Goal: Transaction & Acquisition: Purchase product/service

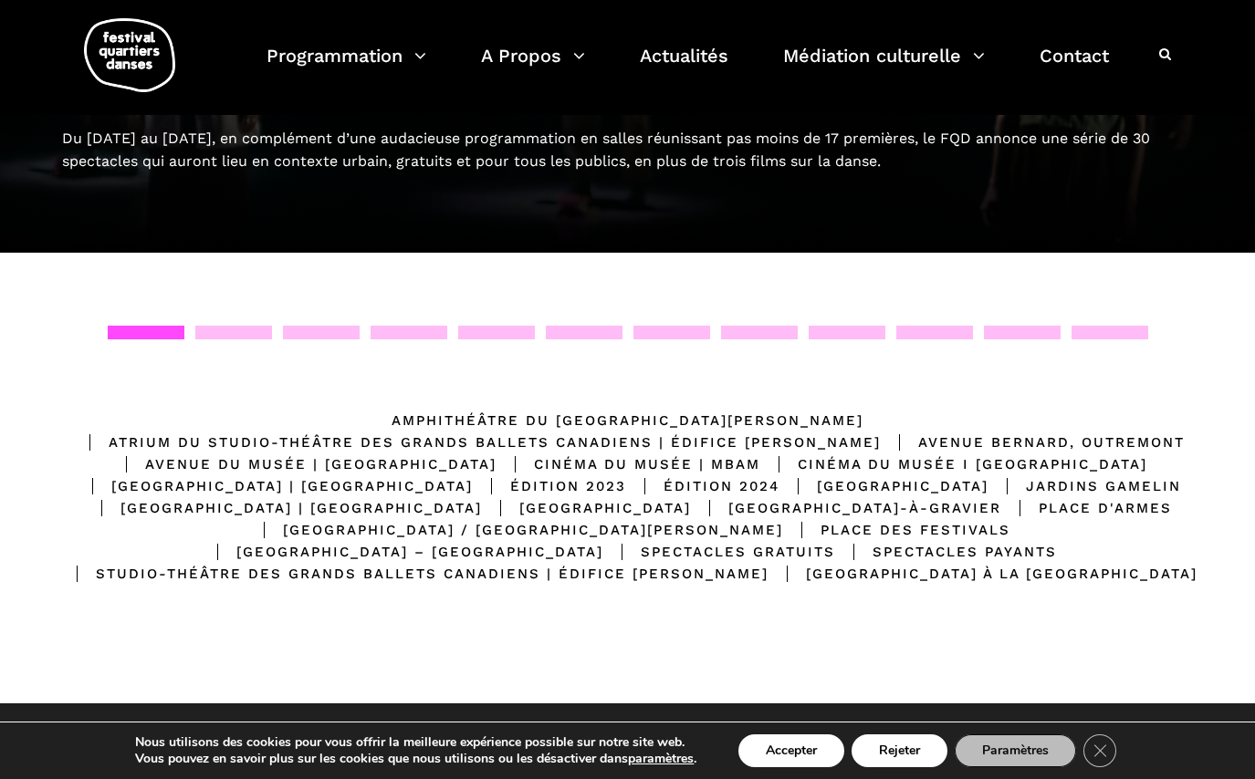
scroll to position [184, 0]
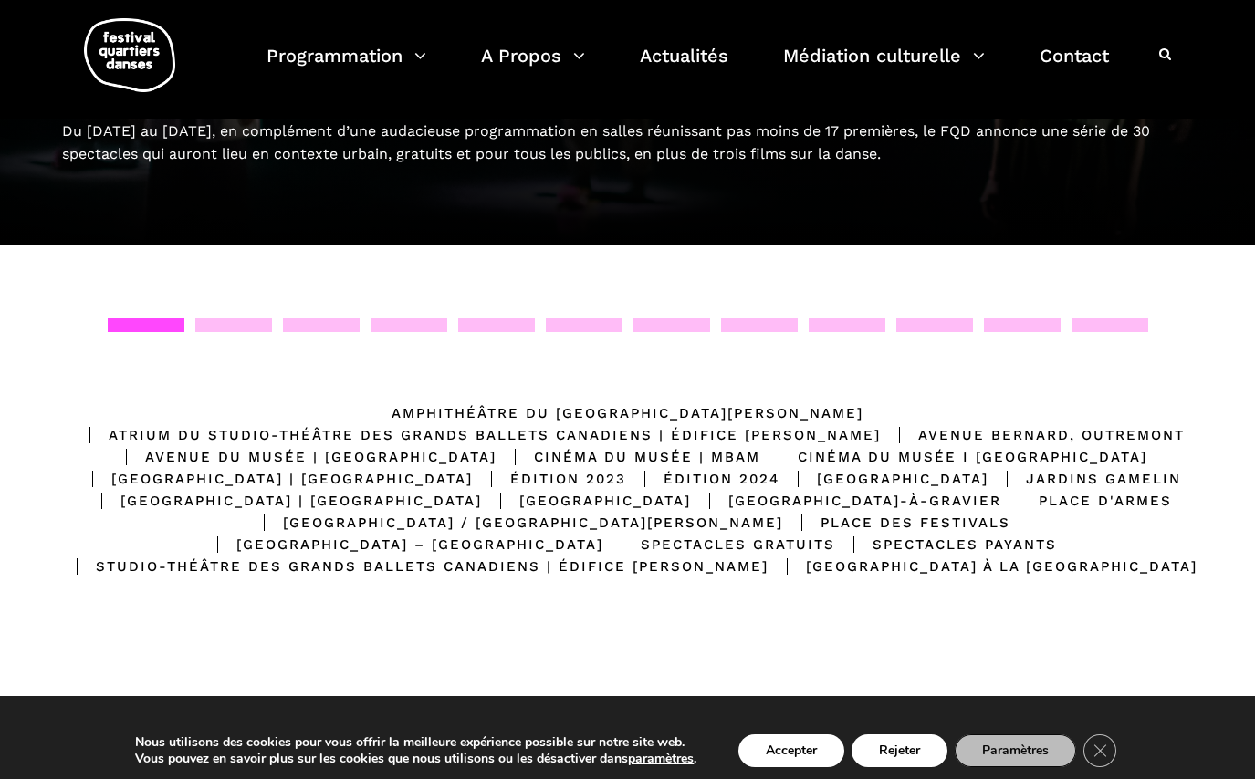
click at [473, 468] on div "[GEOGRAPHIC_DATA] | [GEOGRAPHIC_DATA]" at bounding box center [273, 479] width 399 height 22
click at [787, 761] on button "Accepter" at bounding box center [791, 751] width 106 height 33
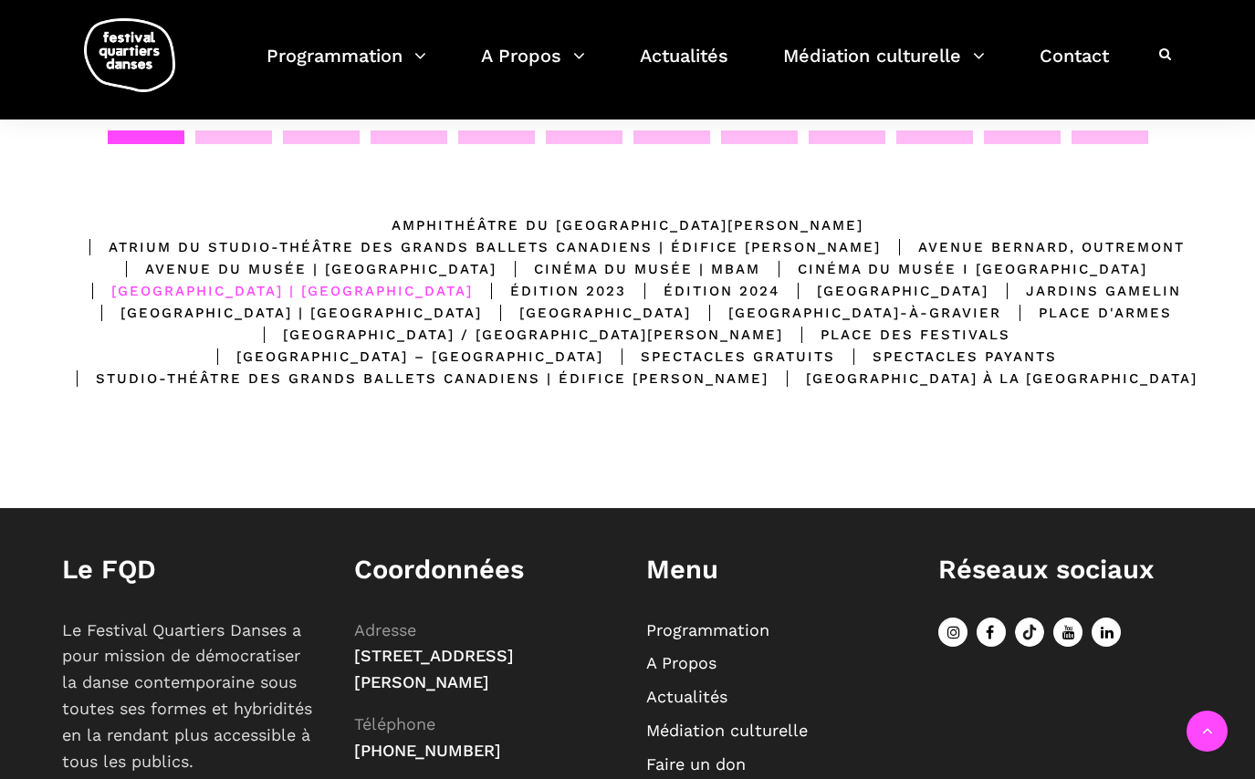
scroll to position [389, 0]
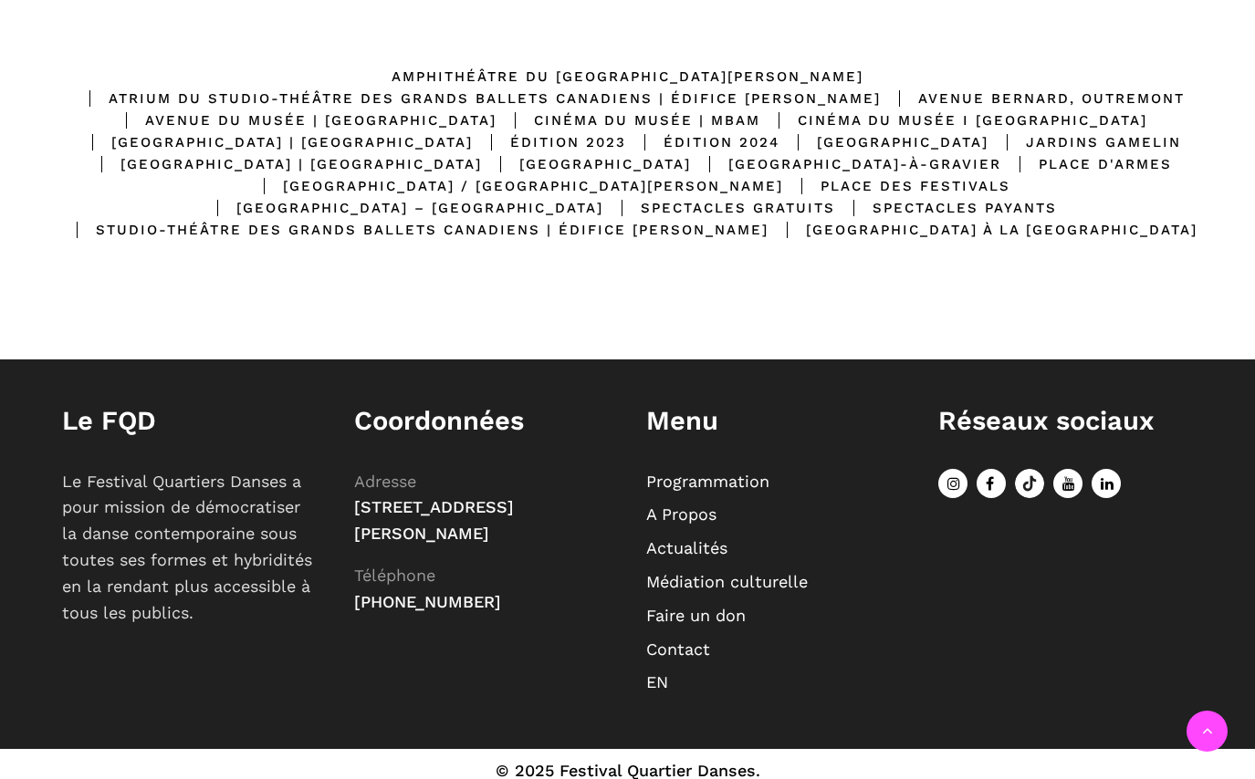
scroll to position [398, 0]
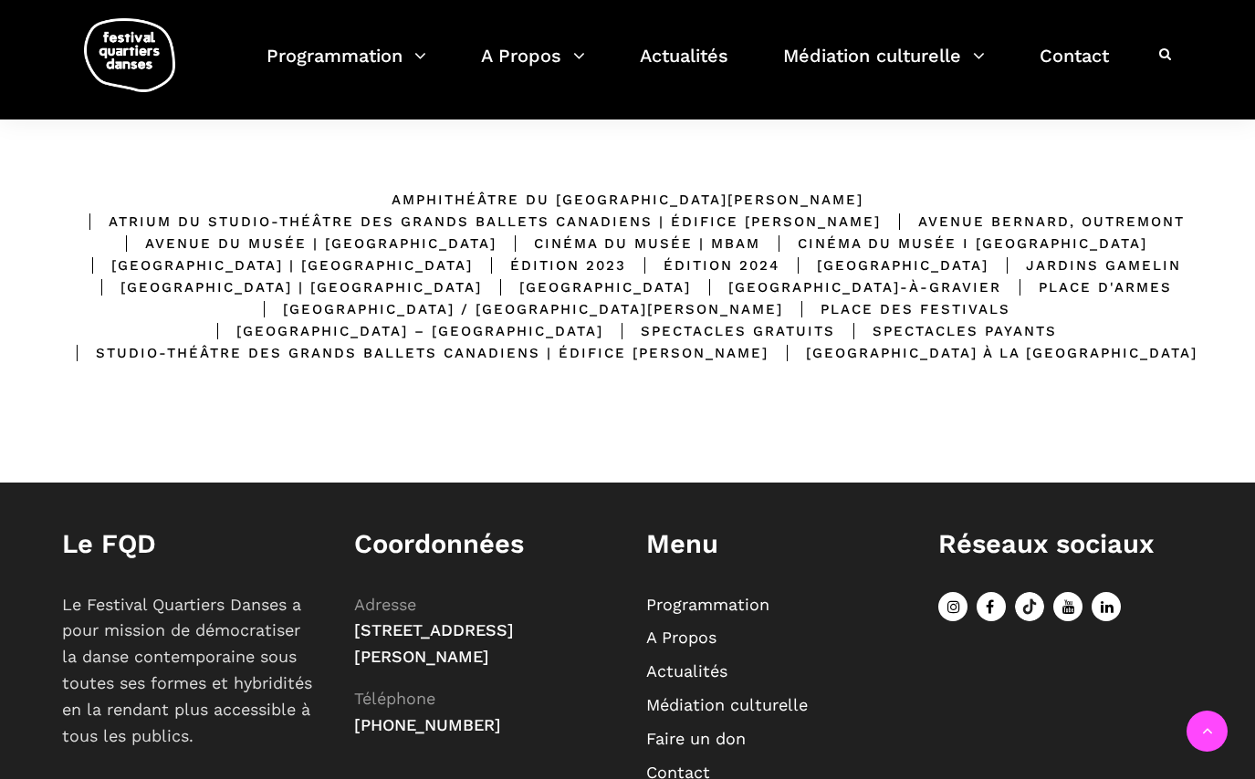
click at [736, 601] on link "Programmation" at bounding box center [707, 604] width 123 height 19
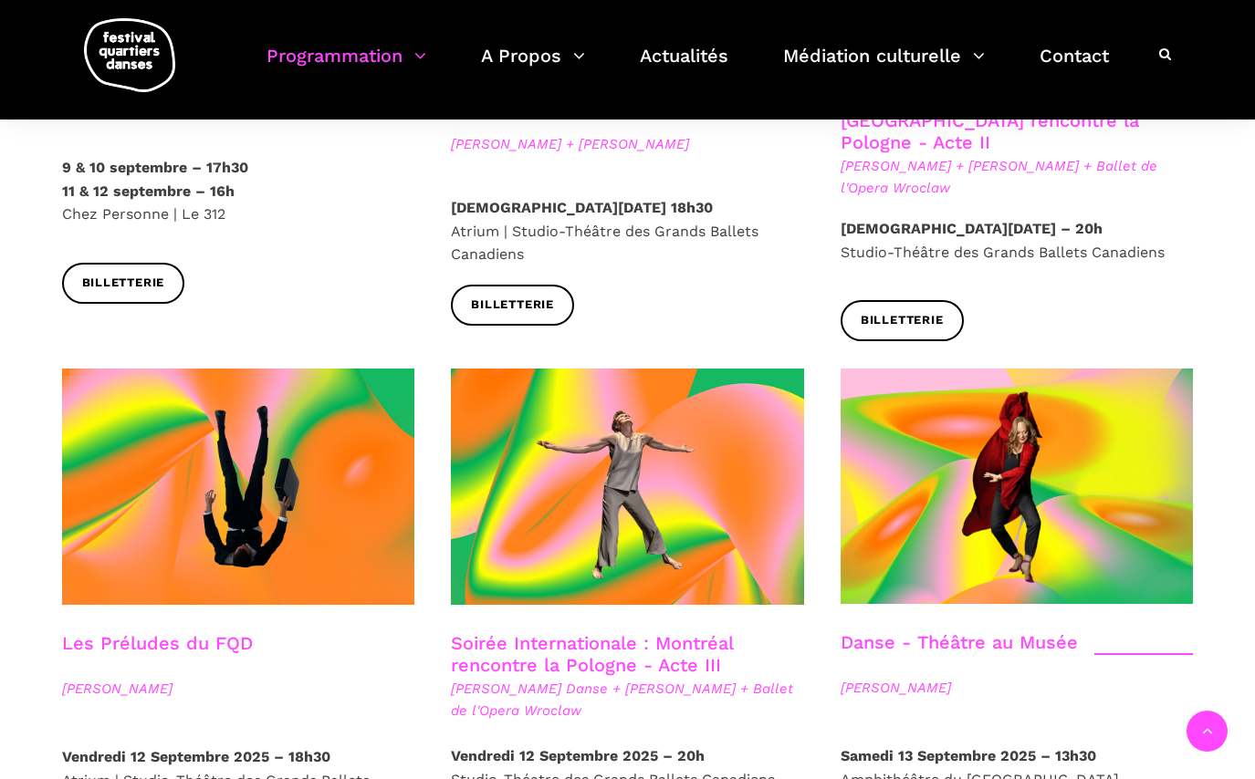
scroll to position [1836, 0]
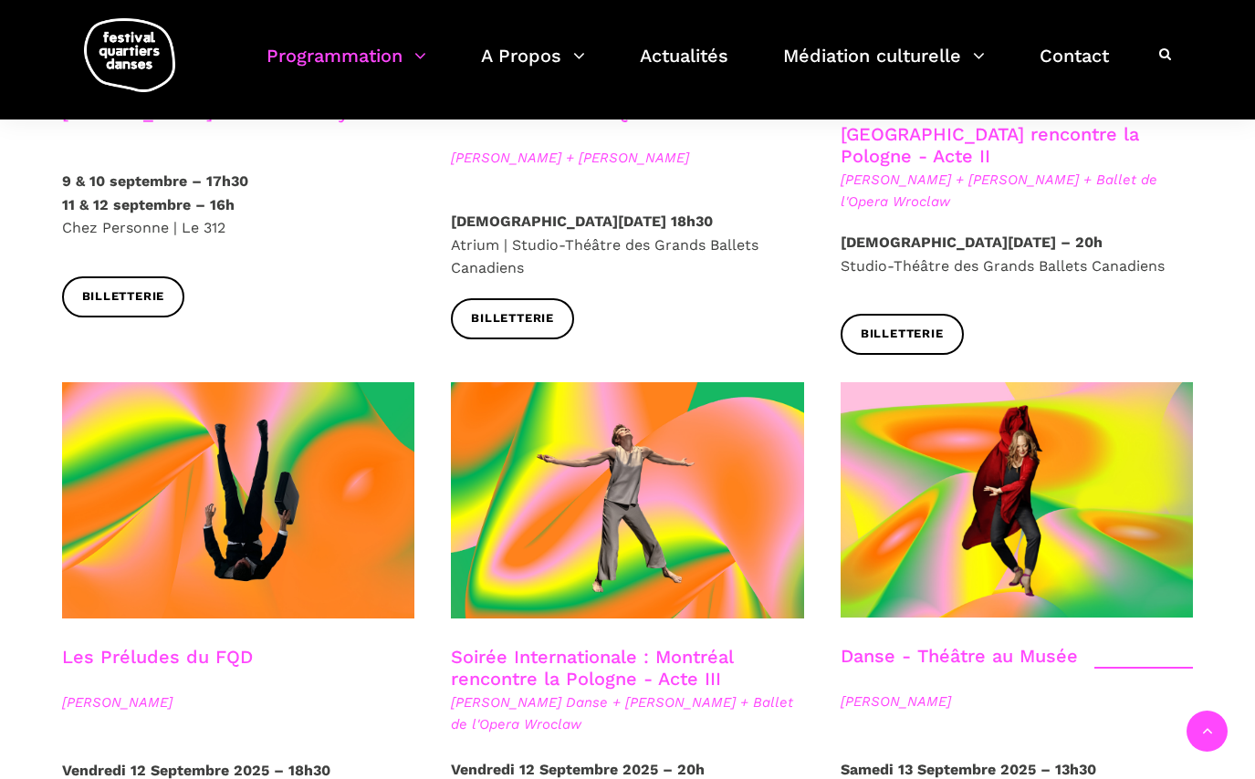
click at [124, 49] on img at bounding box center [129, 55] width 91 height 74
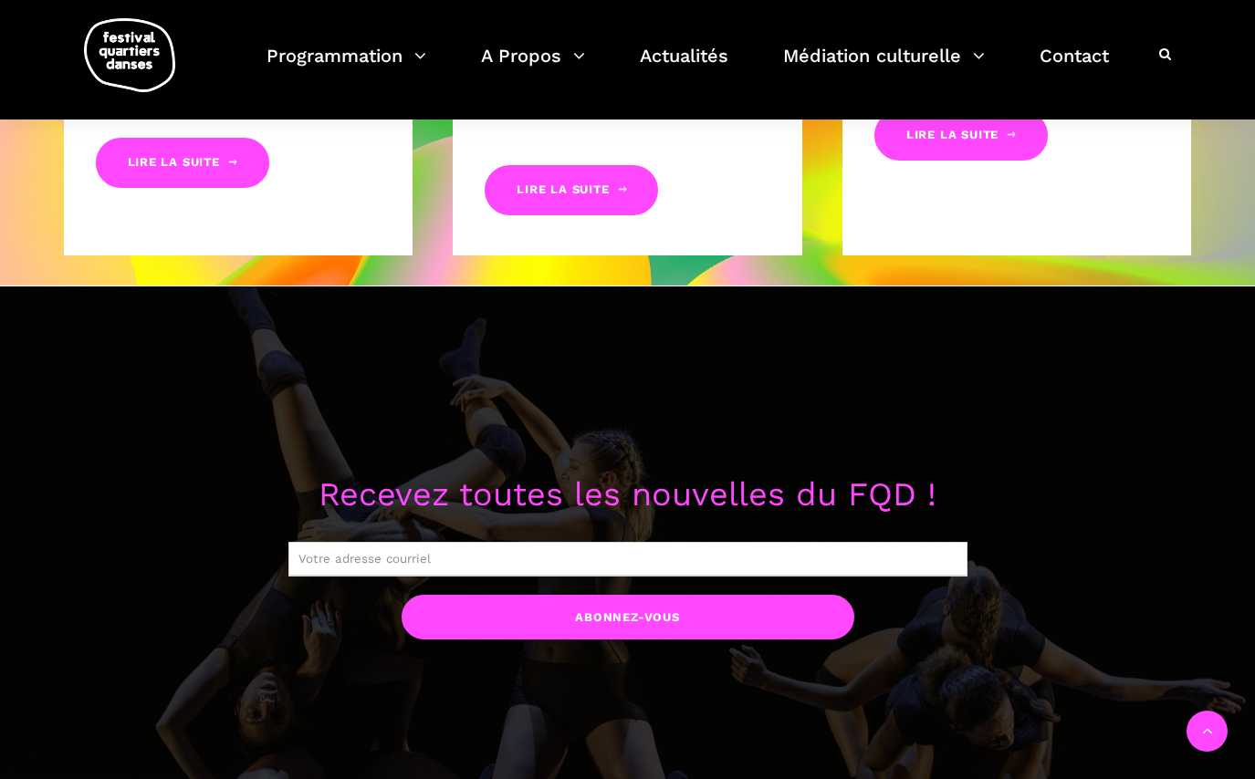
scroll to position [1145, 0]
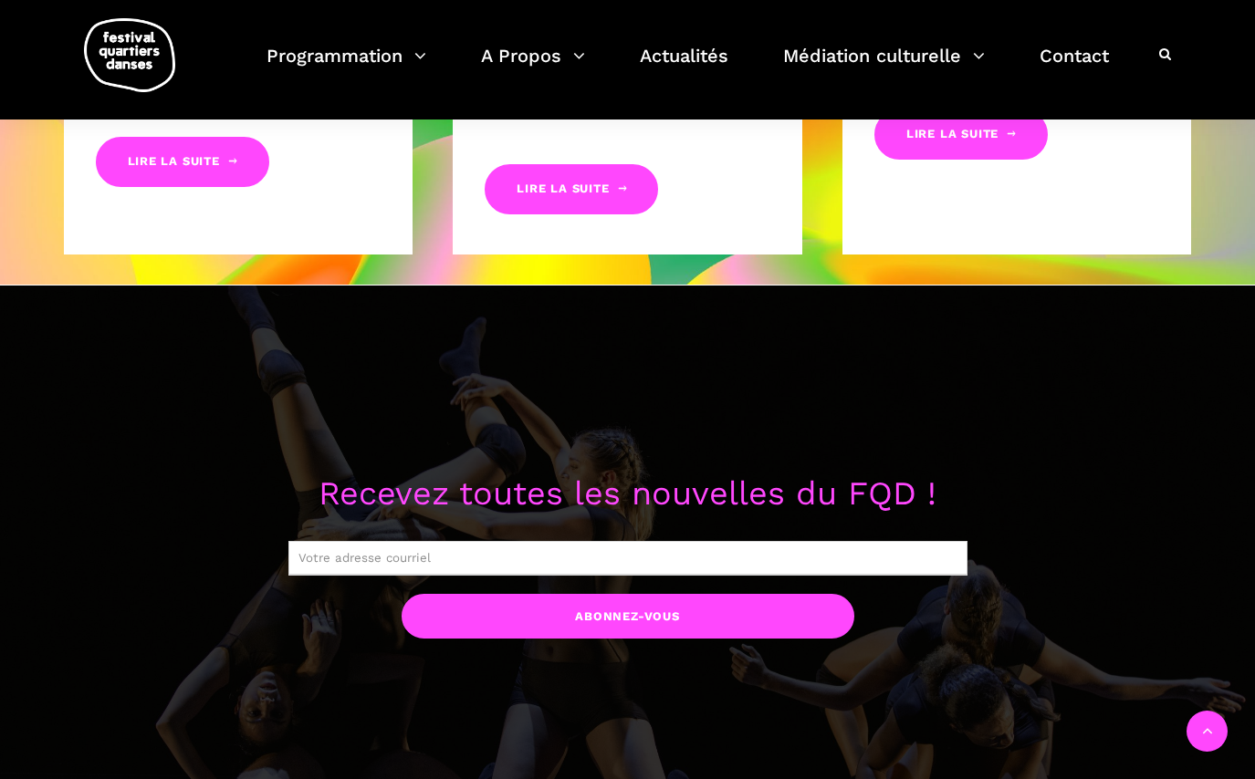
click at [401, 562] on input "text" at bounding box center [627, 558] width 679 height 35
type input "alyson.wish@gmail.com"
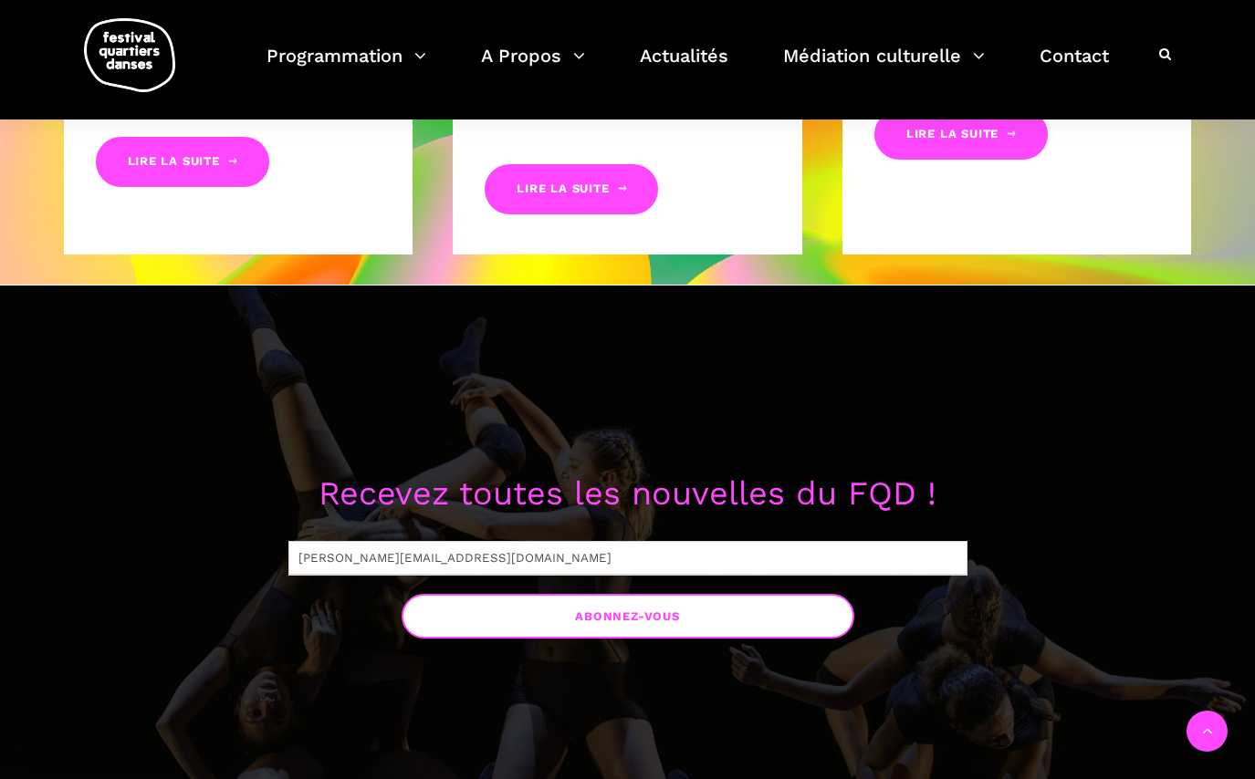
click at [617, 632] on input "Abonnez-vous" at bounding box center [628, 616] width 453 height 45
click at [592, 623] on input "Abonnez-vous" at bounding box center [628, 616] width 453 height 45
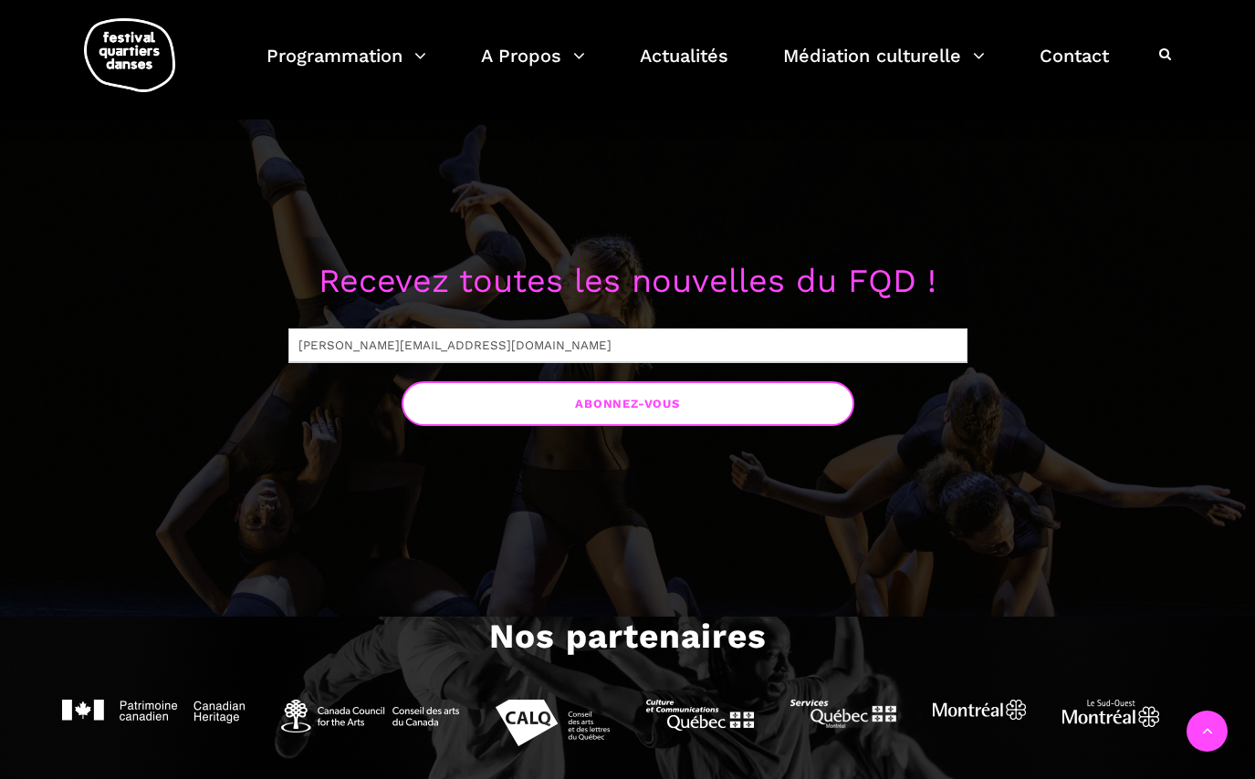
scroll to position [1372, 0]
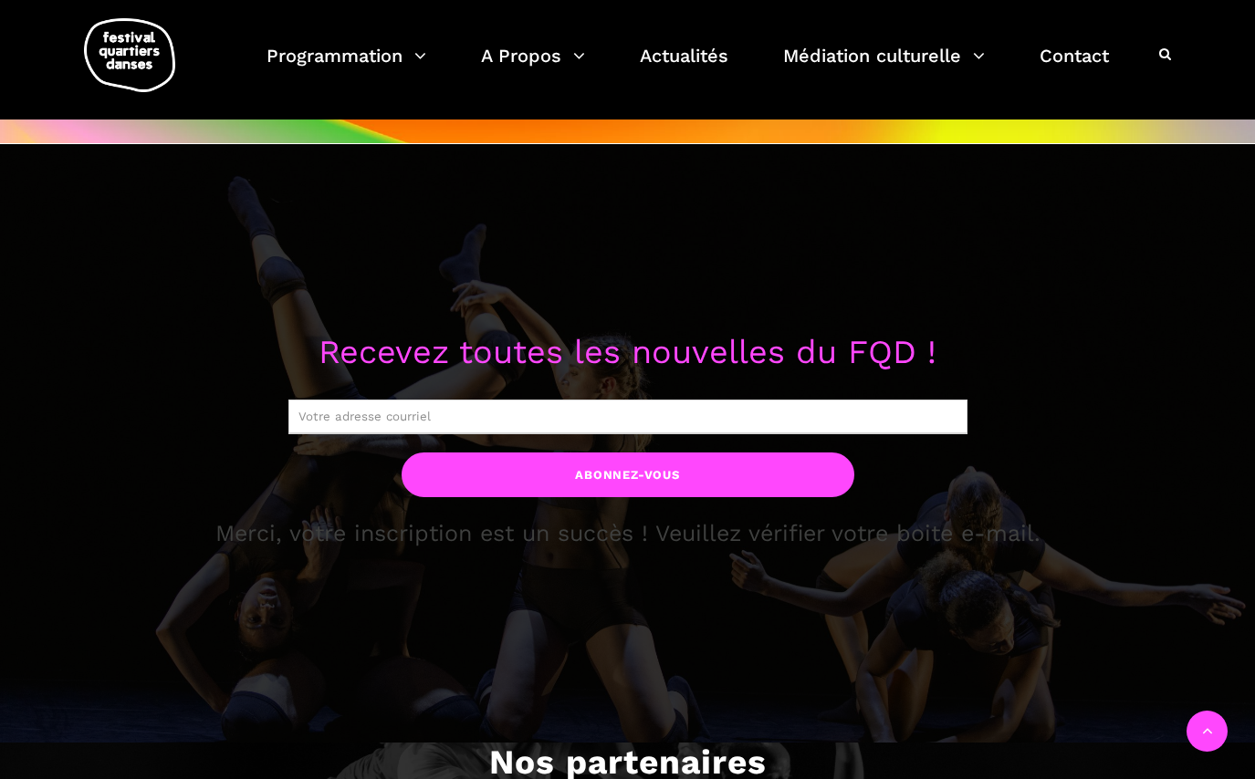
scroll to position [1467, 0]
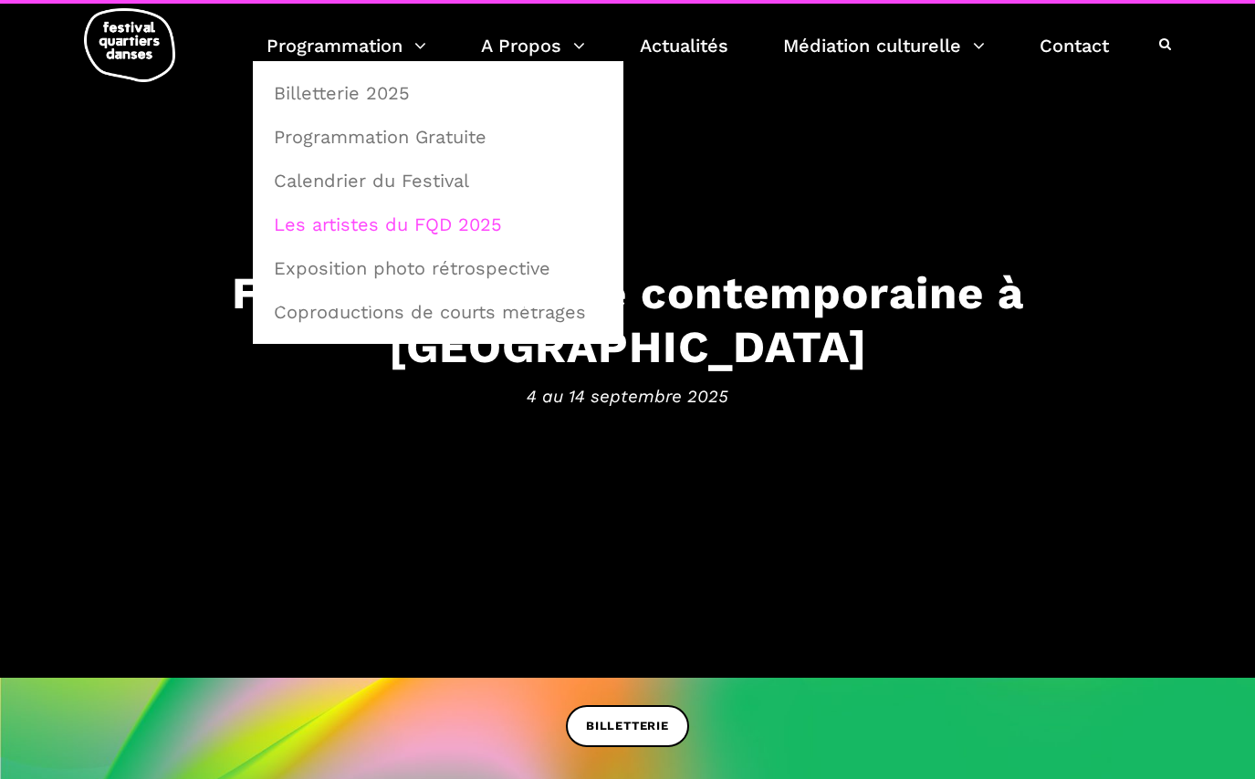
scroll to position [18, 0]
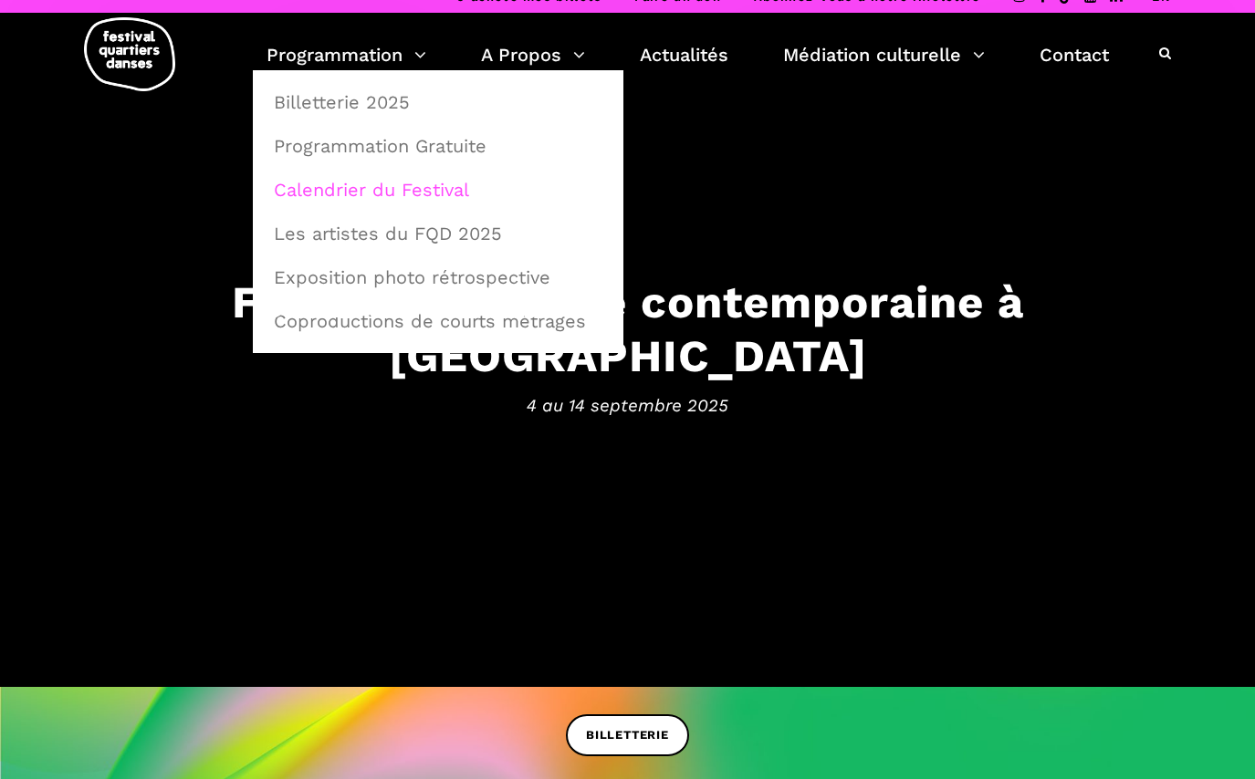
click at [370, 193] on link "Calendrier du Festival" at bounding box center [438, 190] width 350 height 42
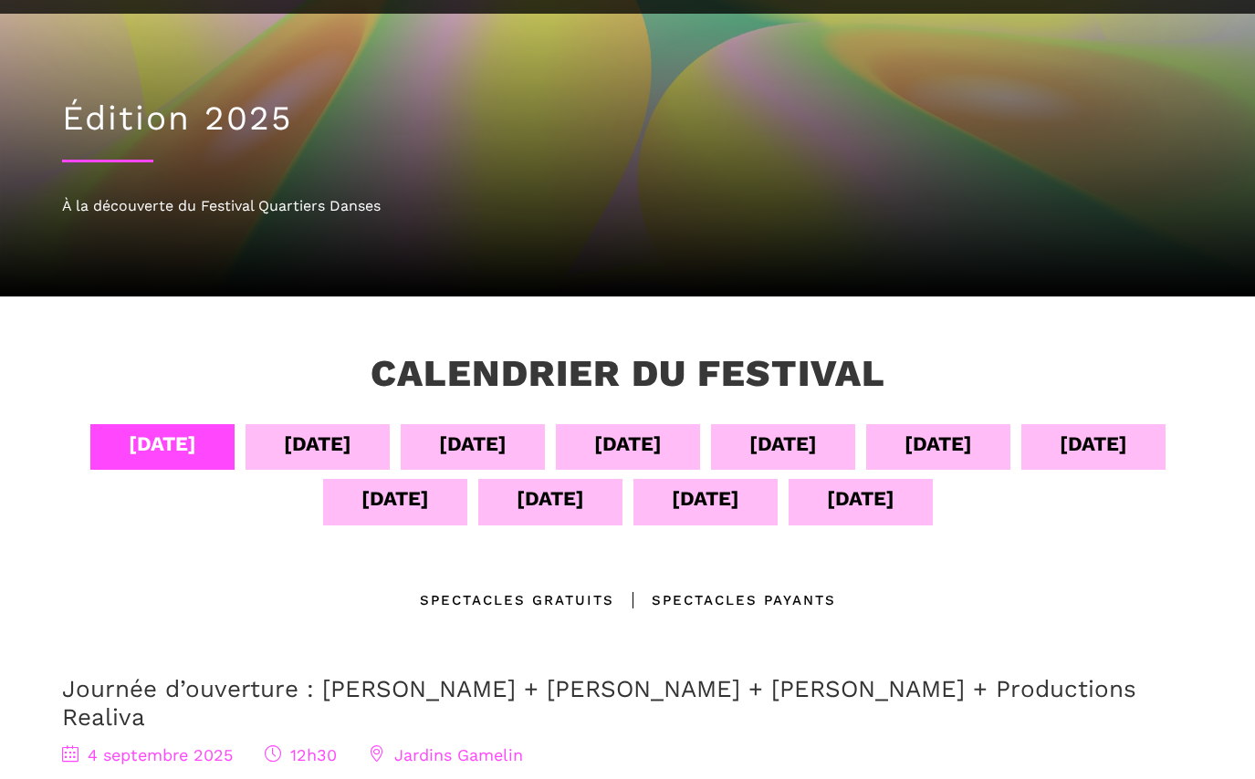
scroll to position [119, 0]
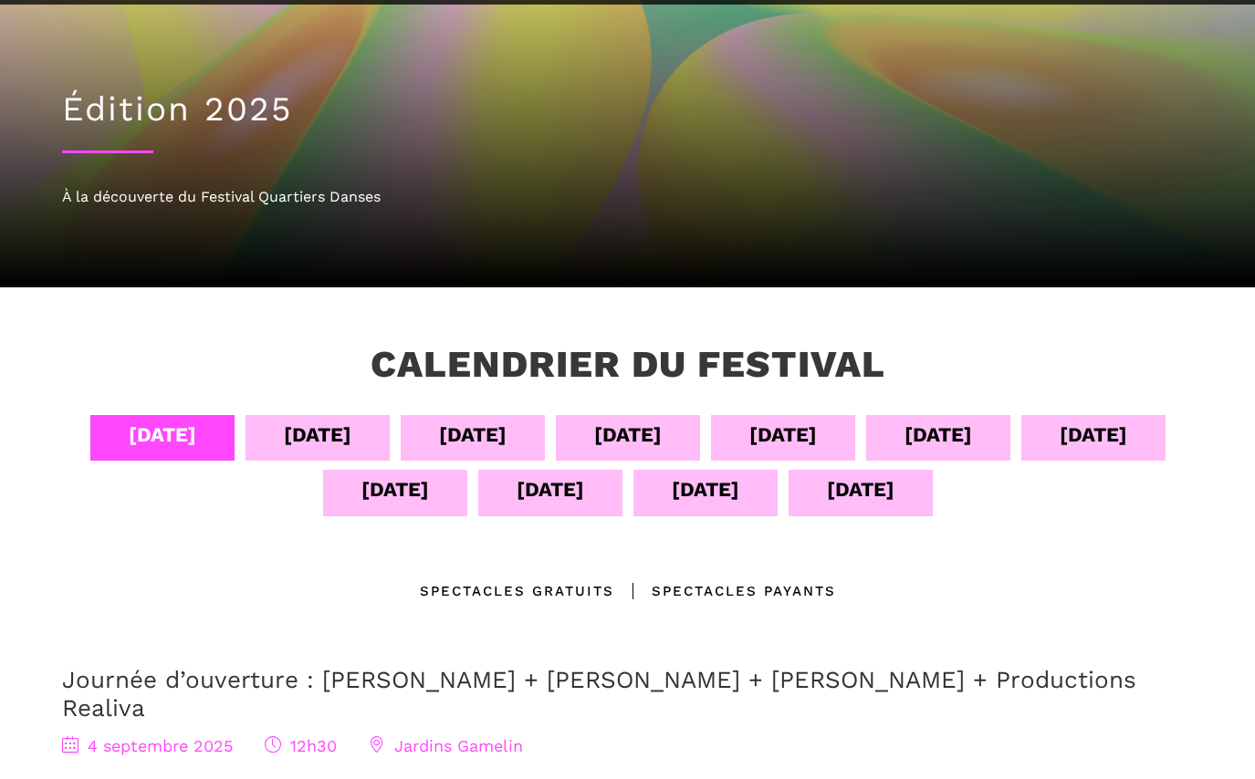
click at [727, 498] on div "13 sept" at bounding box center [706, 490] width 68 height 32
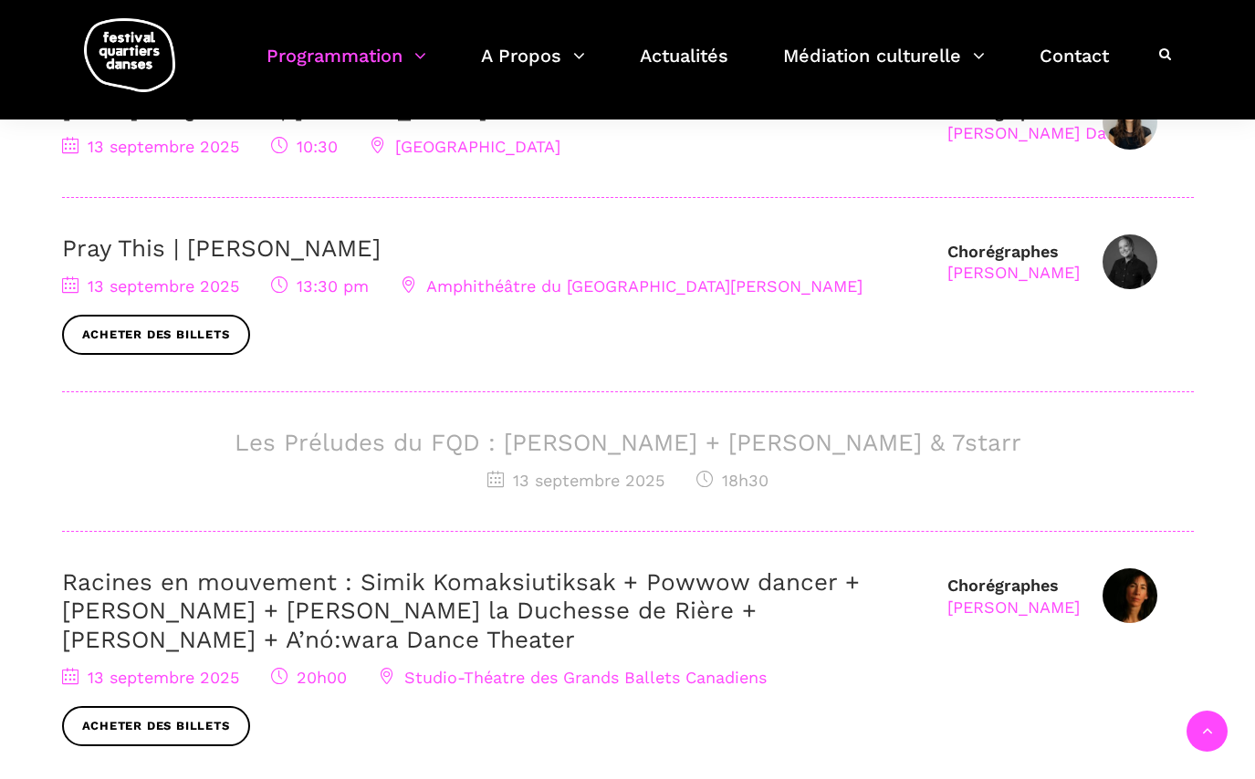
scroll to position [659, 0]
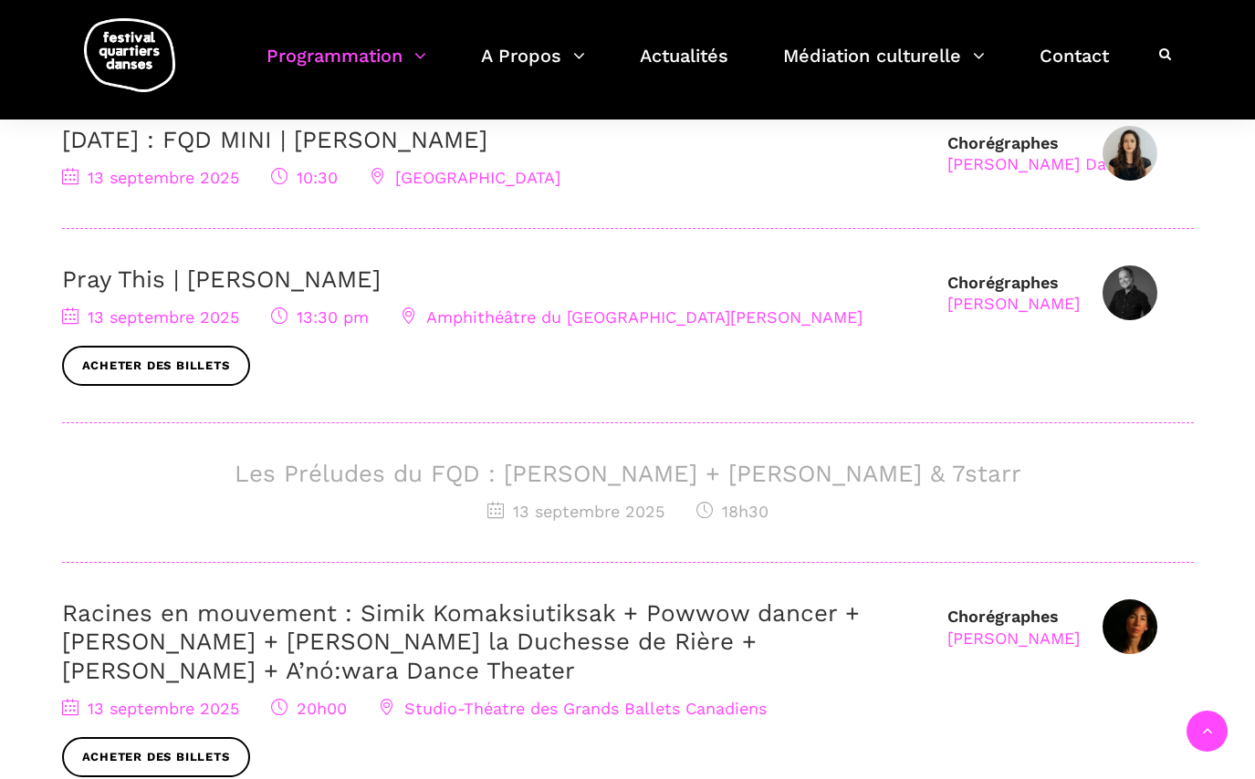
click at [634, 318] on span "Amphithéâtre du Musée McCord Stewart" at bounding box center [632, 317] width 462 height 19
click at [528, 321] on span "Amphithéâtre du Musée McCord Stewart" at bounding box center [632, 317] width 462 height 19
click at [528, 320] on span "Amphithéâtre du Musée McCord Stewart" at bounding box center [632, 317] width 462 height 19
click at [638, 321] on span "Amphithéâtre du Musée McCord Stewart" at bounding box center [632, 317] width 462 height 19
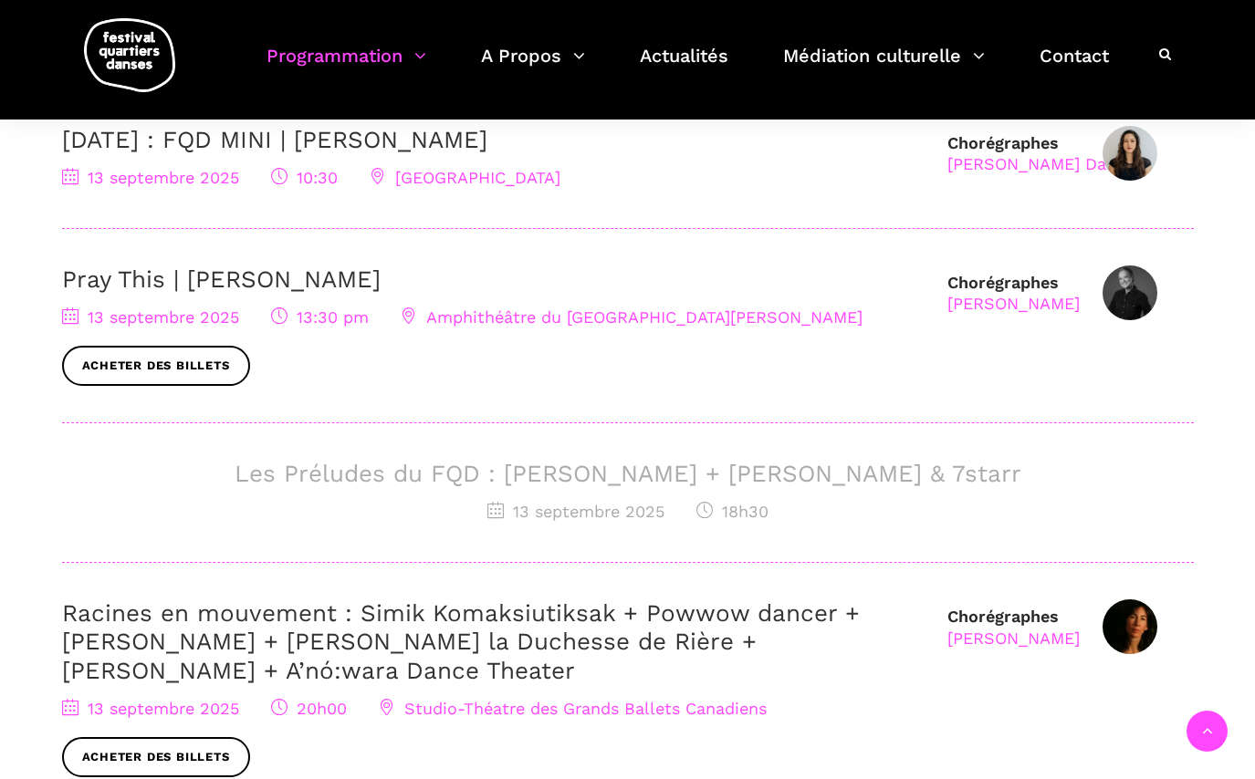
click at [638, 320] on span "Amphithéâtre du Musée McCord Stewart" at bounding box center [632, 317] width 462 height 19
click at [212, 372] on link "Acheter des billets" at bounding box center [156, 366] width 188 height 41
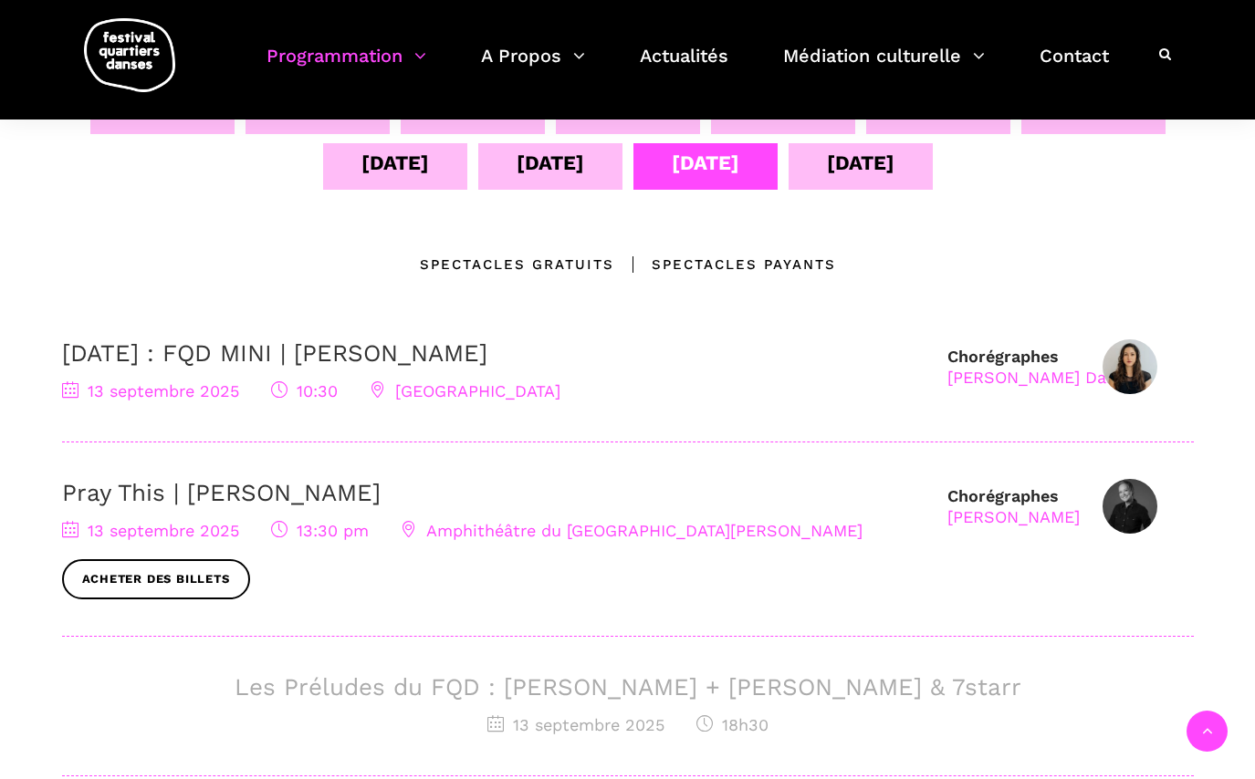
scroll to position [451, 0]
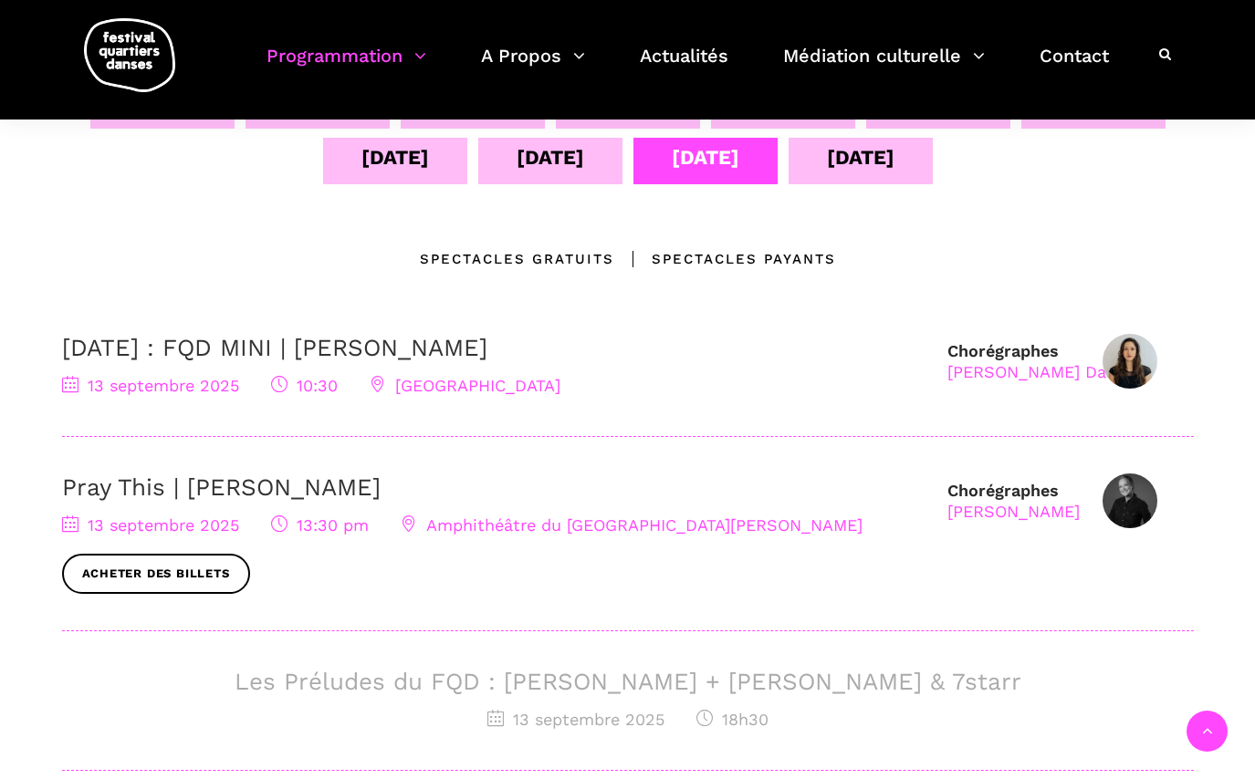
click at [996, 369] on div "Pauline Berndsen Danse" at bounding box center [1040, 371] width 186 height 21
click at [165, 387] on span "13 septembre 2025" at bounding box center [150, 385] width 177 height 19
click at [464, 391] on span "Avenue du Musée des Beaux-Arts de Montréal" at bounding box center [465, 385] width 191 height 19
click at [434, 387] on span "Avenue du Musée des Beaux-Arts de Montréal" at bounding box center [465, 385] width 191 height 19
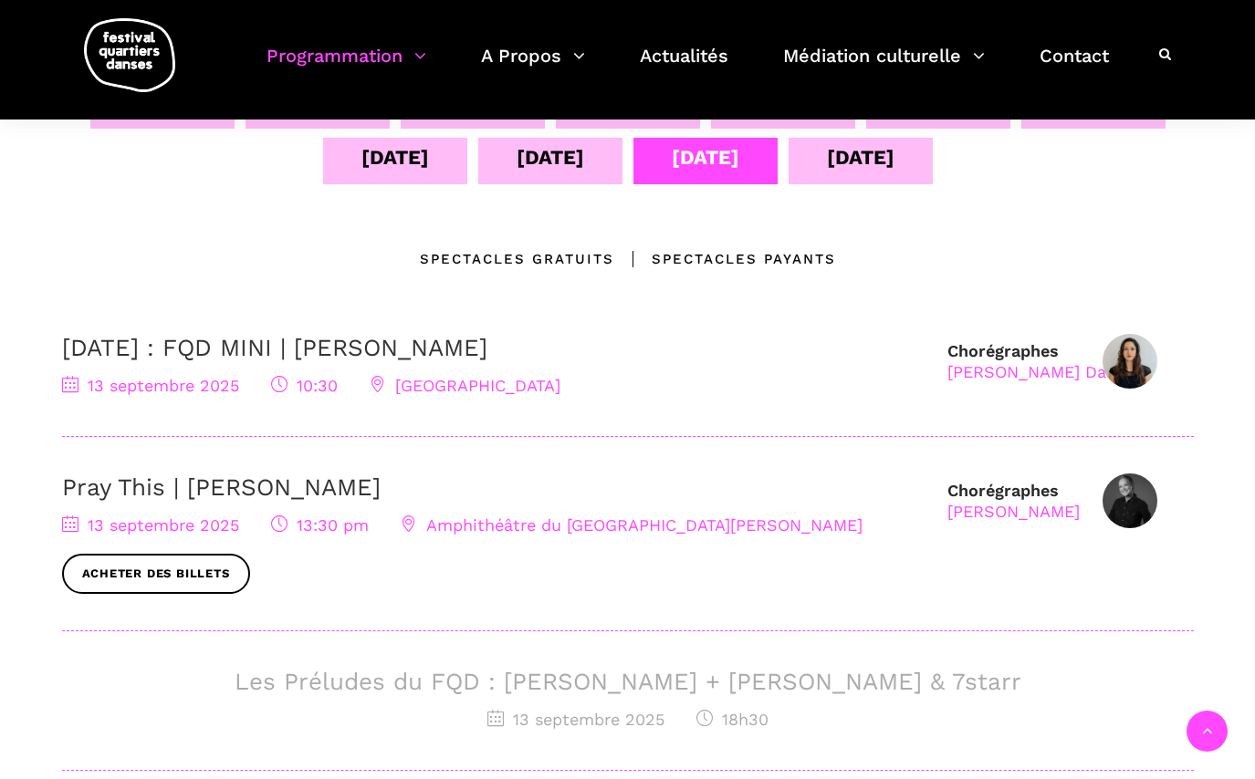
click at [376, 380] on icon at bounding box center [378, 384] width 16 height 16
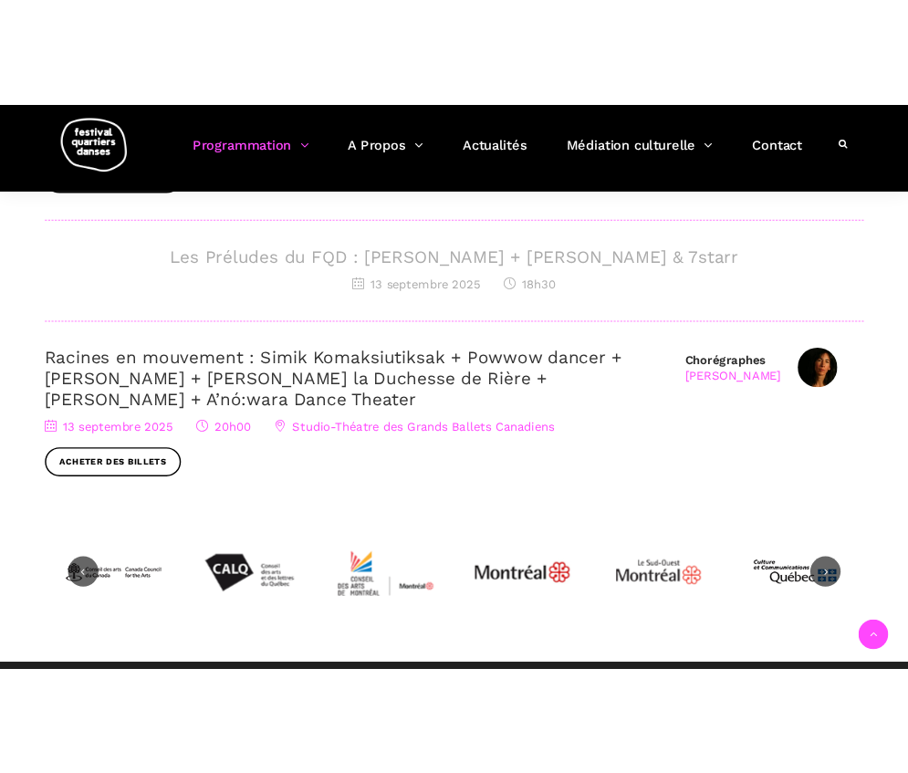
scroll to position [925, 0]
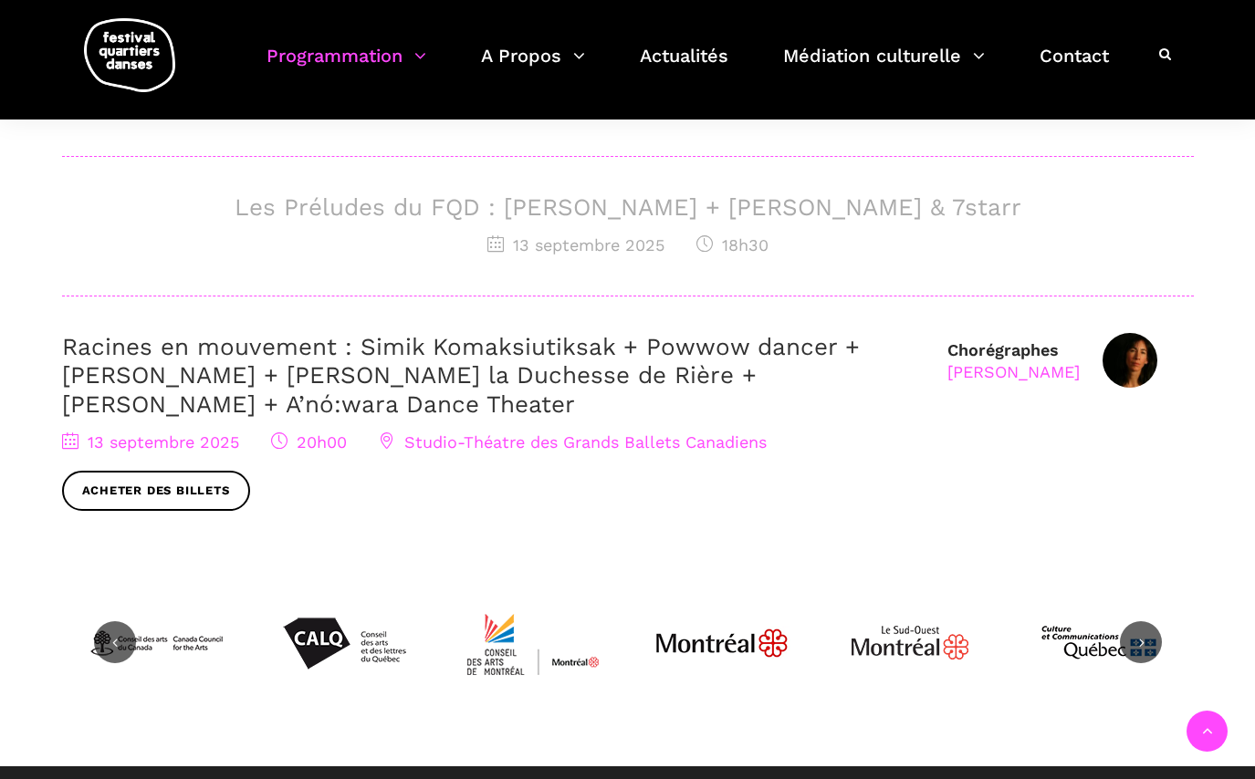
click at [660, 443] on span "Studio-Théatre des Grands Ballets Canadiens" at bounding box center [573, 442] width 388 height 19
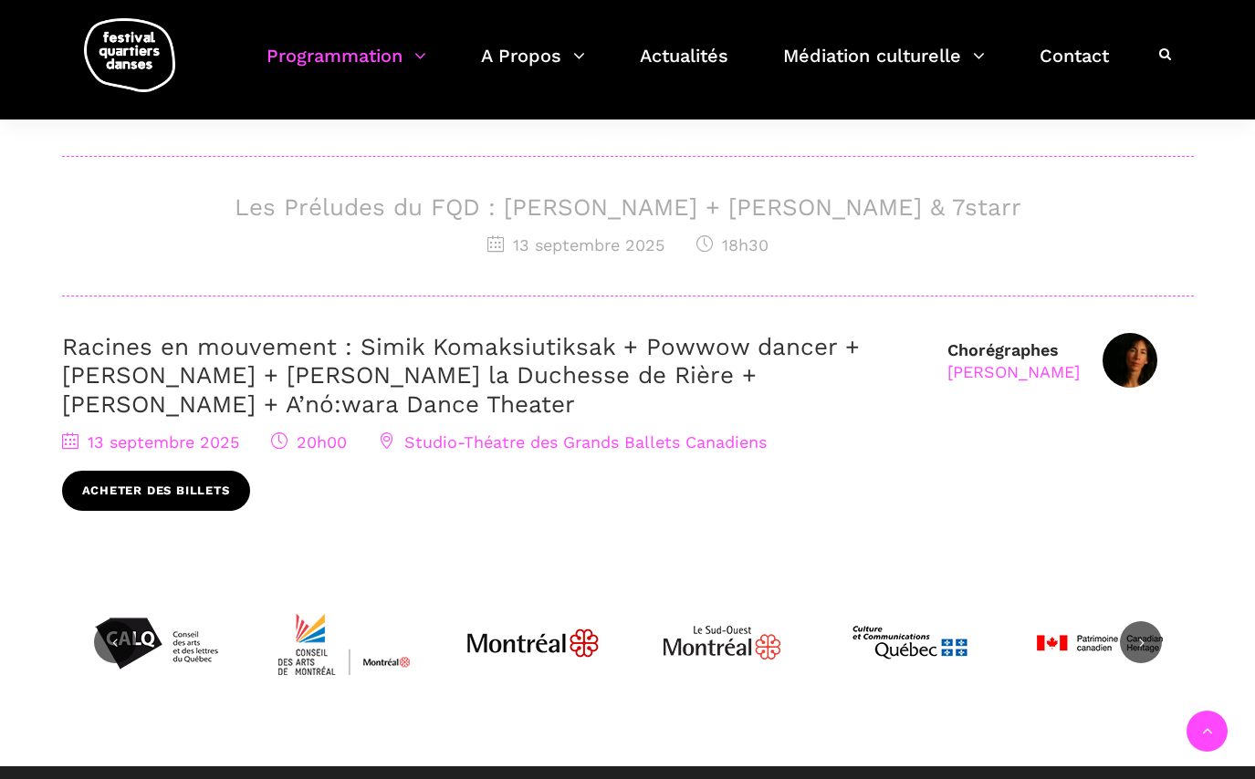
click at [233, 479] on link "Acheter des billets" at bounding box center [156, 491] width 188 height 41
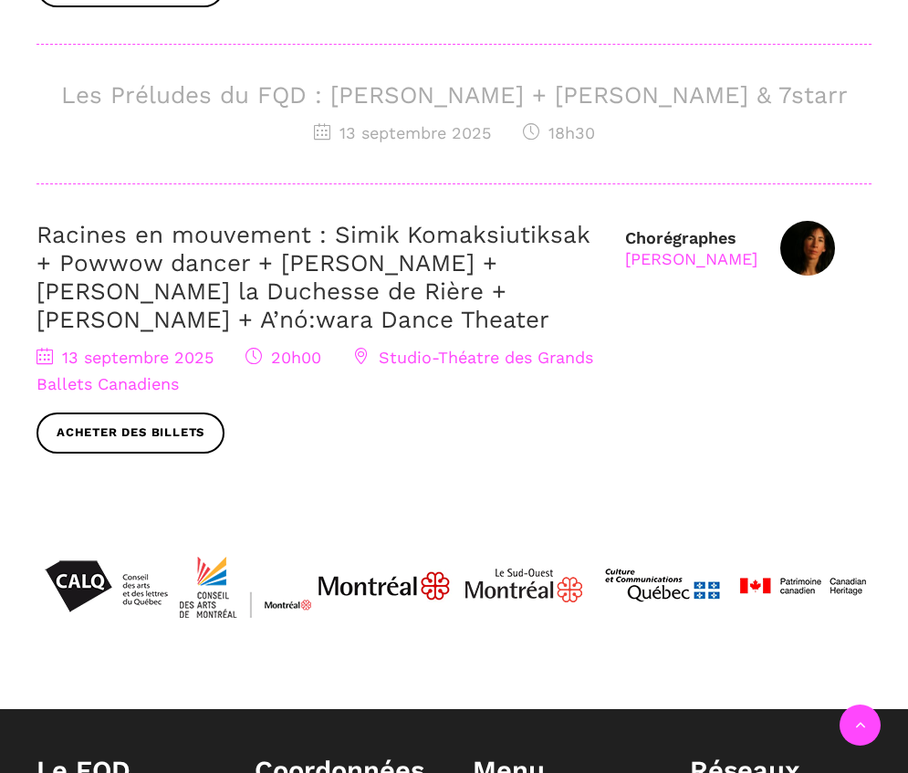
scroll to position [1141, 0]
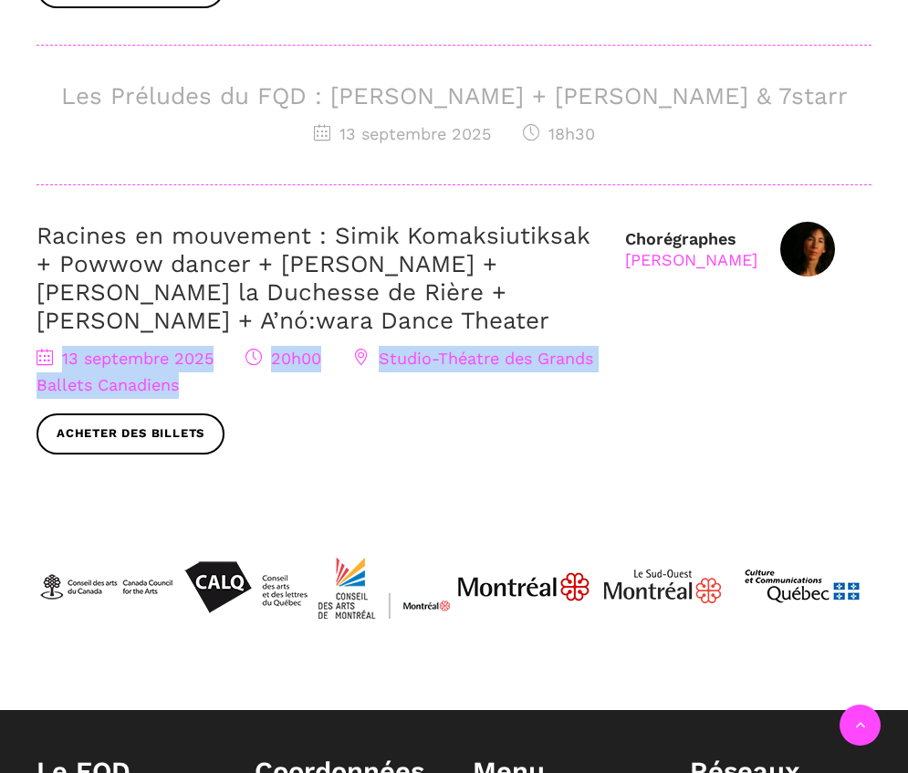
drag, startPoint x: 381, startPoint y: 400, endPoint x: 485, endPoint y: 443, distance: 112.5
click at [485, 444] on div "Racines en mouvement : Simik Komaksiutiksak + Powwow dancer + Marshall Diabo + …" at bounding box center [322, 338] width 570 height 233
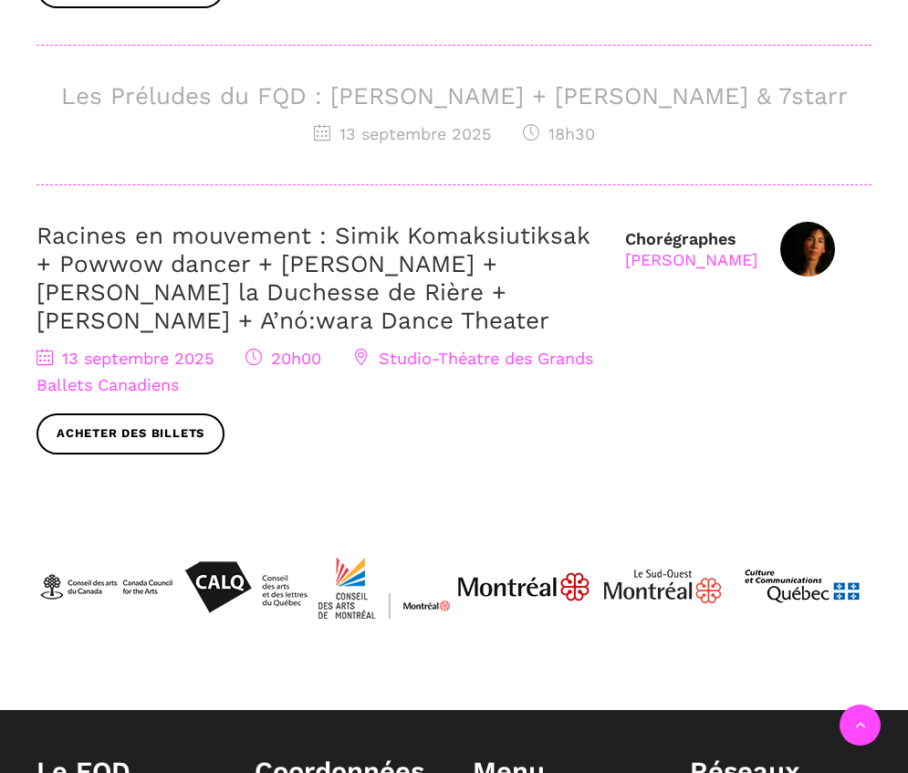
click at [514, 454] on div "13 septembre 2025 20h00 Studio-Théatre des Grands Ballets Canadiens Acheter des…" at bounding box center [322, 400] width 570 height 108
click at [433, 447] on div "13 septembre 2025 20h00 Studio-Théatre des Grands Ballets Canadiens Acheter des…" at bounding box center [322, 400] width 570 height 108
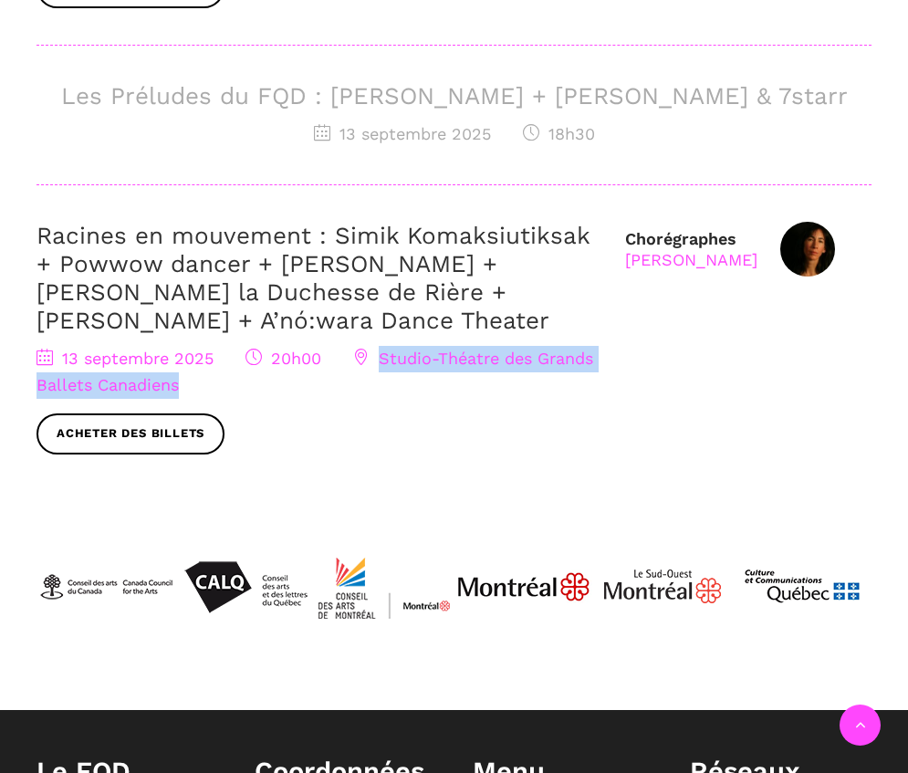
drag, startPoint x: 289, startPoint y: 441, endPoint x: 385, endPoint y: 414, distance: 99.4
click at [385, 414] on div "13 septembre 2025 20h00 Studio-Théatre des Grands Ballets Canadiens Acheter des…" at bounding box center [322, 400] width 570 height 108
copy span "Studio-Théatre des Grands Ballets Canadiens"
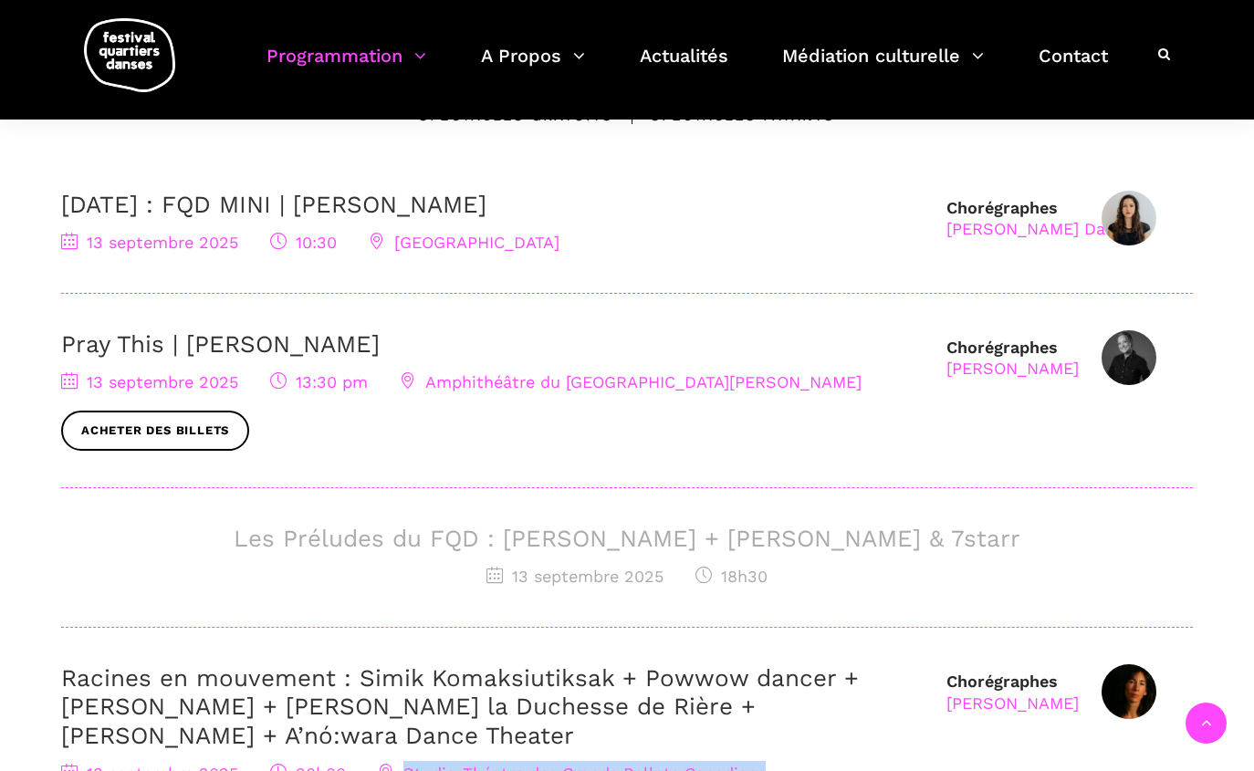
scroll to position [391, 0]
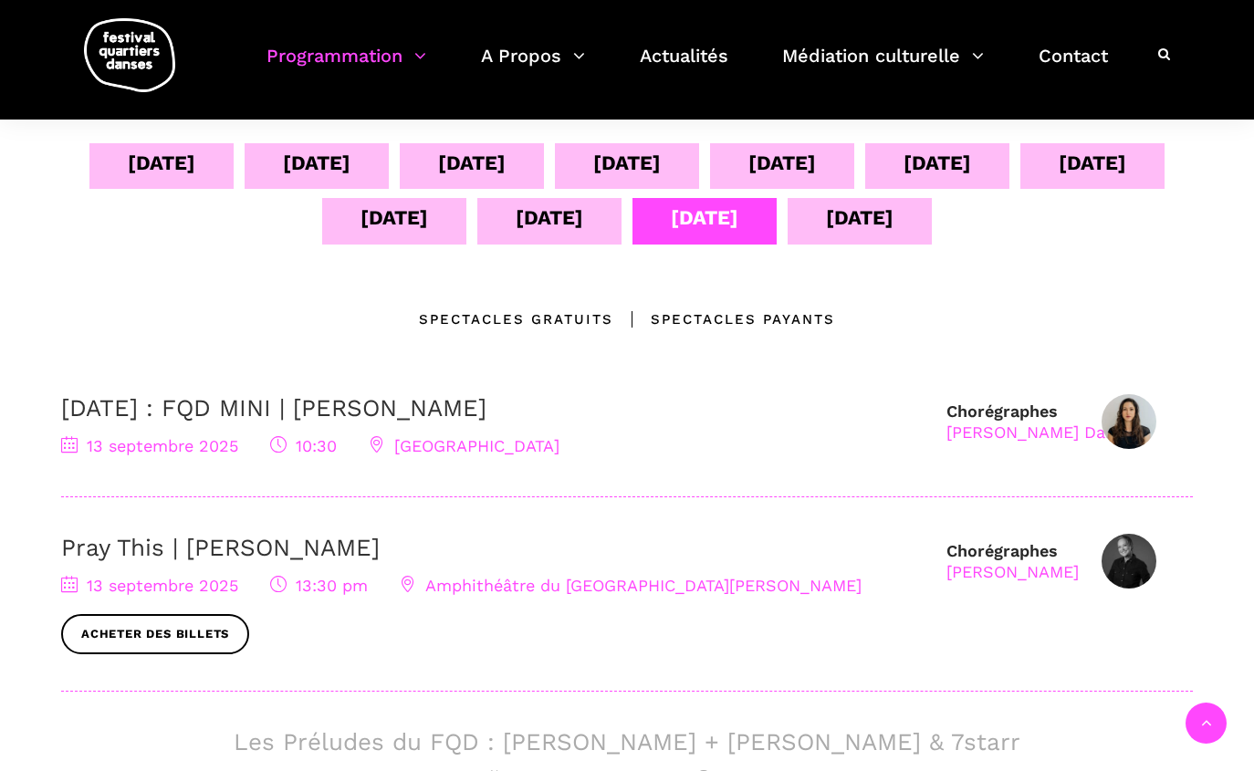
click at [513, 321] on div "Spectacles gratuits" at bounding box center [516, 319] width 194 height 22
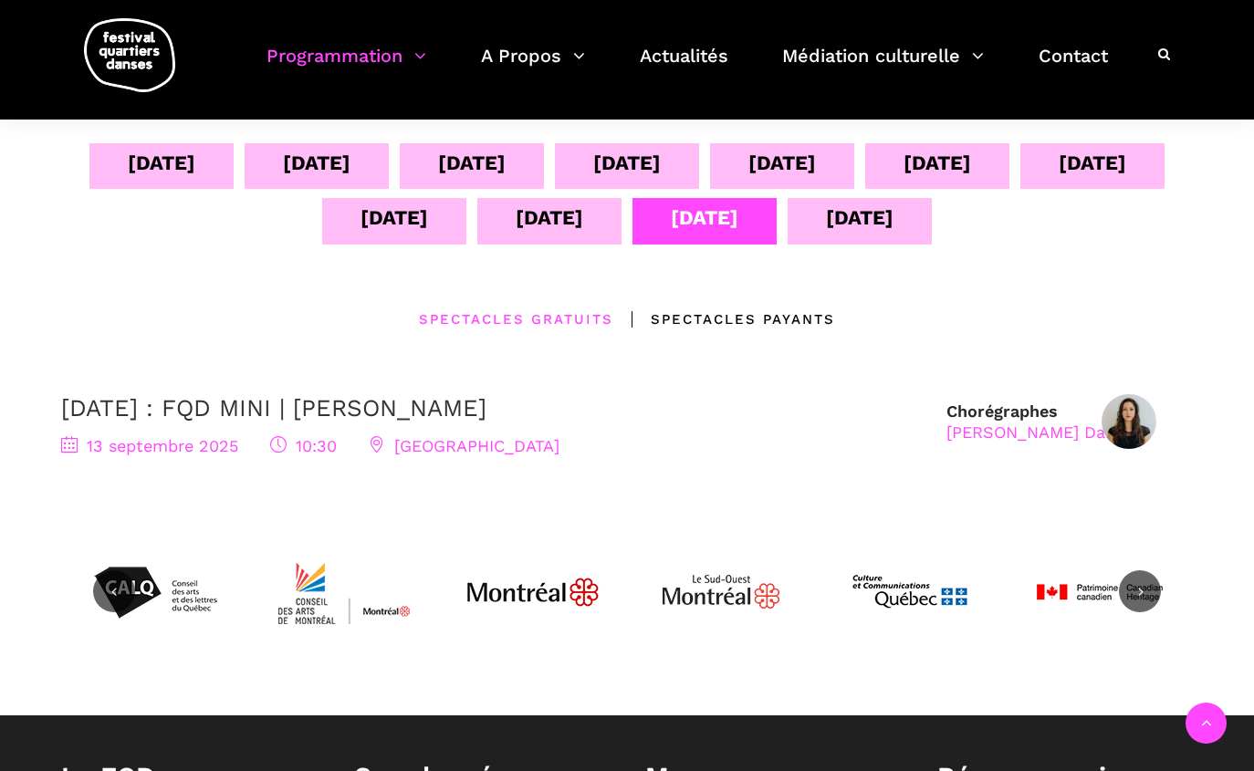
click at [725, 315] on div "Spectacles Payants" at bounding box center [724, 319] width 222 height 22
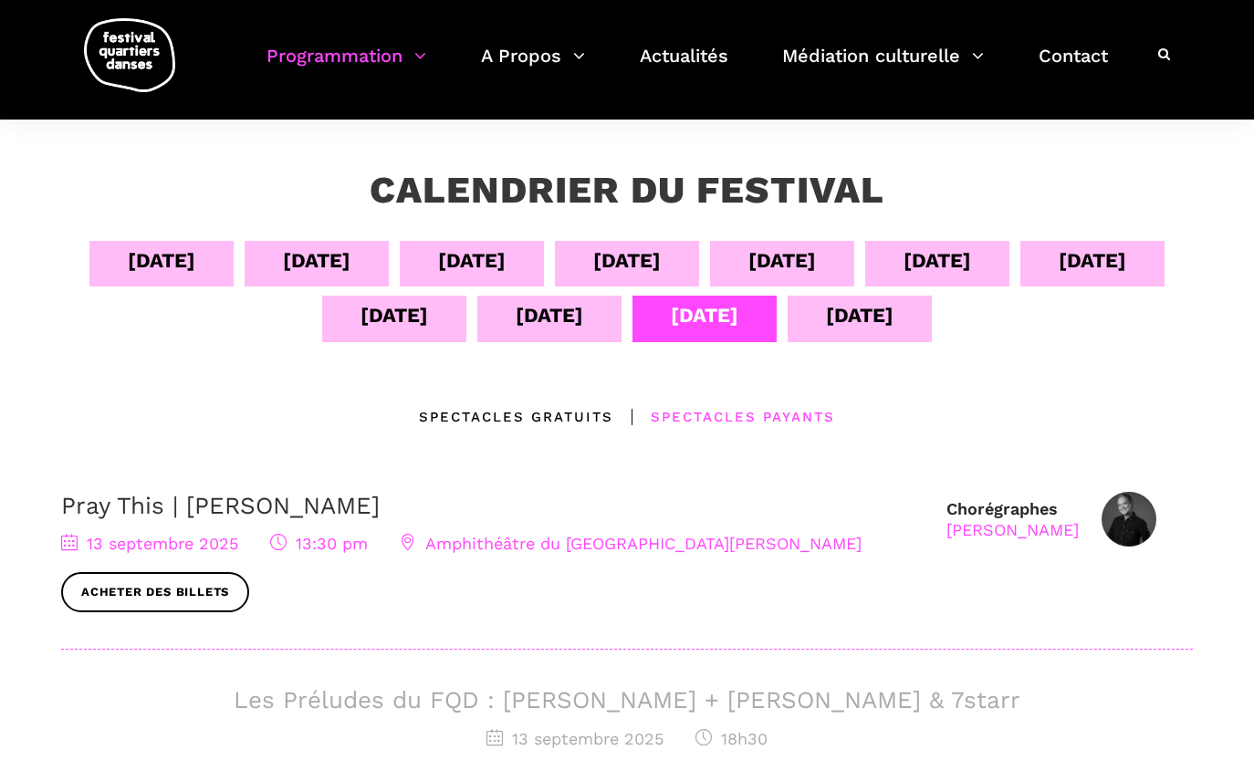
scroll to position [245, 0]
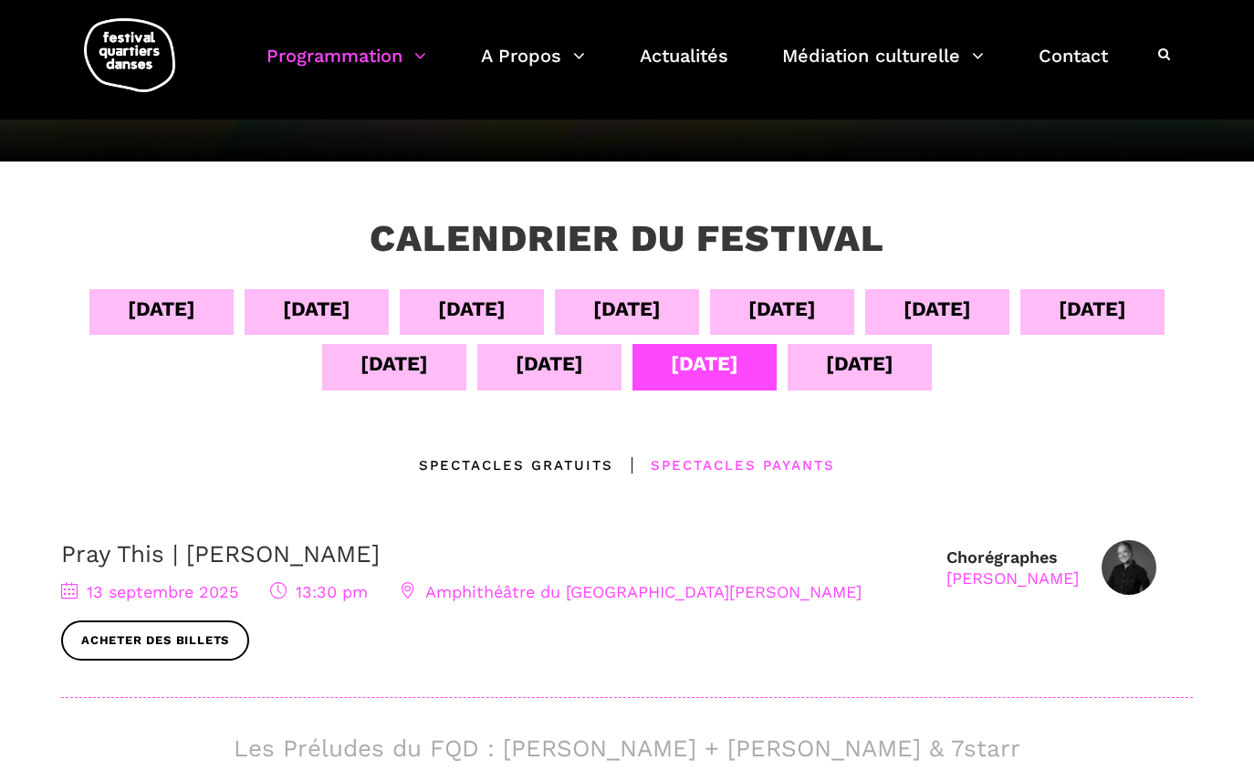
click at [565, 368] on div "12 sept" at bounding box center [550, 364] width 68 height 32
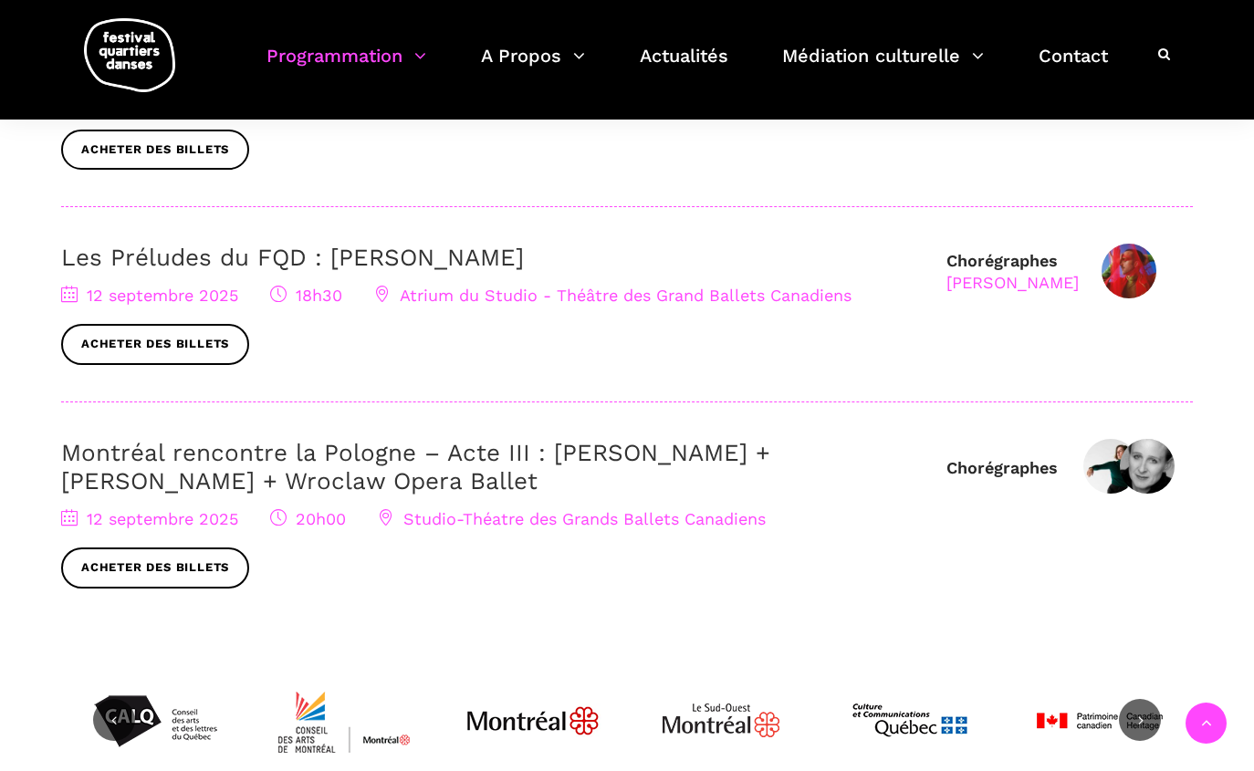
scroll to position [876, 0]
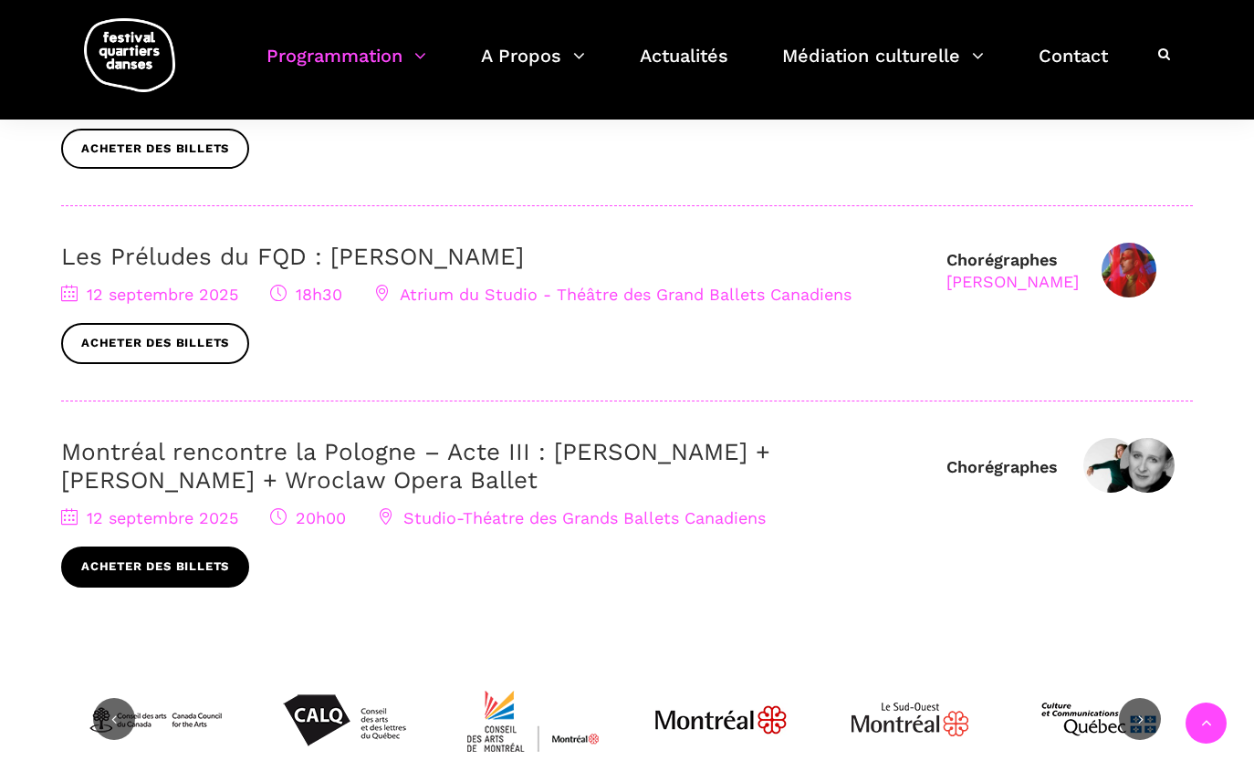
click at [200, 569] on link "Acheter des billets" at bounding box center [155, 567] width 188 height 41
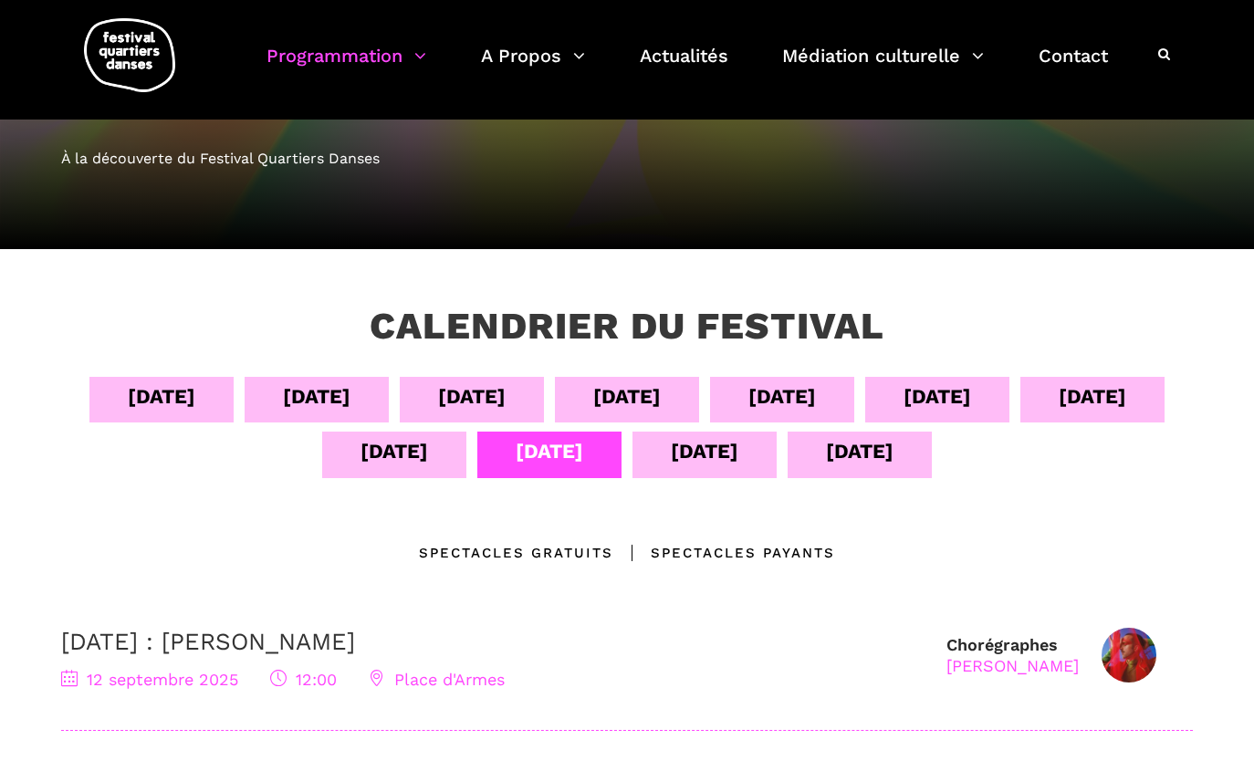
scroll to position [0, 0]
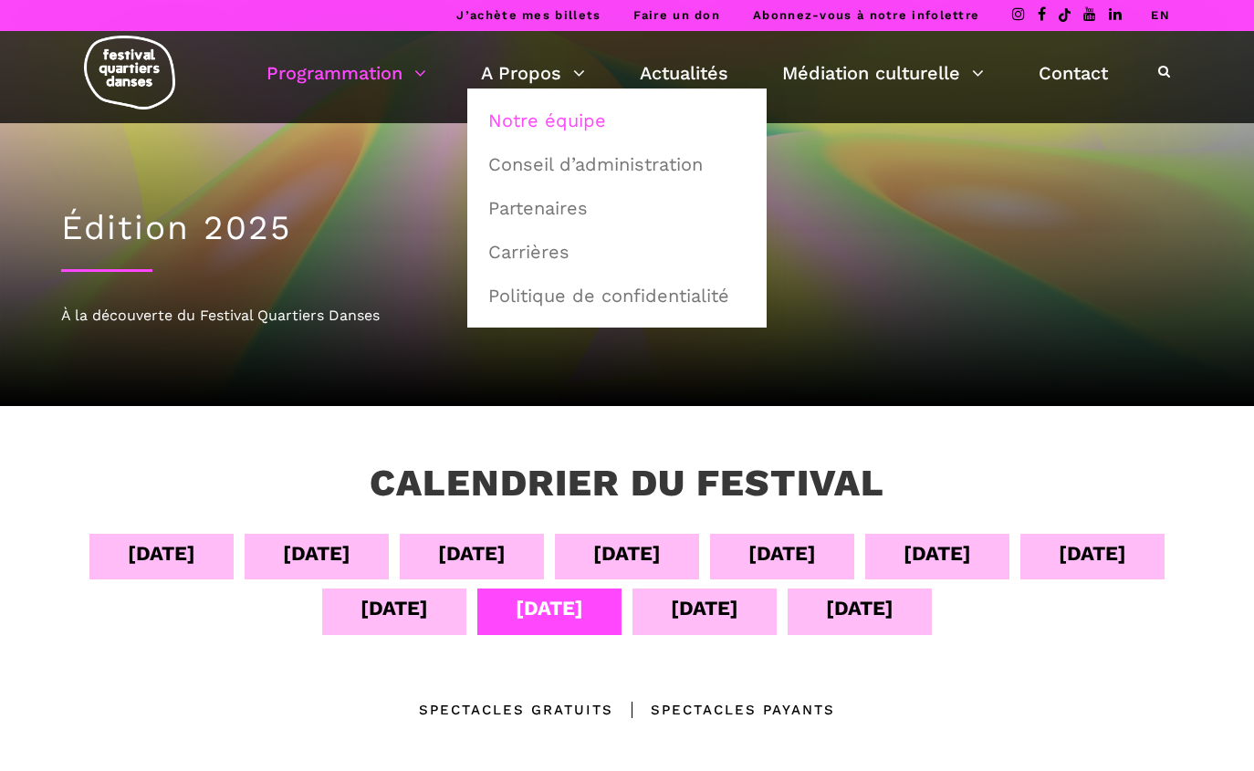
click at [566, 120] on link "Notre équipe" at bounding box center [616, 120] width 279 height 42
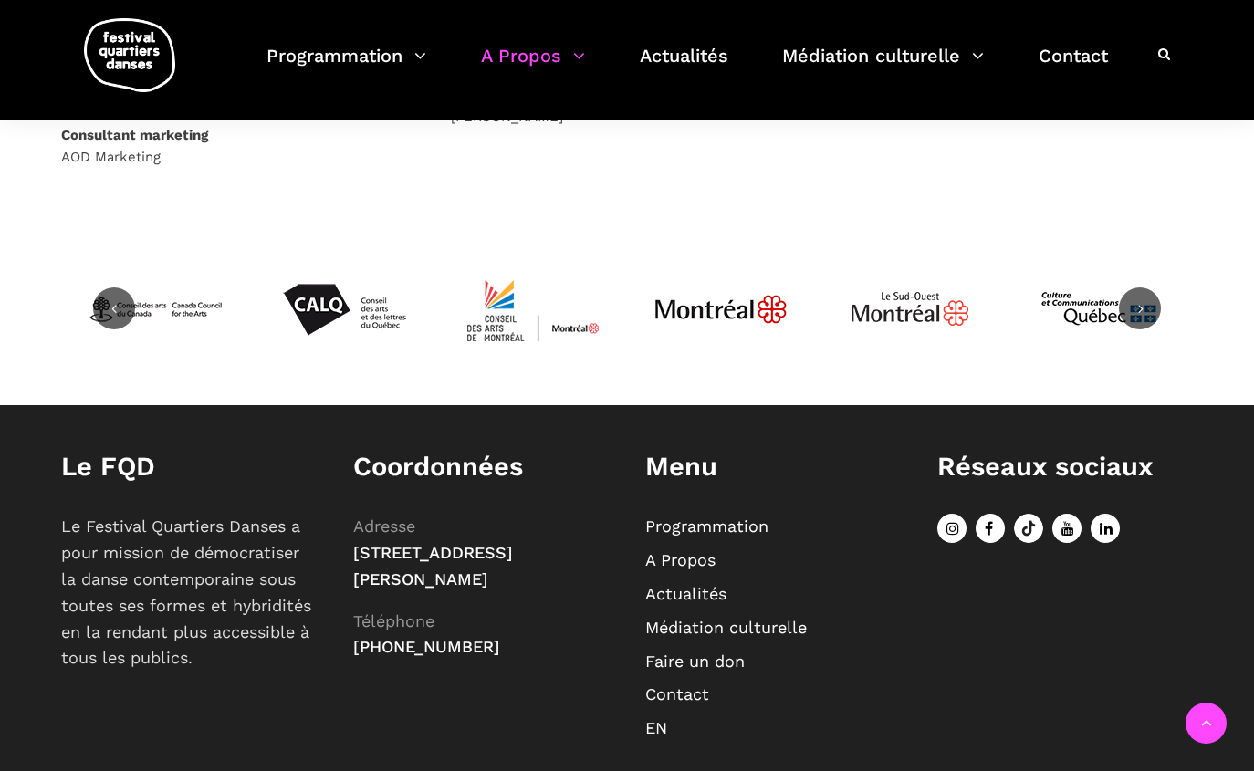
scroll to position [1272, 0]
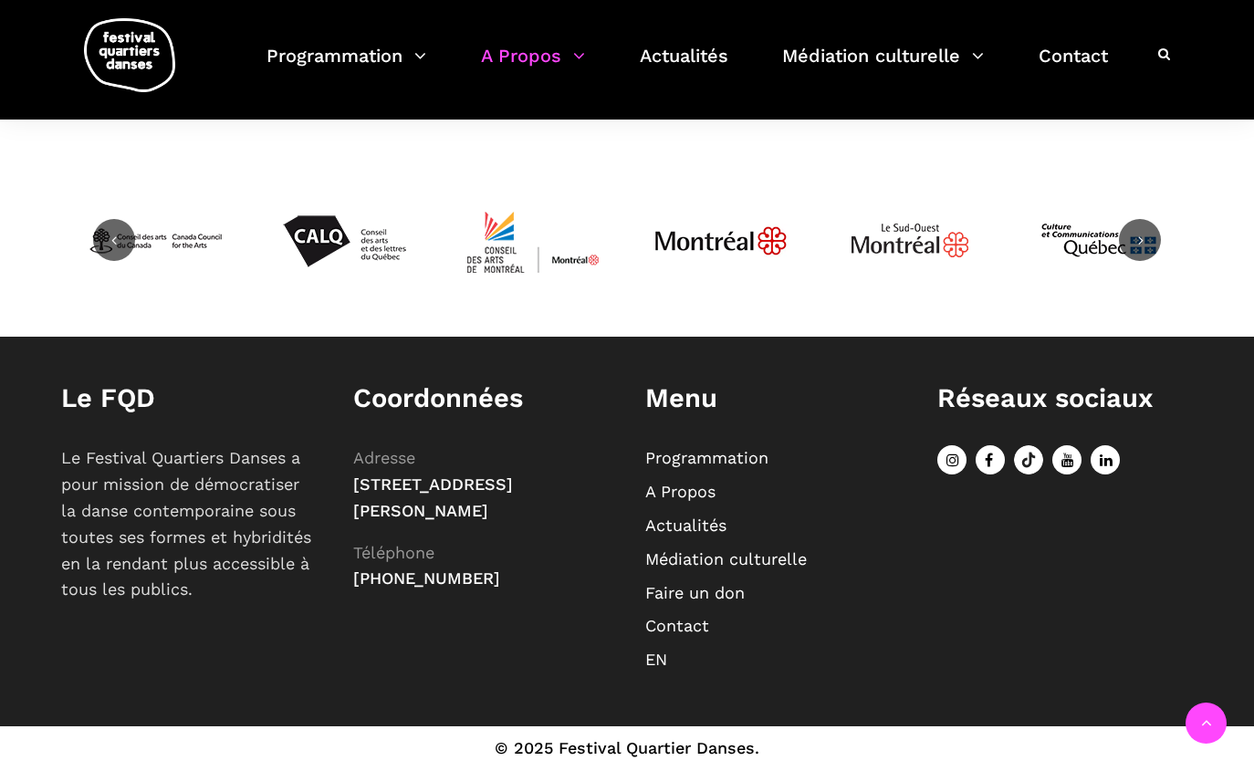
click at [953, 472] on icon at bounding box center [951, 459] width 29 height 29
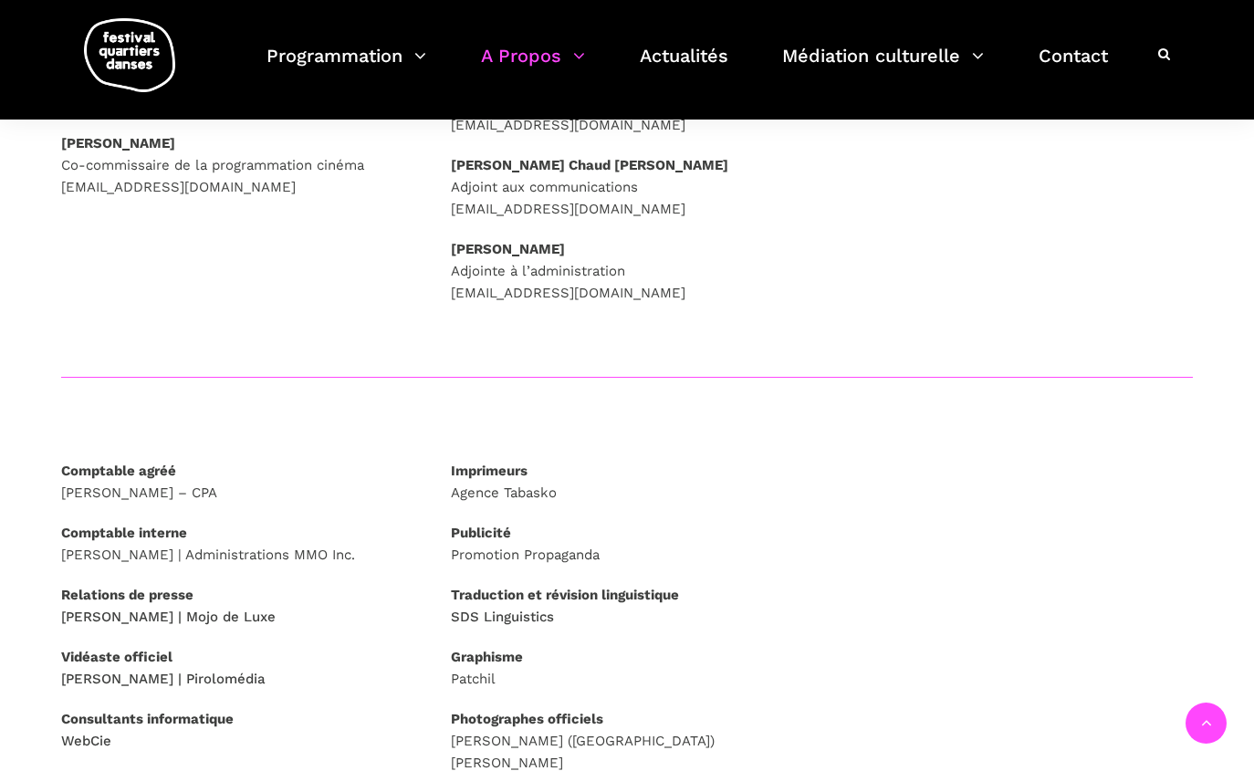
scroll to position [0, 0]
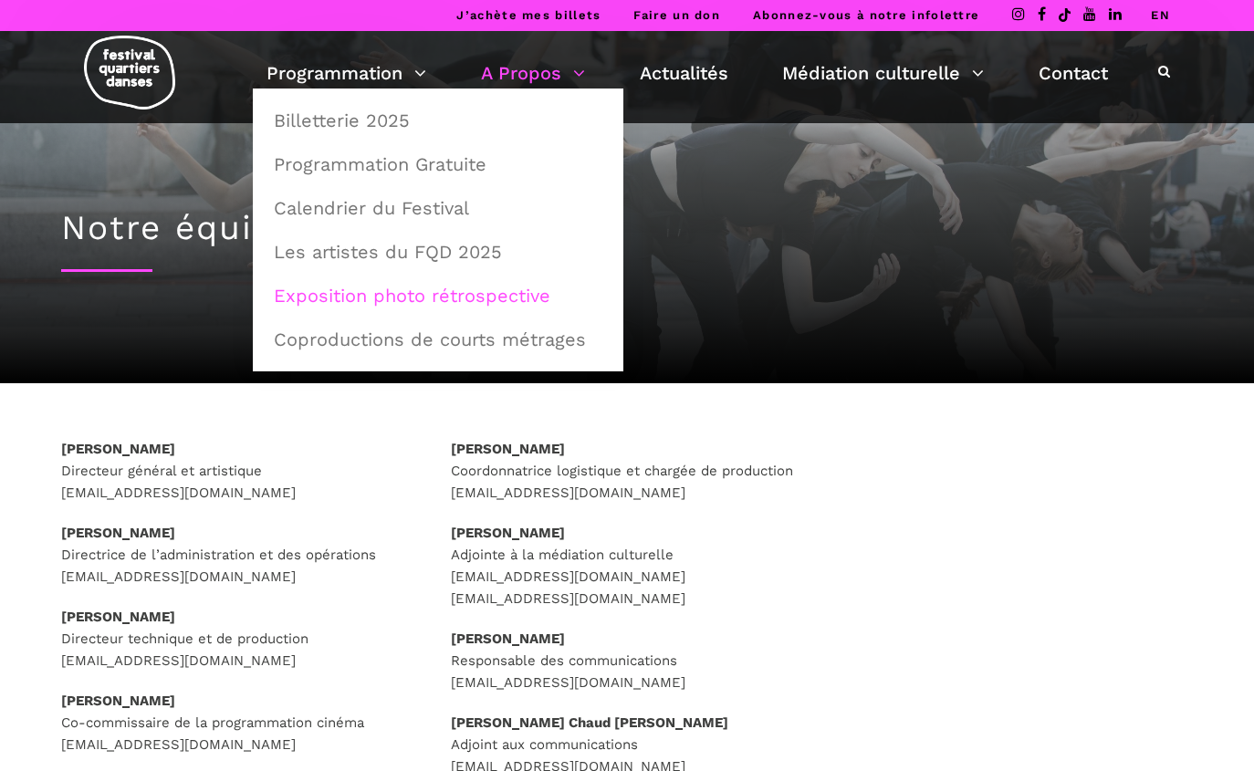
click at [380, 298] on link "Exposition photo rétrospective" at bounding box center [438, 296] width 350 height 42
click at [400, 164] on link "Programmation Gratuite" at bounding box center [438, 164] width 350 height 42
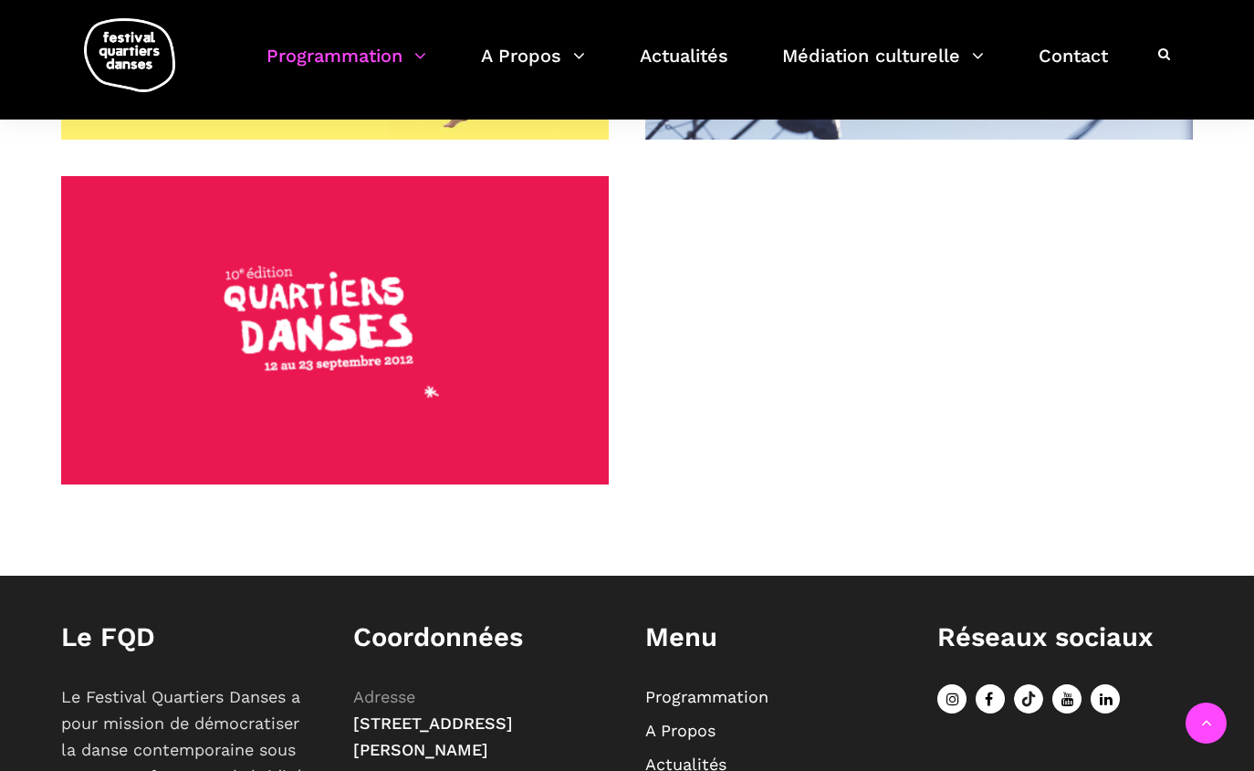
scroll to position [2321, 0]
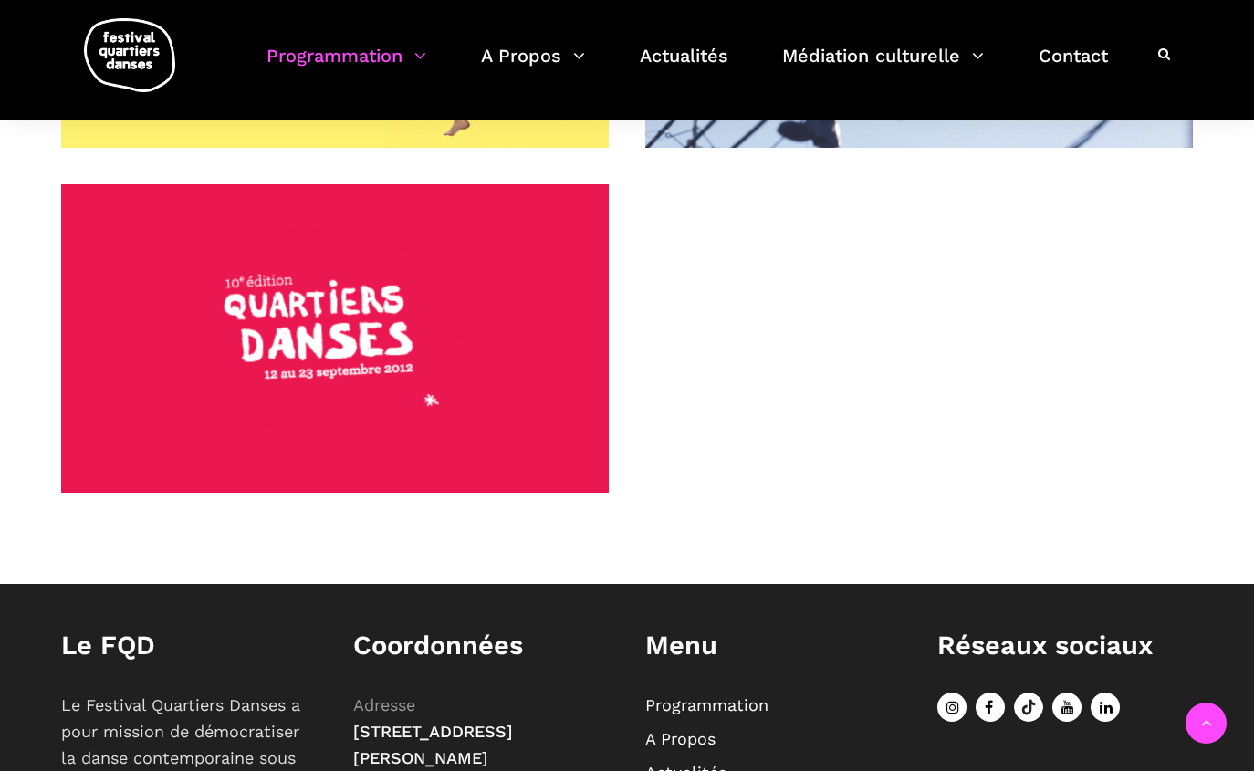
click at [373, 292] on span at bounding box center [335, 338] width 548 height 308
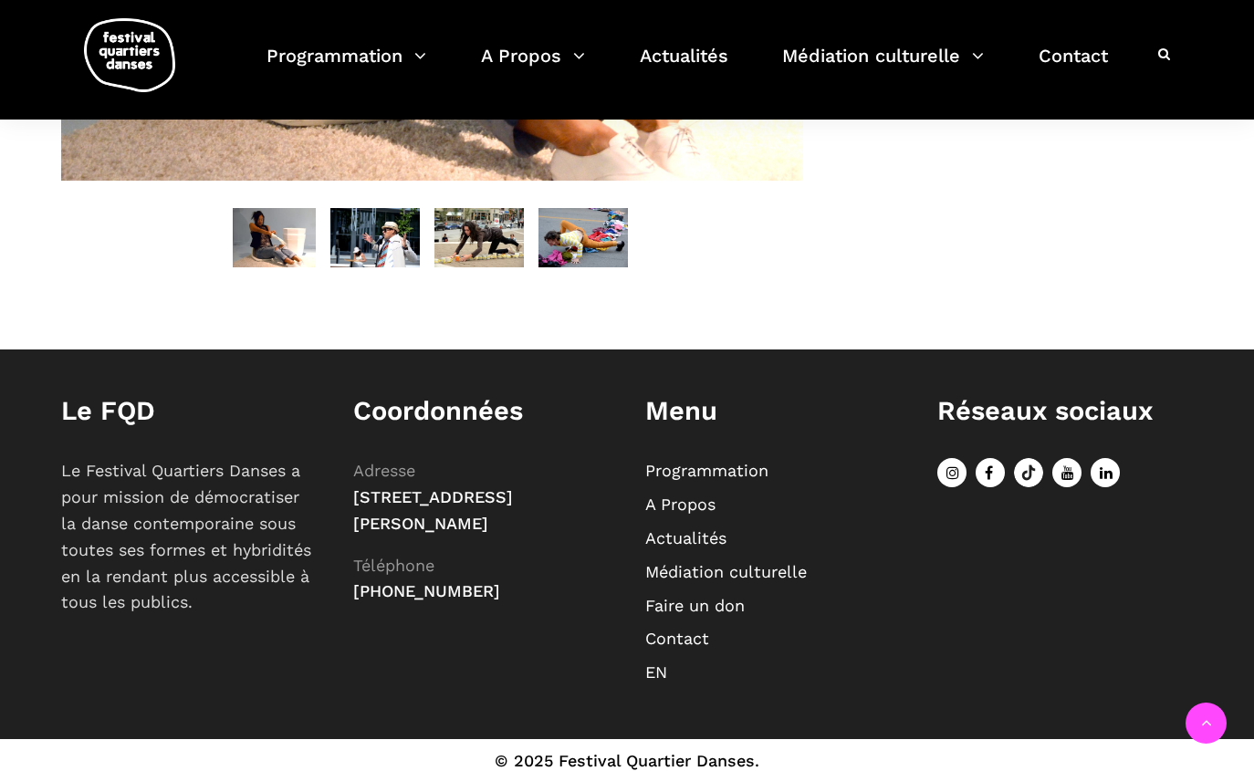
scroll to position [1551, 0]
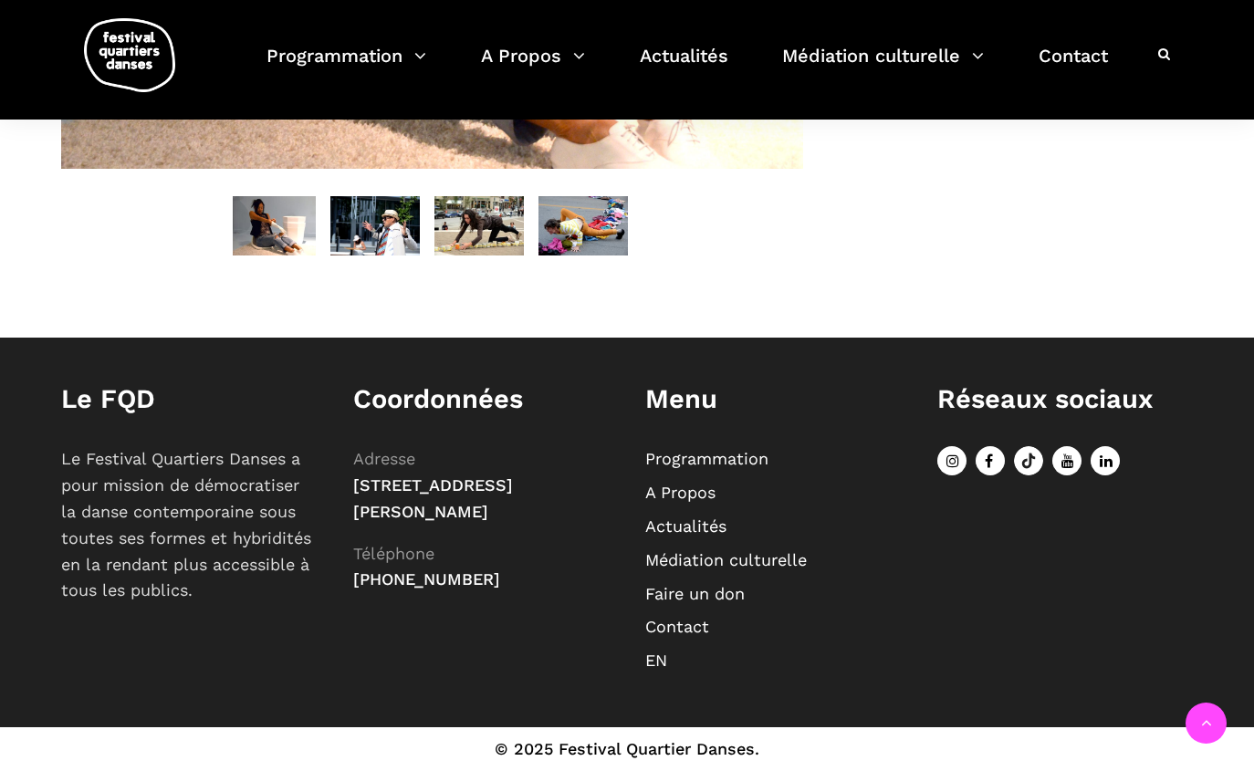
click at [379, 230] on img at bounding box center [374, 225] width 89 height 59
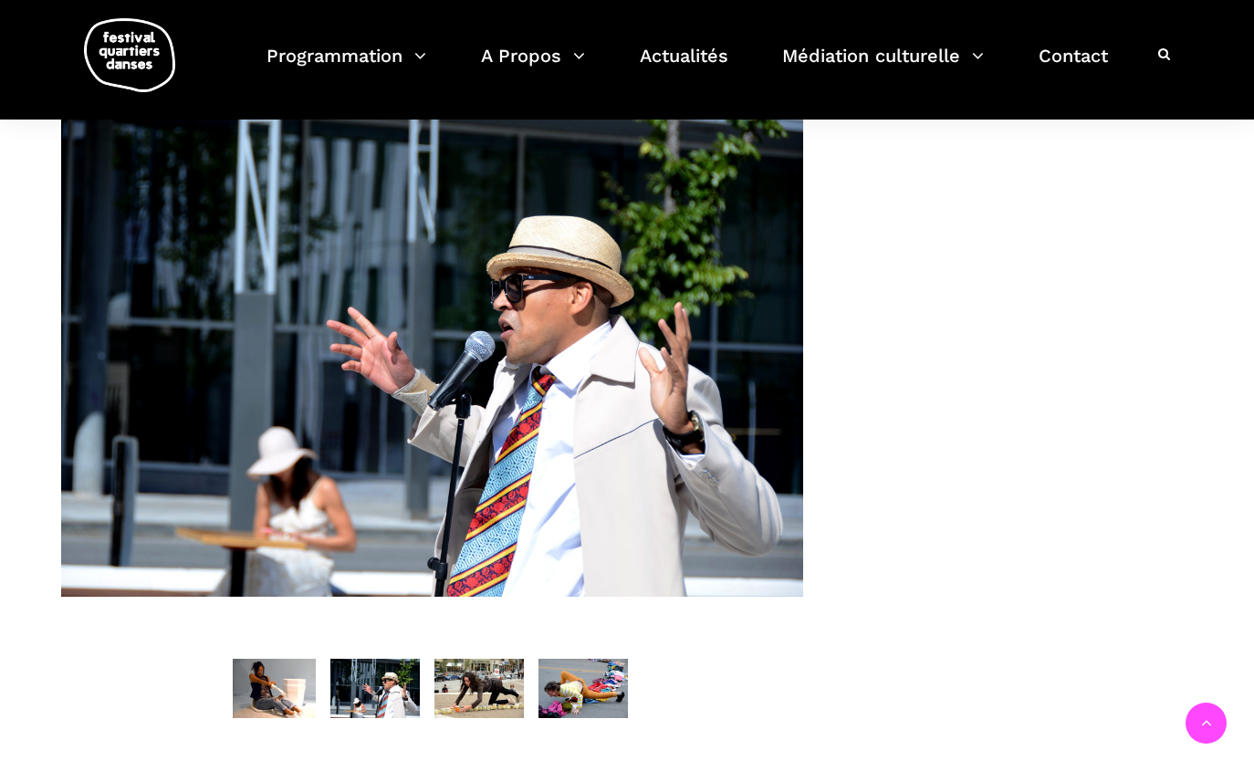
scroll to position [1092, 0]
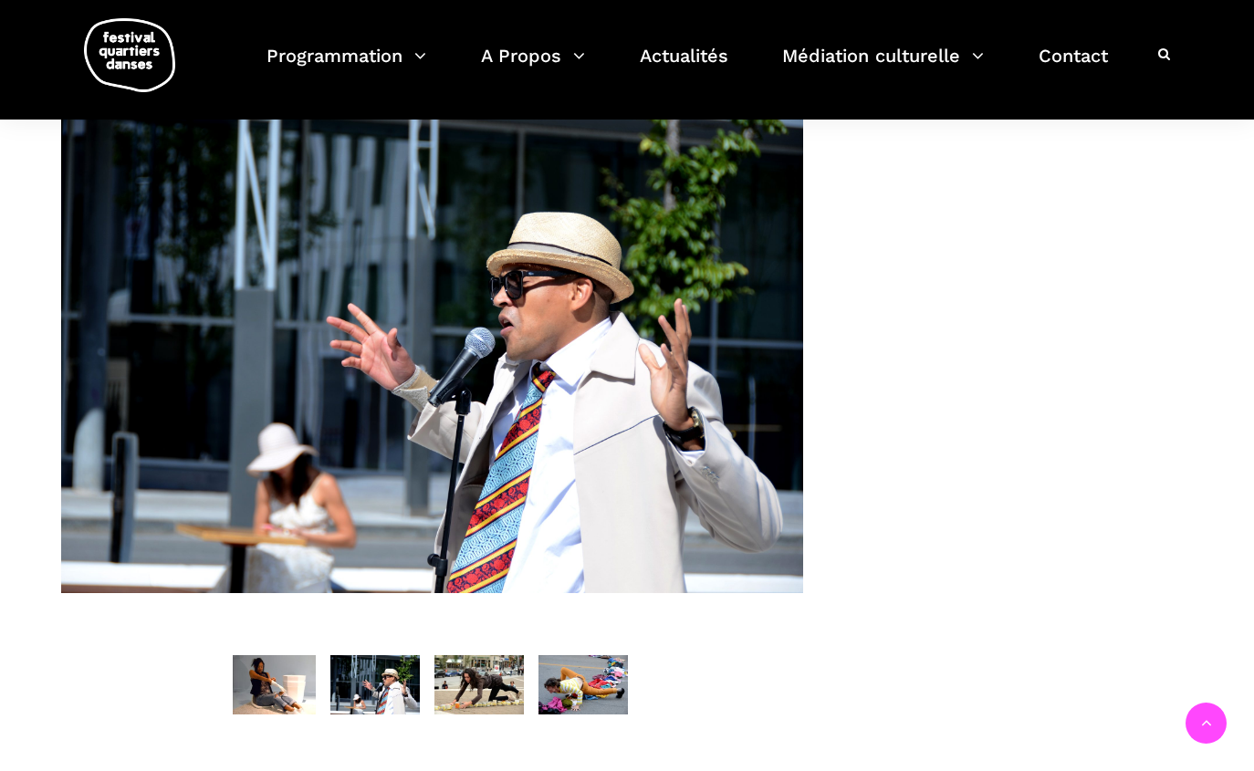
click at [492, 664] on img at bounding box center [478, 684] width 89 height 59
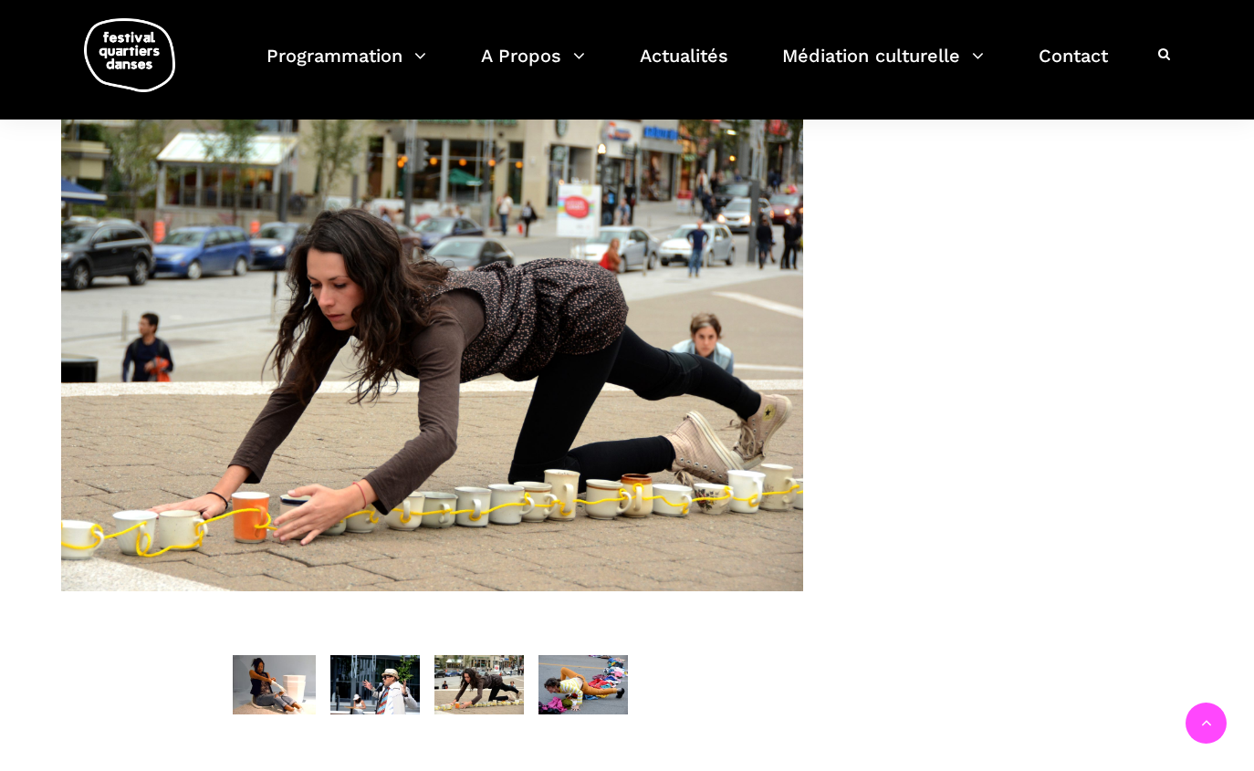
click at [597, 669] on img at bounding box center [582, 684] width 89 height 59
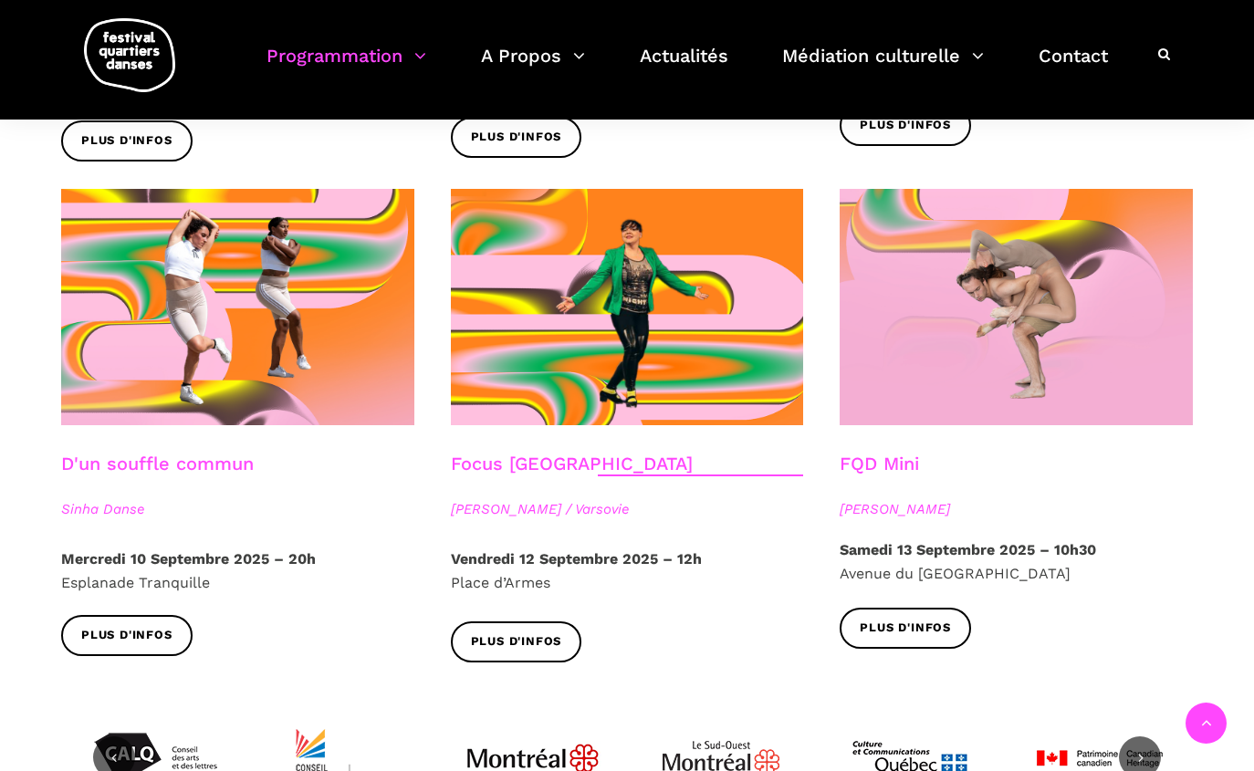
scroll to position [1978, 0]
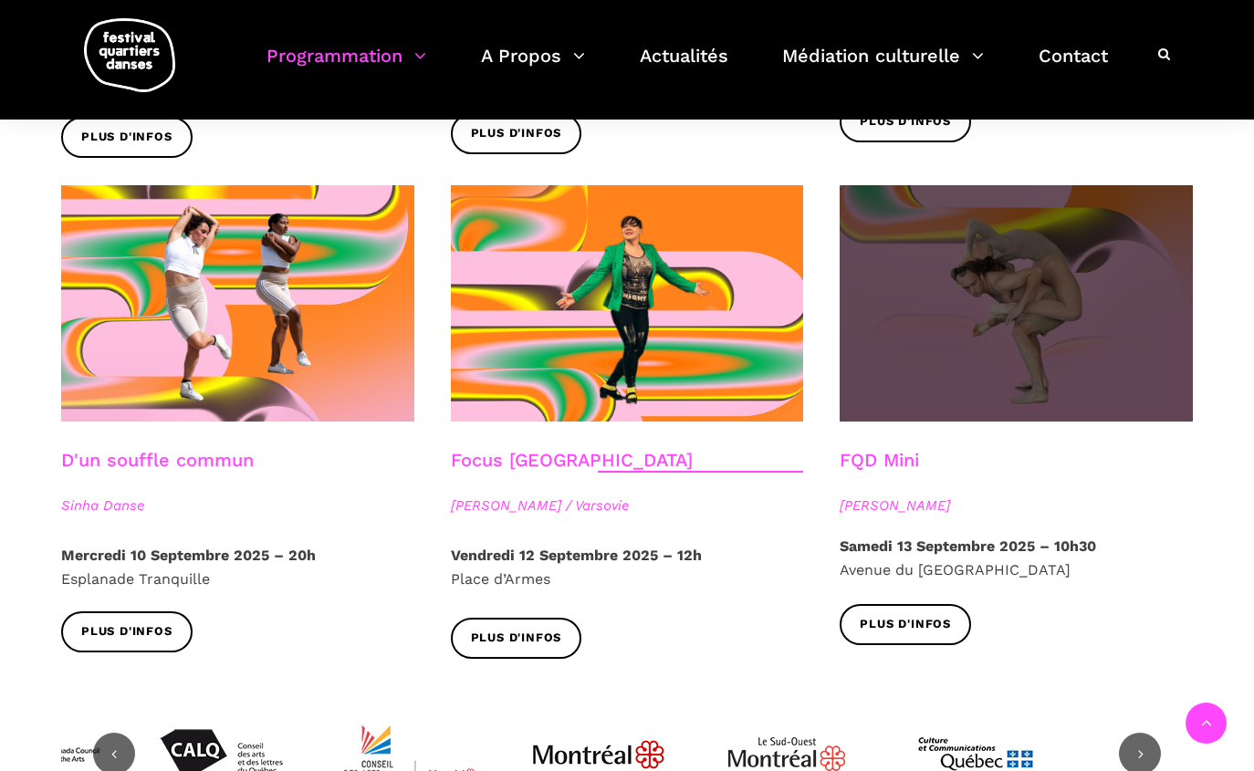
click at [1034, 264] on span at bounding box center [1016, 303] width 353 height 236
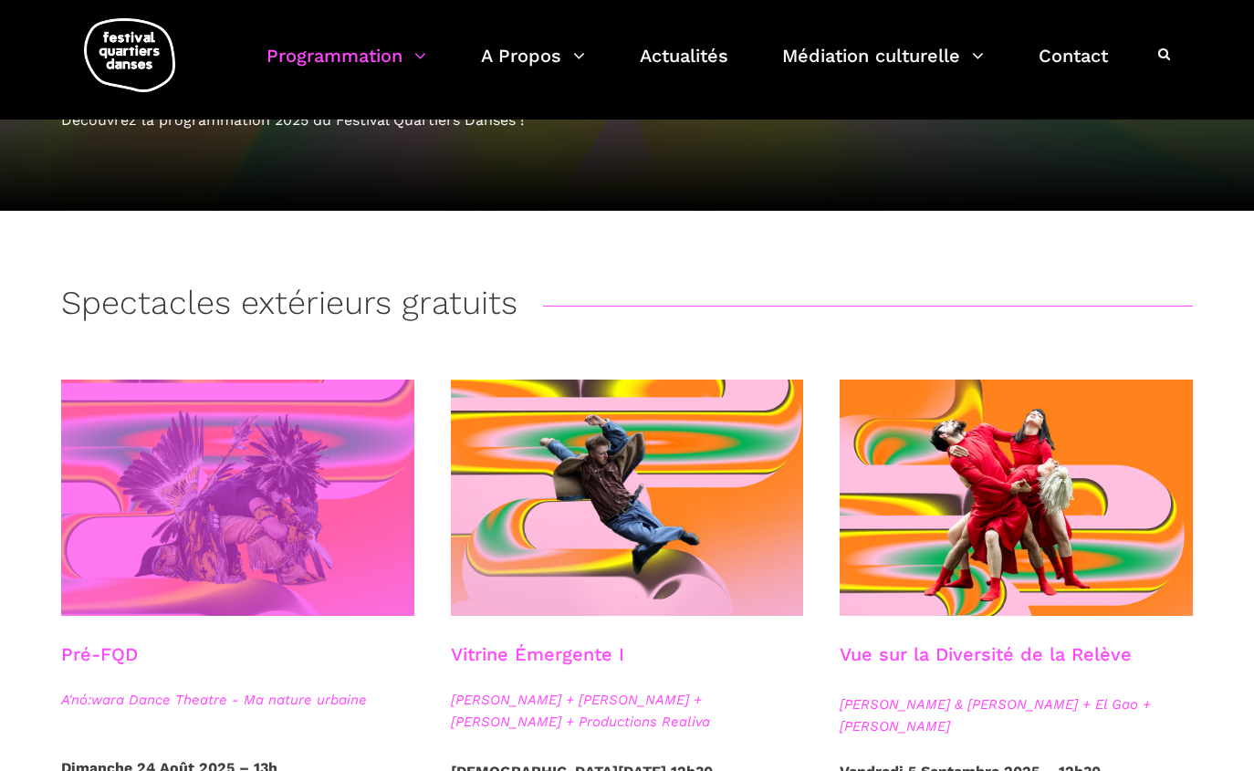
scroll to position [197, 0]
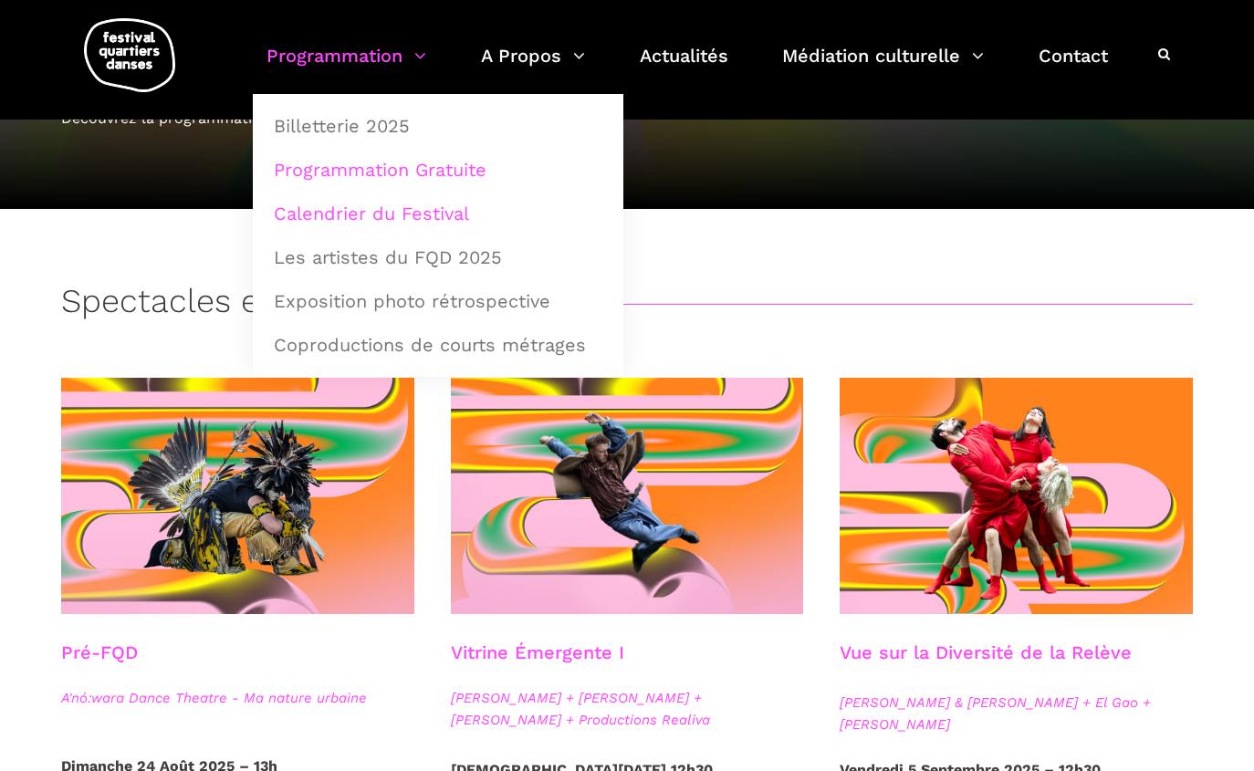
click at [341, 218] on link "Calendrier du Festival" at bounding box center [438, 214] width 350 height 42
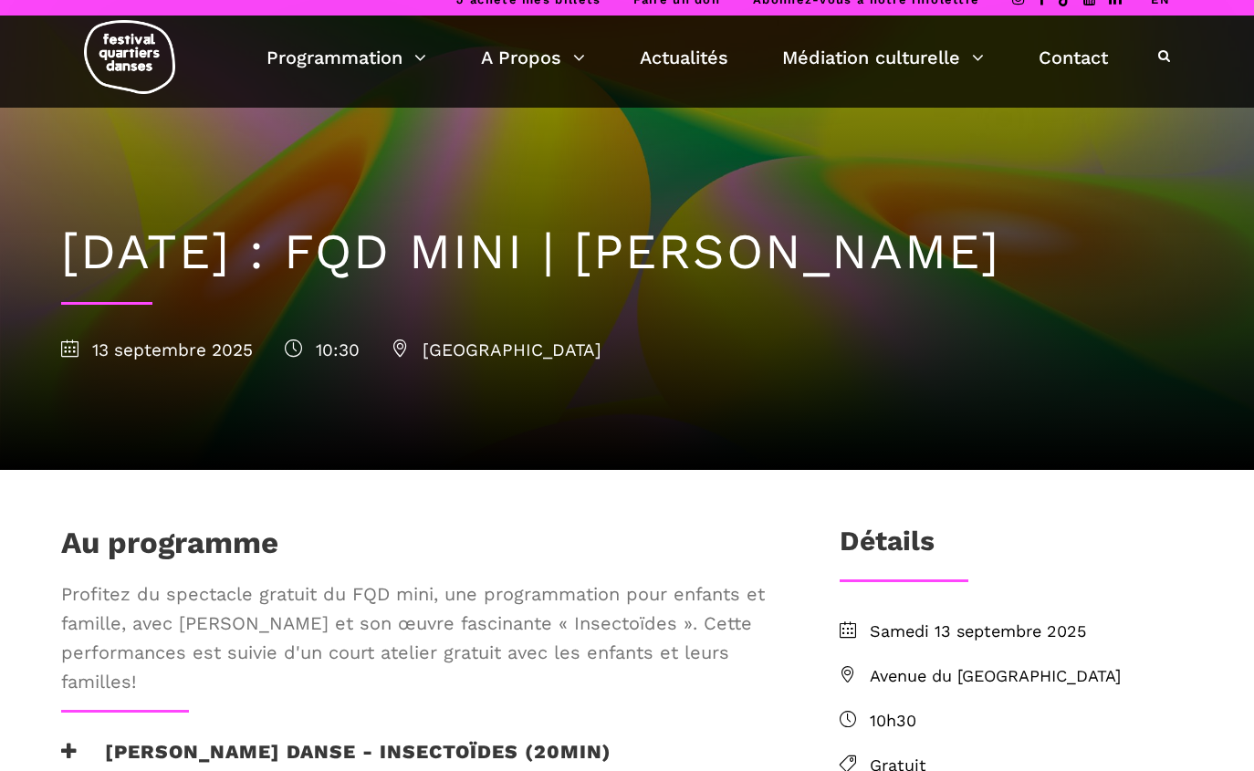
scroll to position [17, 0]
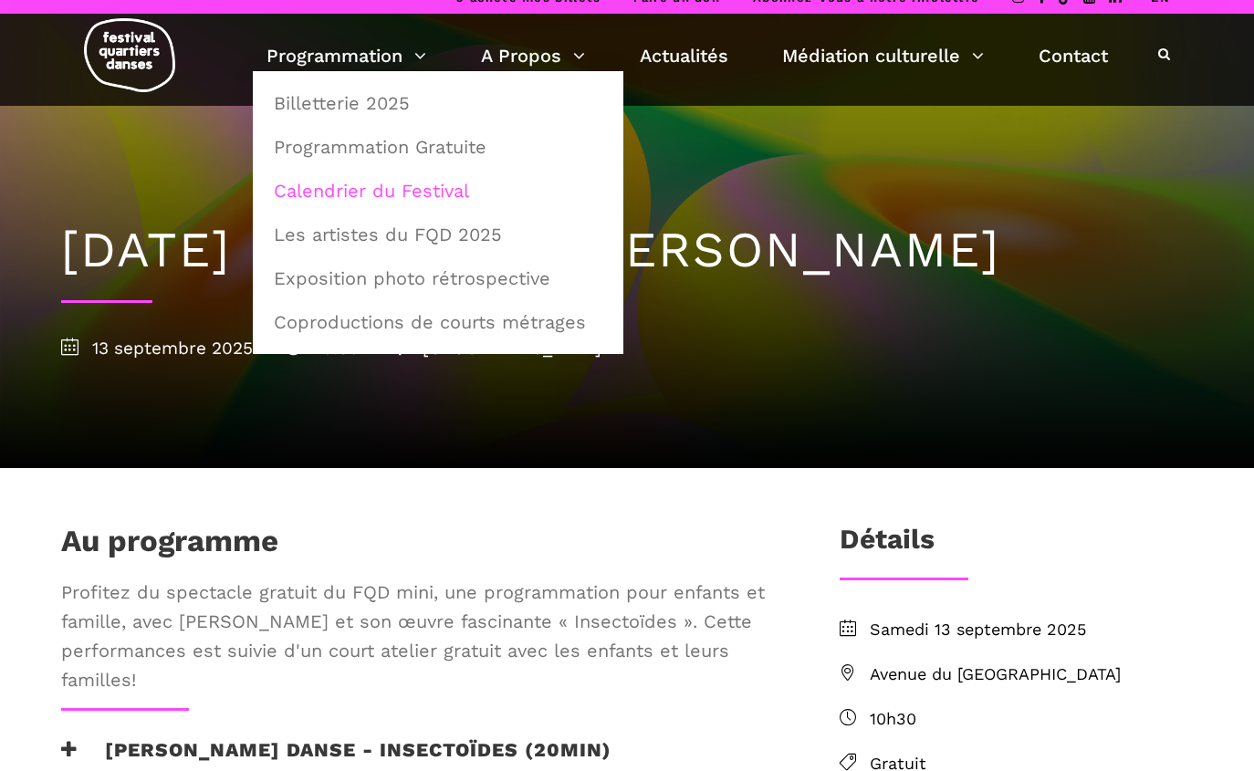
click at [372, 195] on link "Calendrier du Festival" at bounding box center [438, 191] width 350 height 42
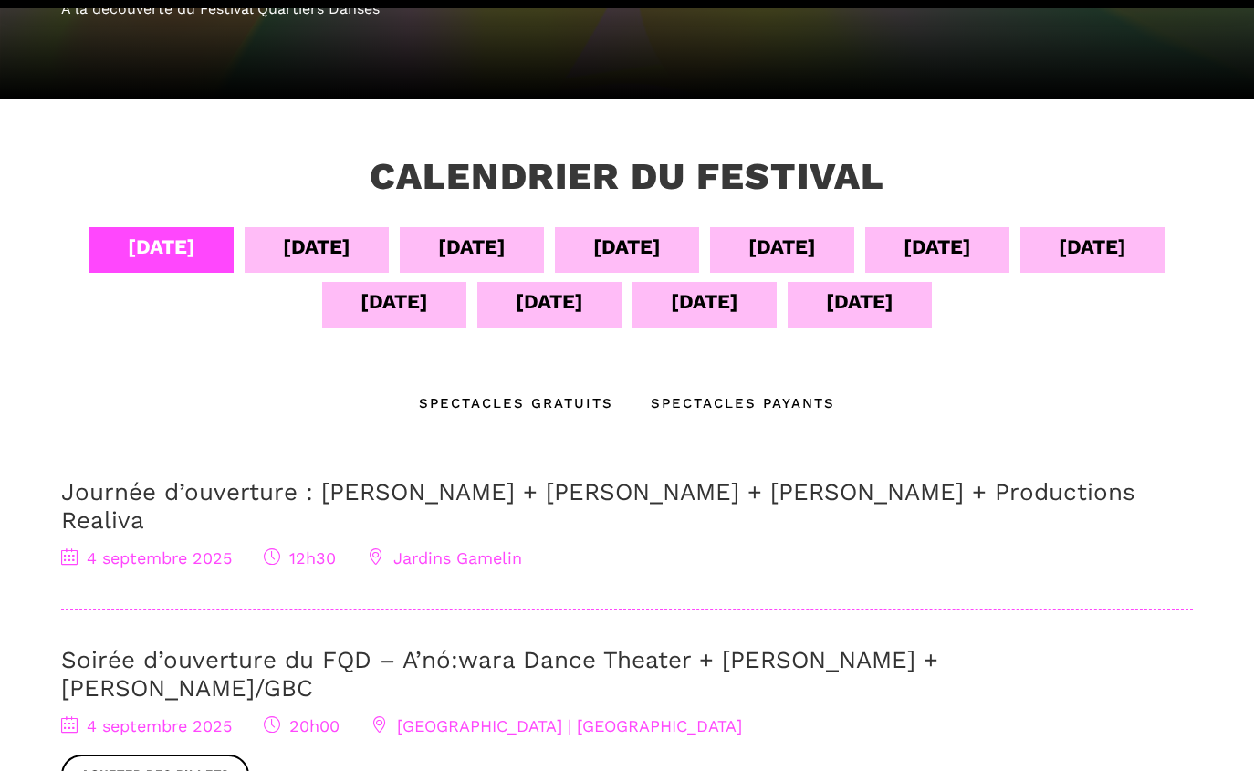
scroll to position [381, 0]
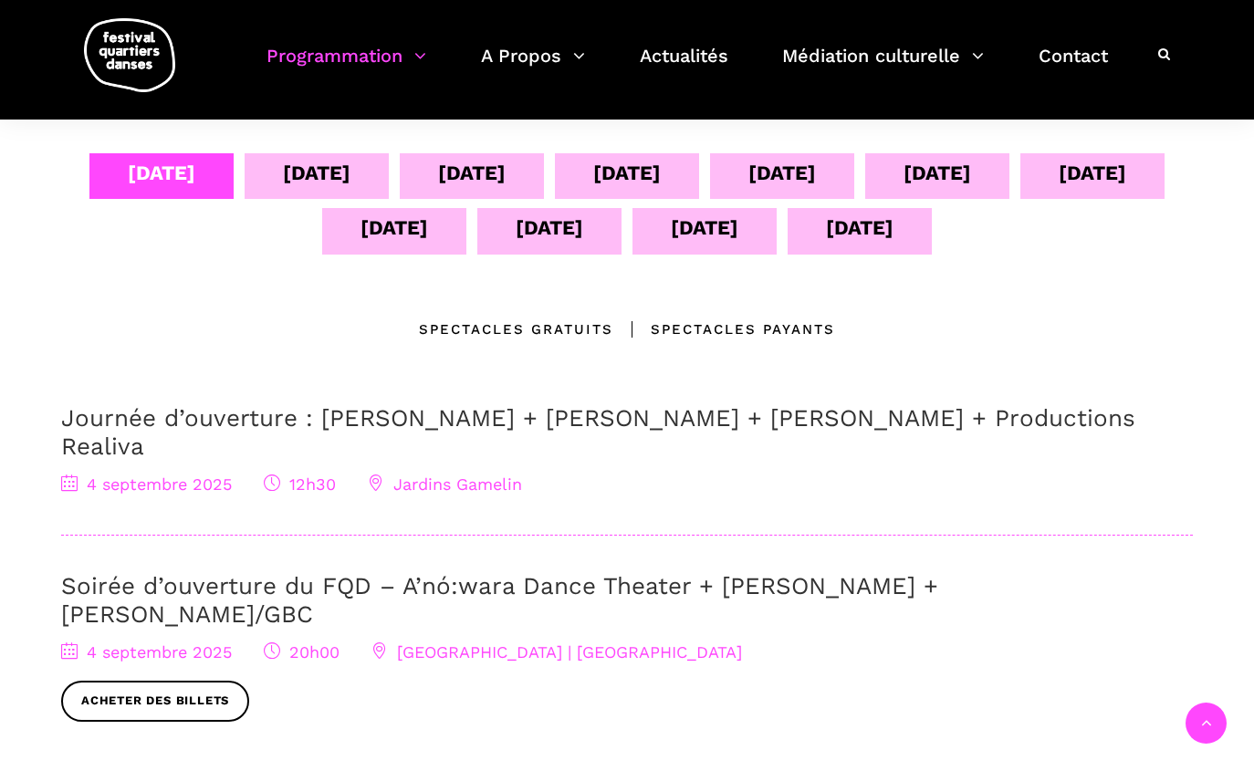
click at [858, 232] on div "[DATE]" at bounding box center [860, 228] width 68 height 32
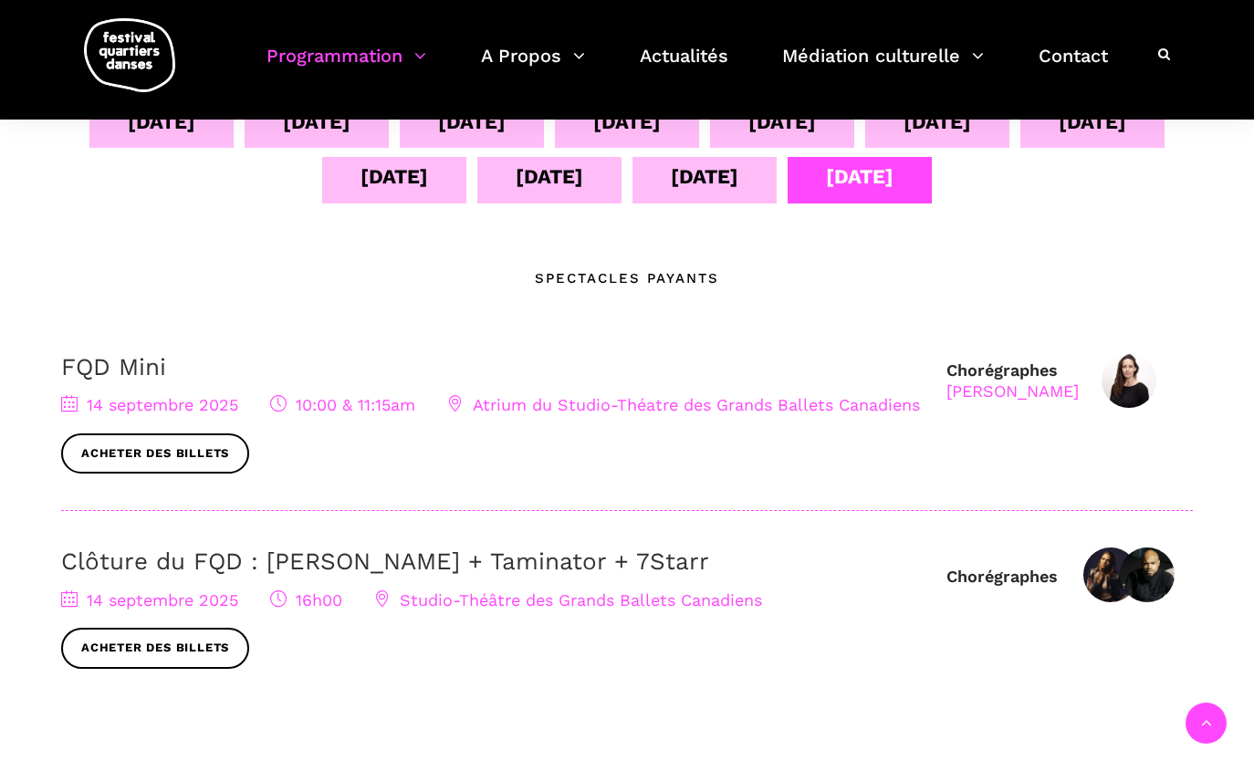
scroll to position [435, 0]
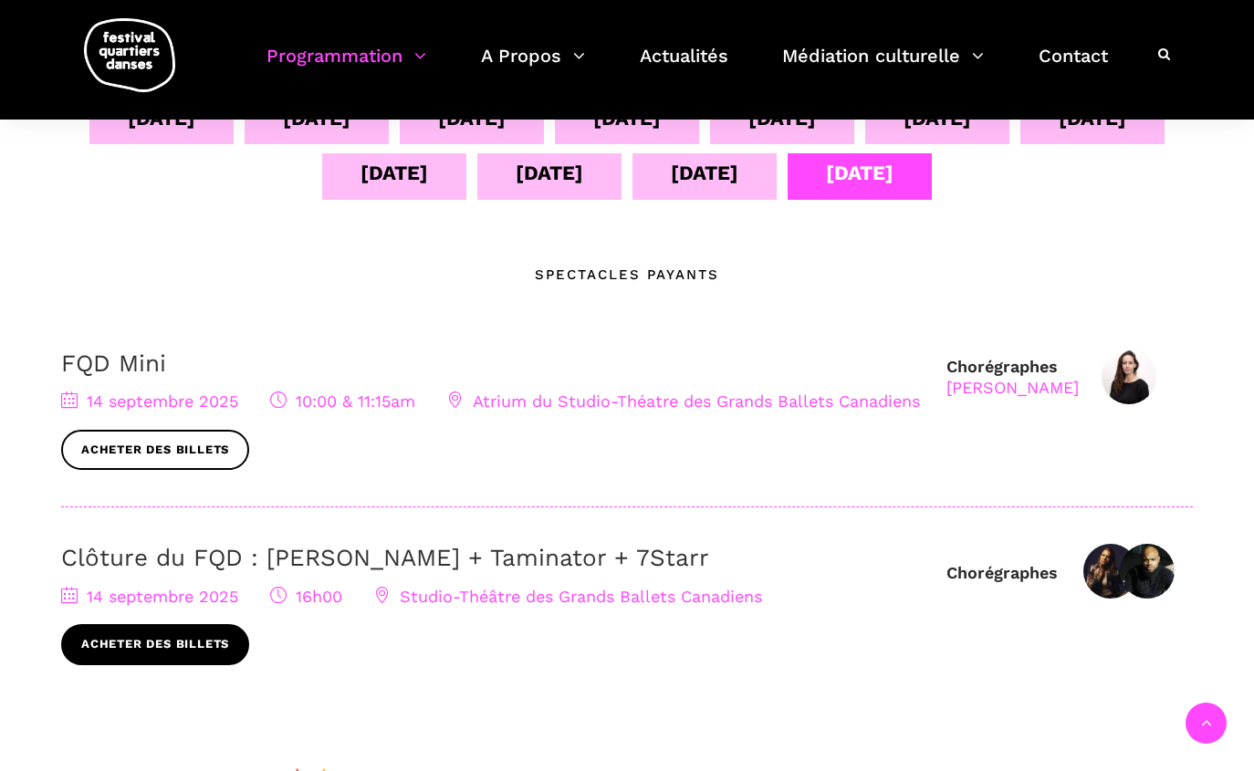
click at [176, 653] on link "Acheter des billets" at bounding box center [155, 644] width 188 height 41
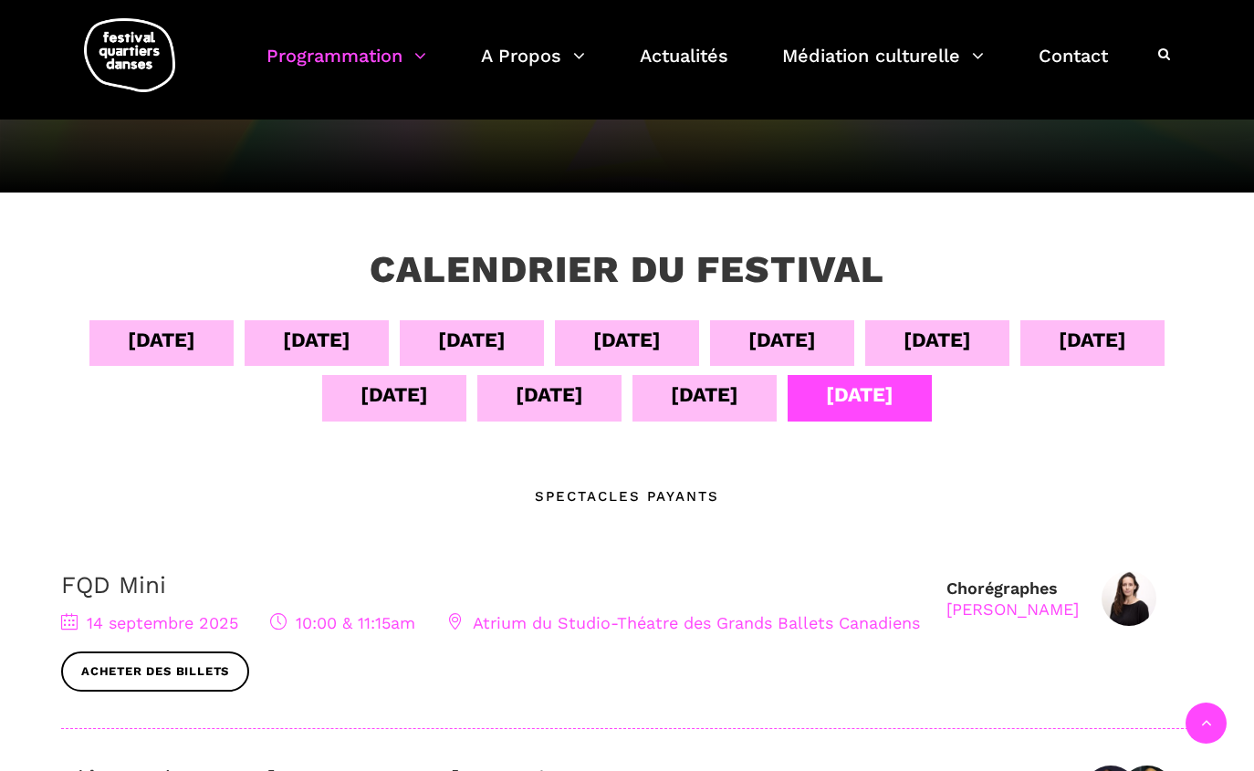
scroll to position [0, 0]
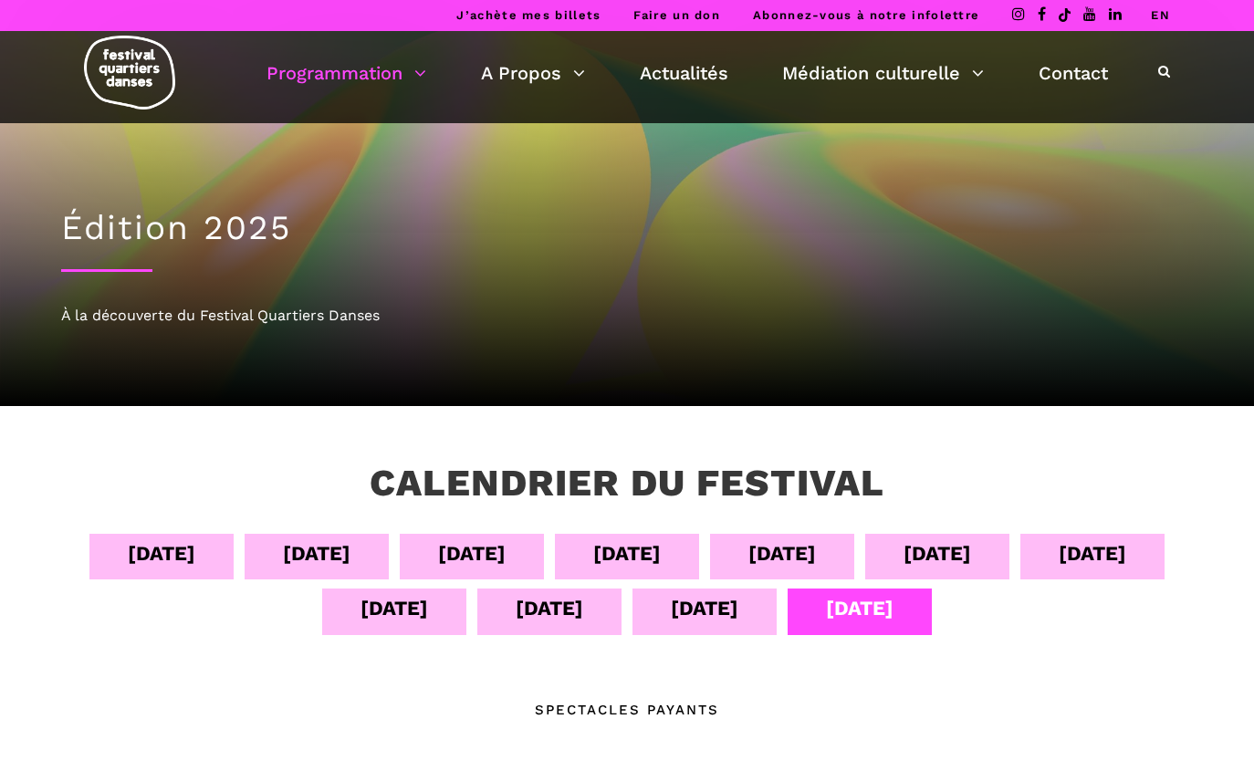
click at [709, 611] on div "13 sept" at bounding box center [705, 608] width 68 height 32
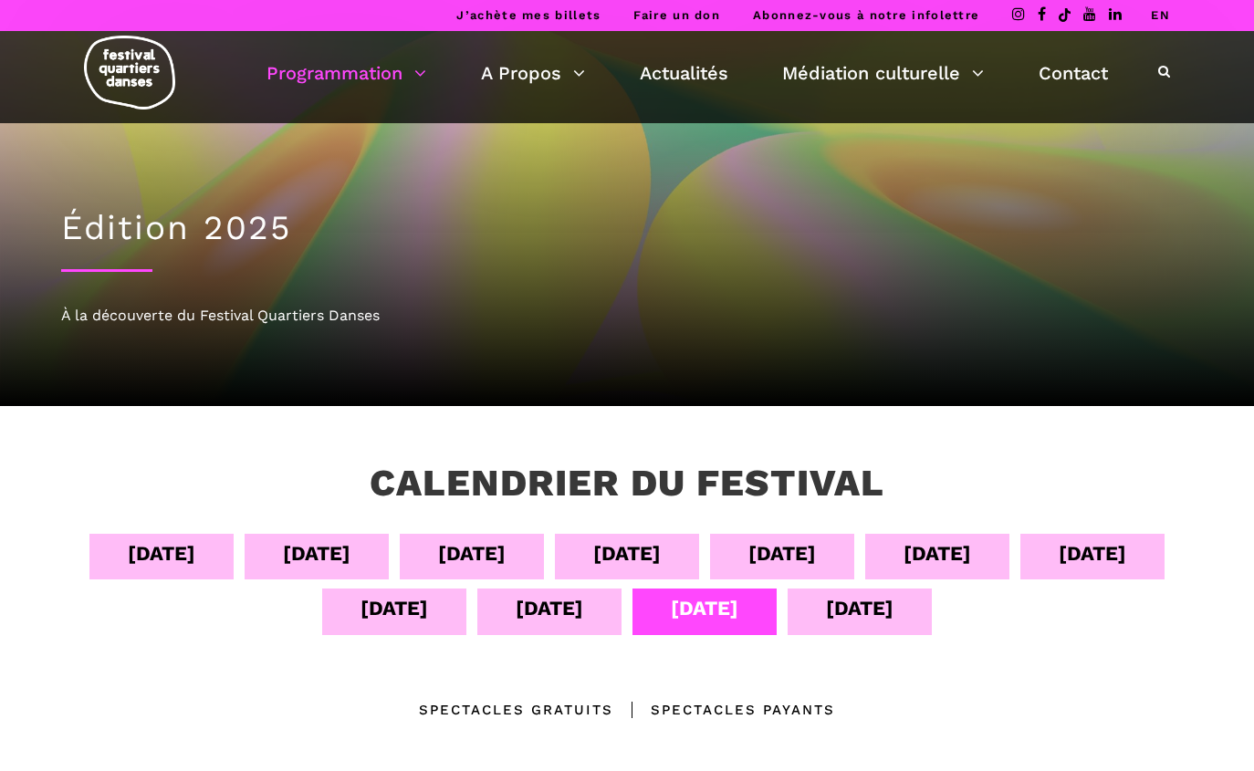
click at [541, 607] on div "12 sept" at bounding box center [550, 608] width 68 height 32
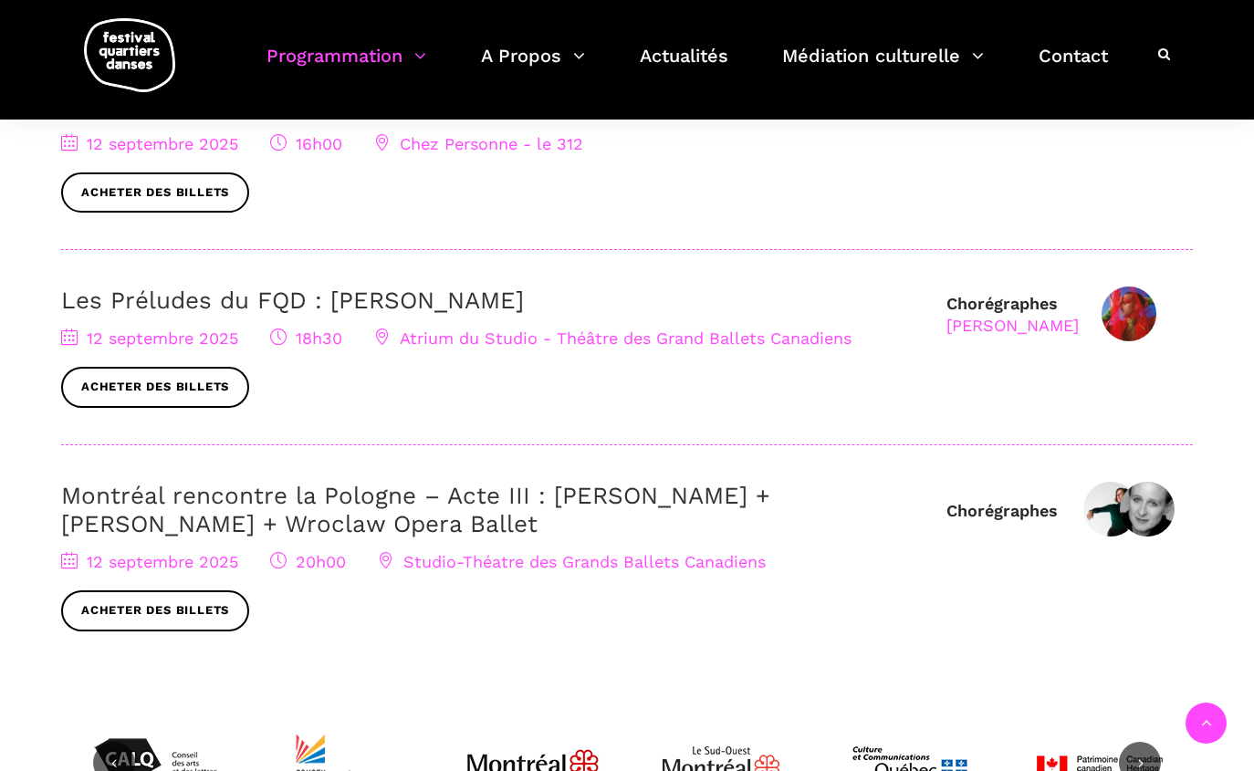
scroll to position [836, 0]
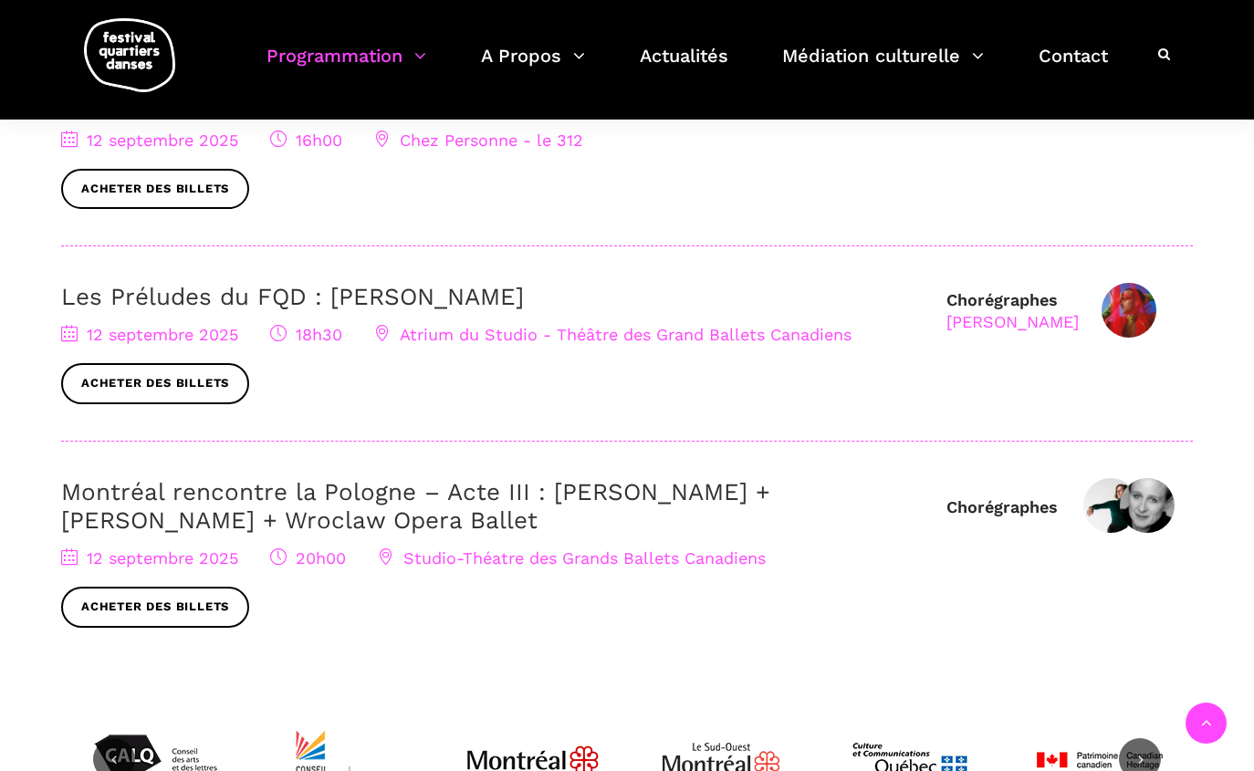
drag, startPoint x: 527, startPoint y: 519, endPoint x: 549, endPoint y: 484, distance: 42.3
click at [549, 484] on h3 "Montréal rencontre la Pologne – Acte III : Hélène Simoneau Danse + Jane Mappin …" at bounding box center [494, 506] width 867 height 57
copy link "Hélène Simoneau Danse + Jane Mappin + Wroclaw Opera Ballet"
click at [830, 169] on span "Acheter des billets" at bounding box center [627, 189] width 1132 height 41
click at [518, 140] on span "Chez Personne - le 312" at bounding box center [478, 139] width 209 height 19
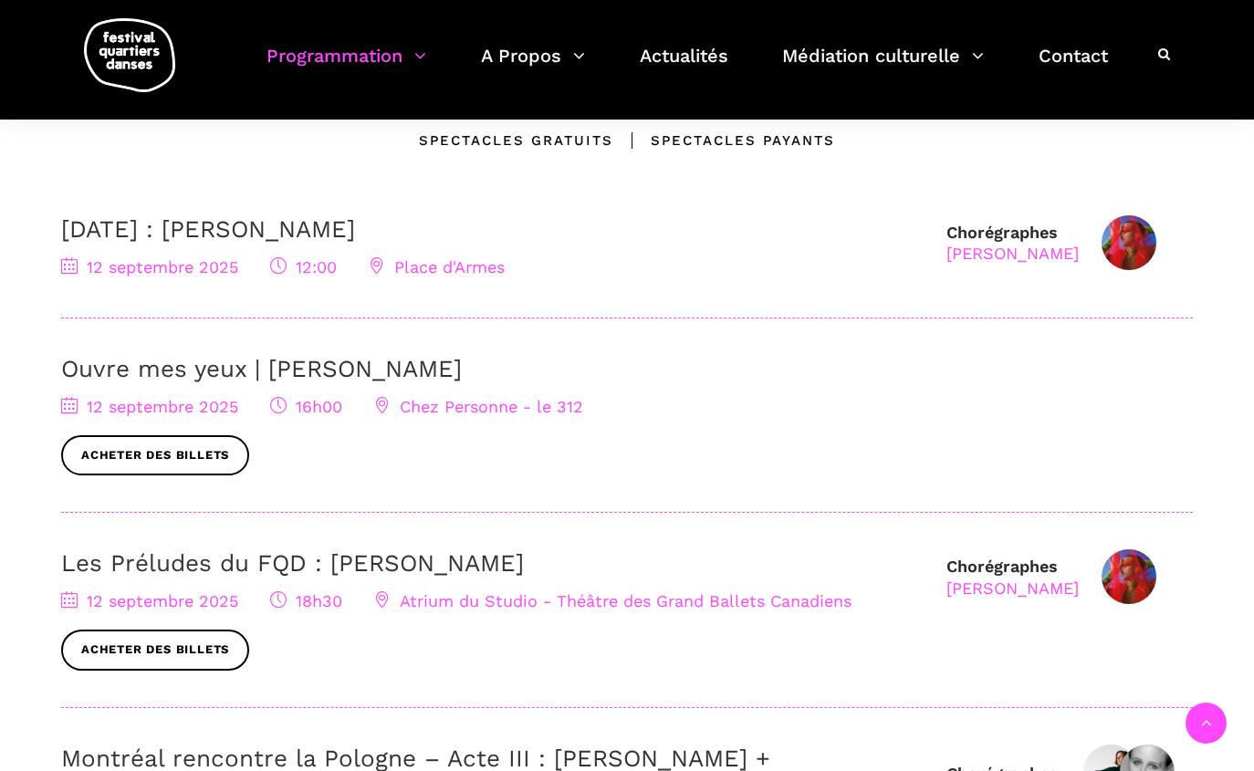
scroll to position [558, 0]
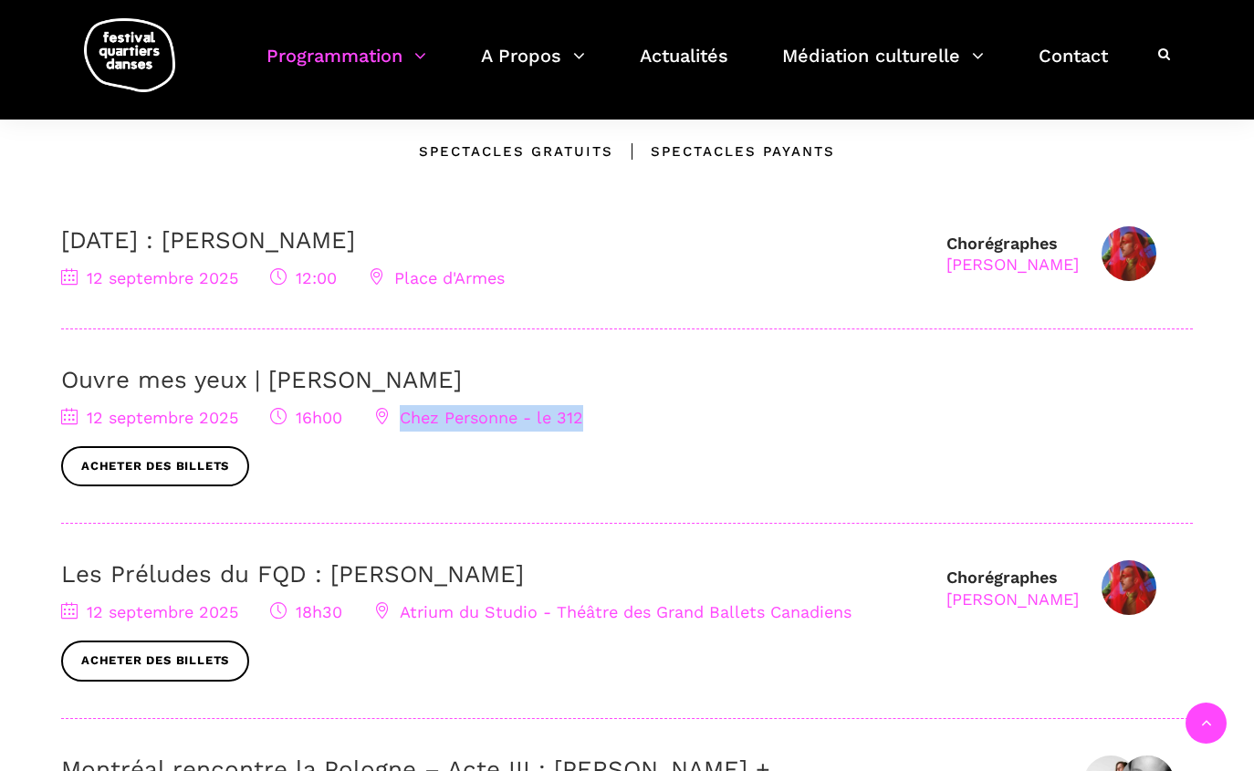
drag, startPoint x: 605, startPoint y: 418, endPoint x: 405, endPoint y: 415, distance: 199.9
click at [405, 415] on div "12 septembre 2025 16h00 Chez Personne - le 312 Acheter des billets" at bounding box center [627, 446] width 1132 height 82
copy span "Chez Personne - le 312"
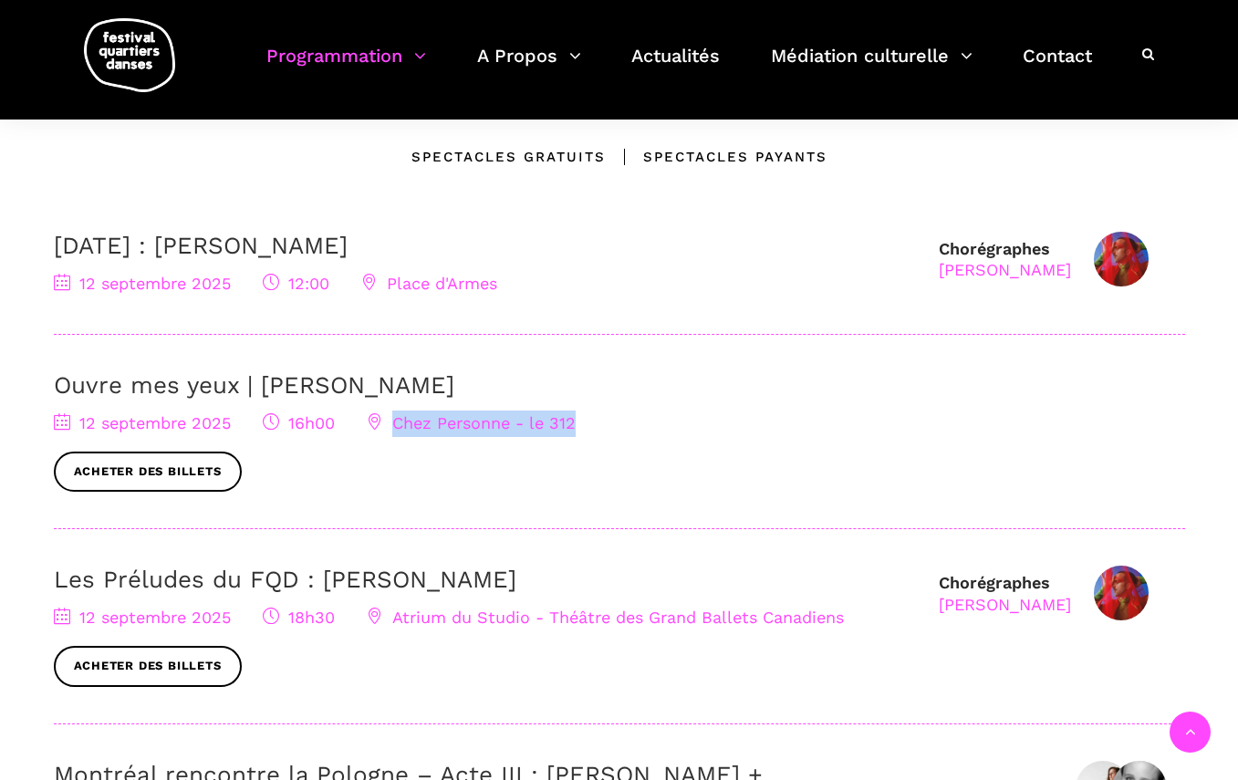
scroll to position [0, 0]
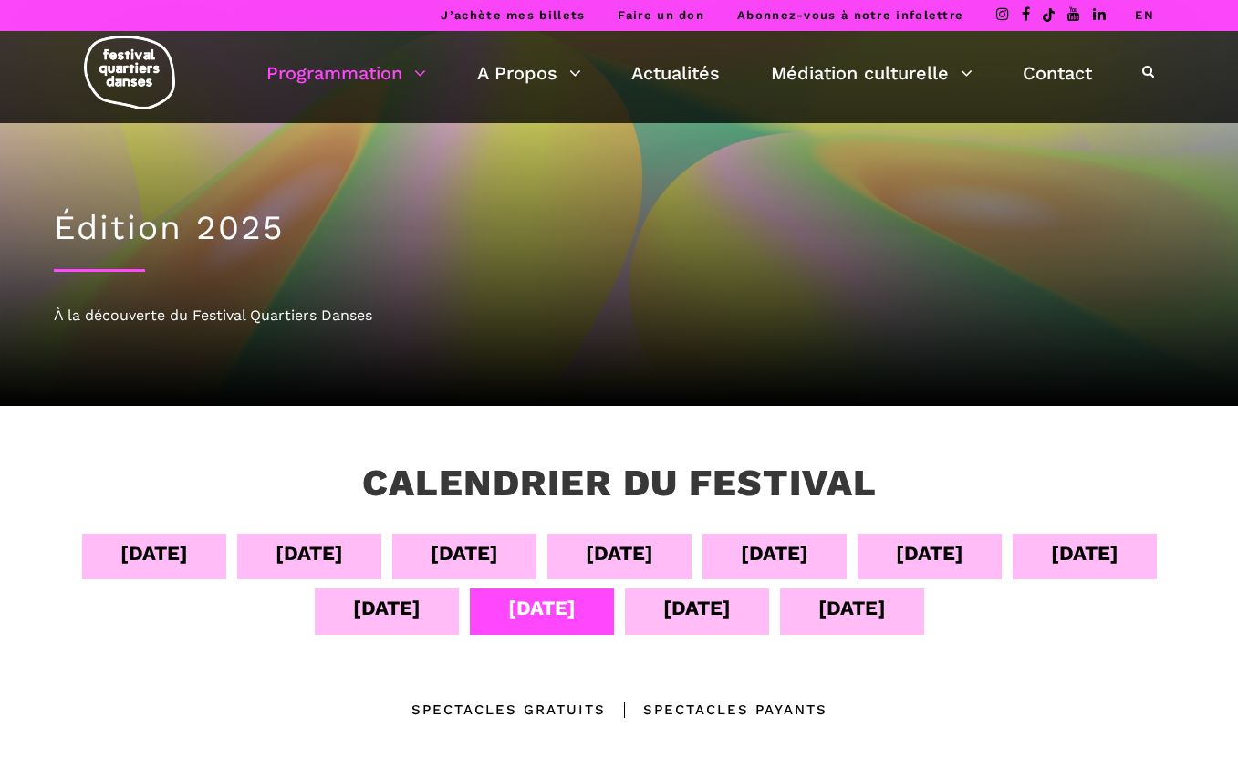
click at [386, 608] on div "11 sept" at bounding box center [387, 608] width 68 height 32
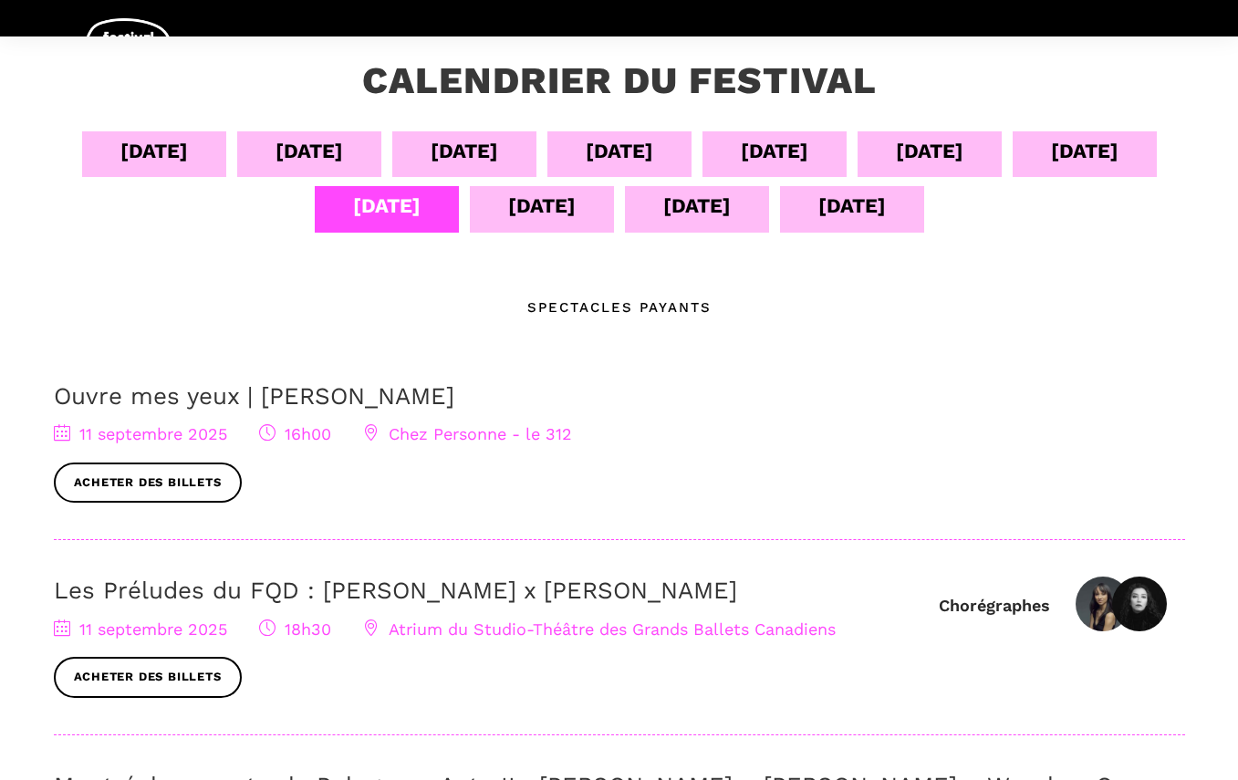
scroll to position [454, 0]
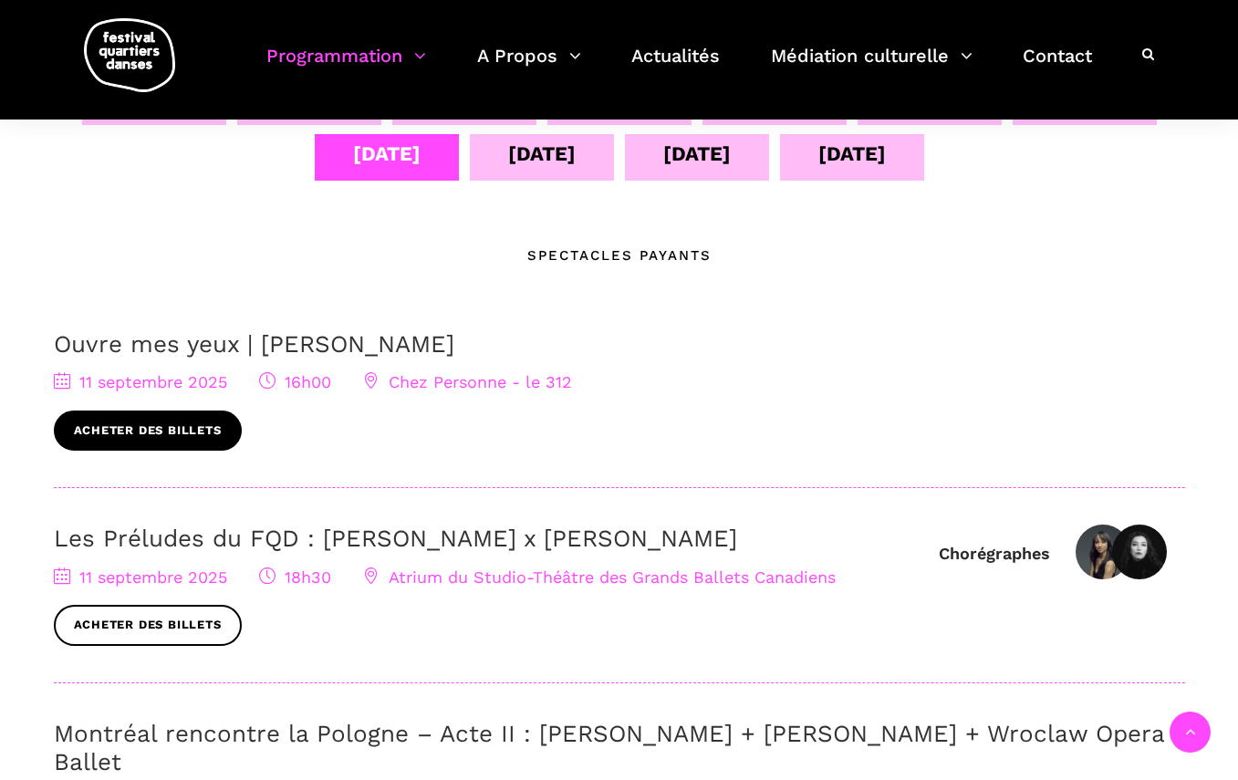
click at [191, 433] on link "Acheter des billets" at bounding box center [148, 431] width 188 height 41
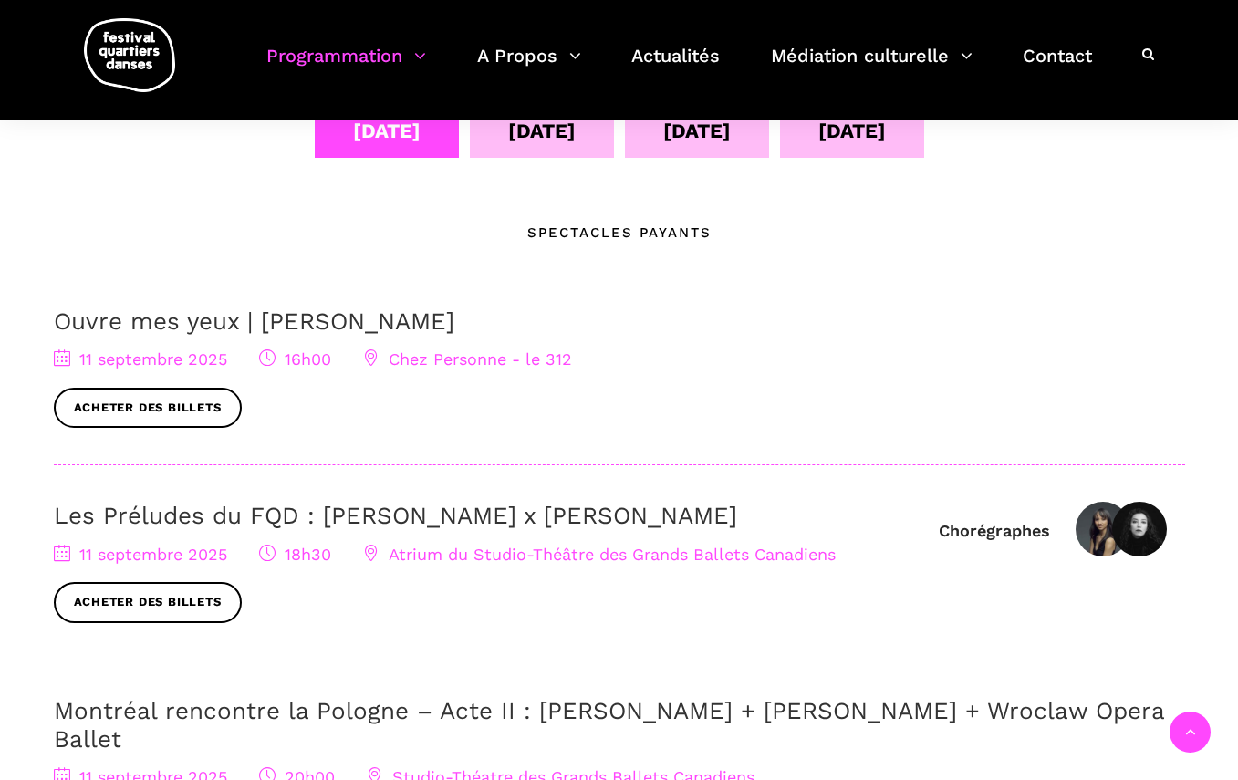
scroll to position [482, 0]
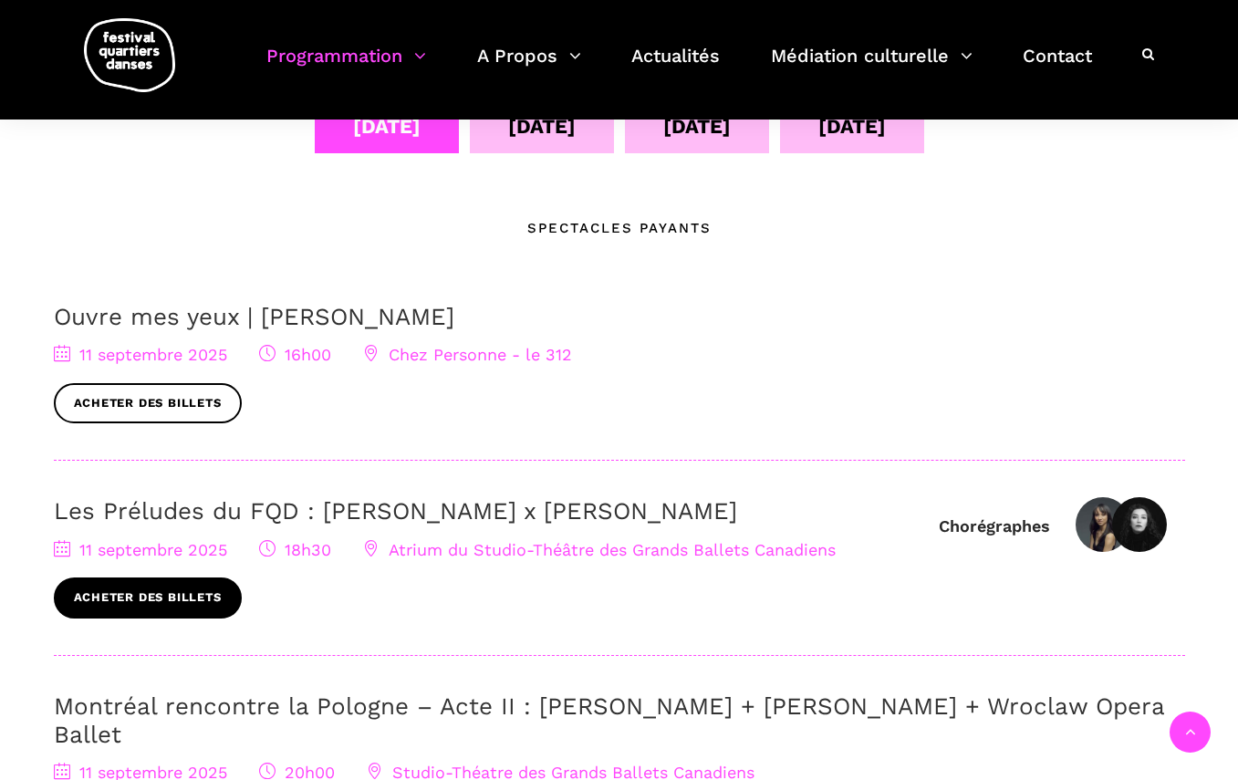
click at [154, 599] on link "Acheter des billets" at bounding box center [148, 598] width 188 height 41
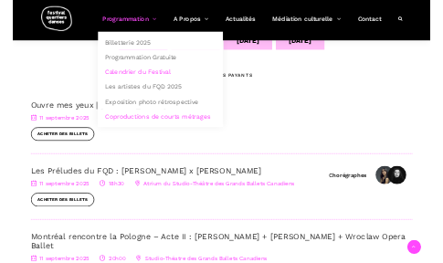
scroll to position [125, 0]
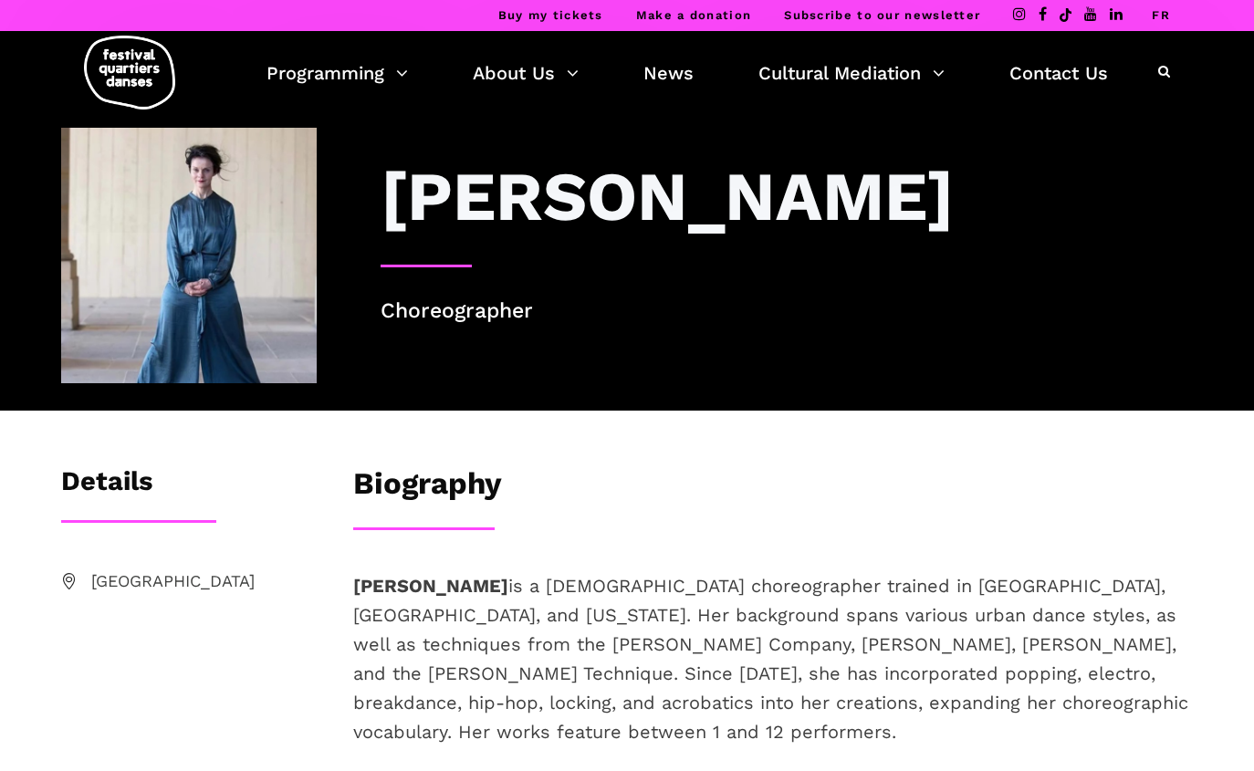
click at [179, 286] on img at bounding box center [189, 256] width 256 height 256
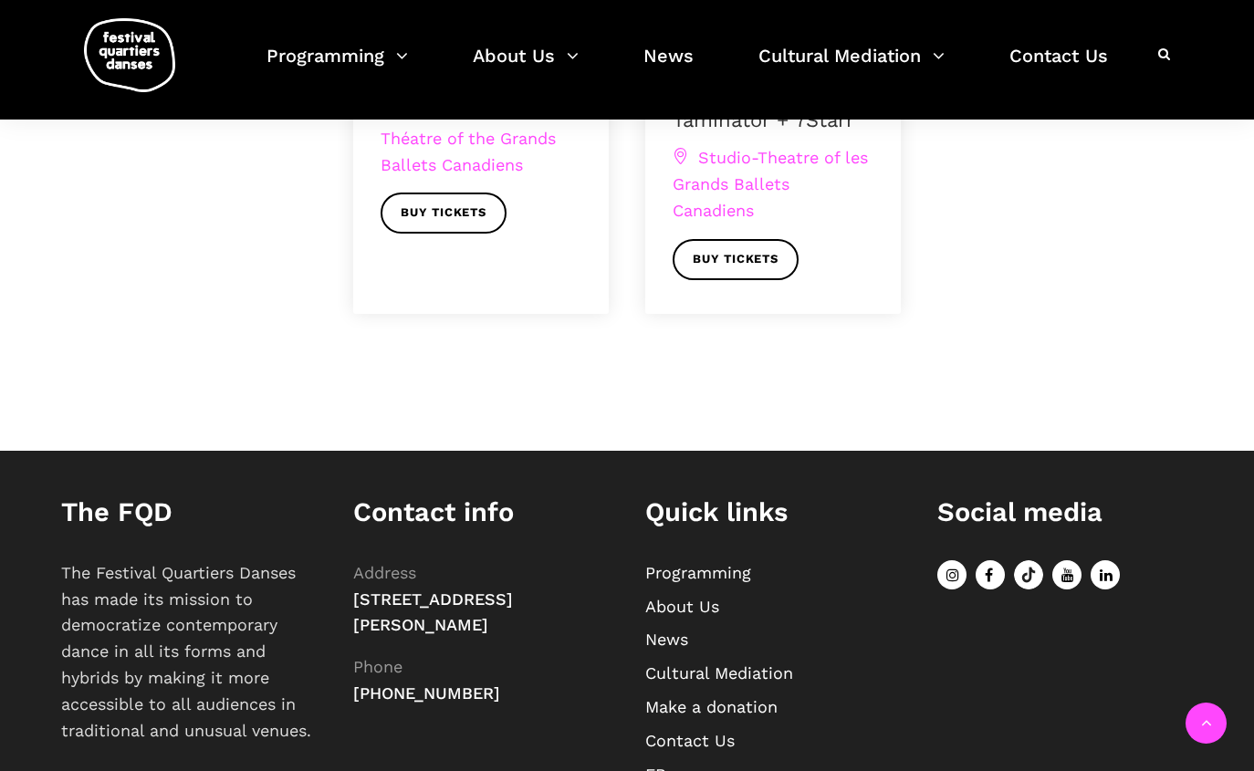
scroll to position [980, 0]
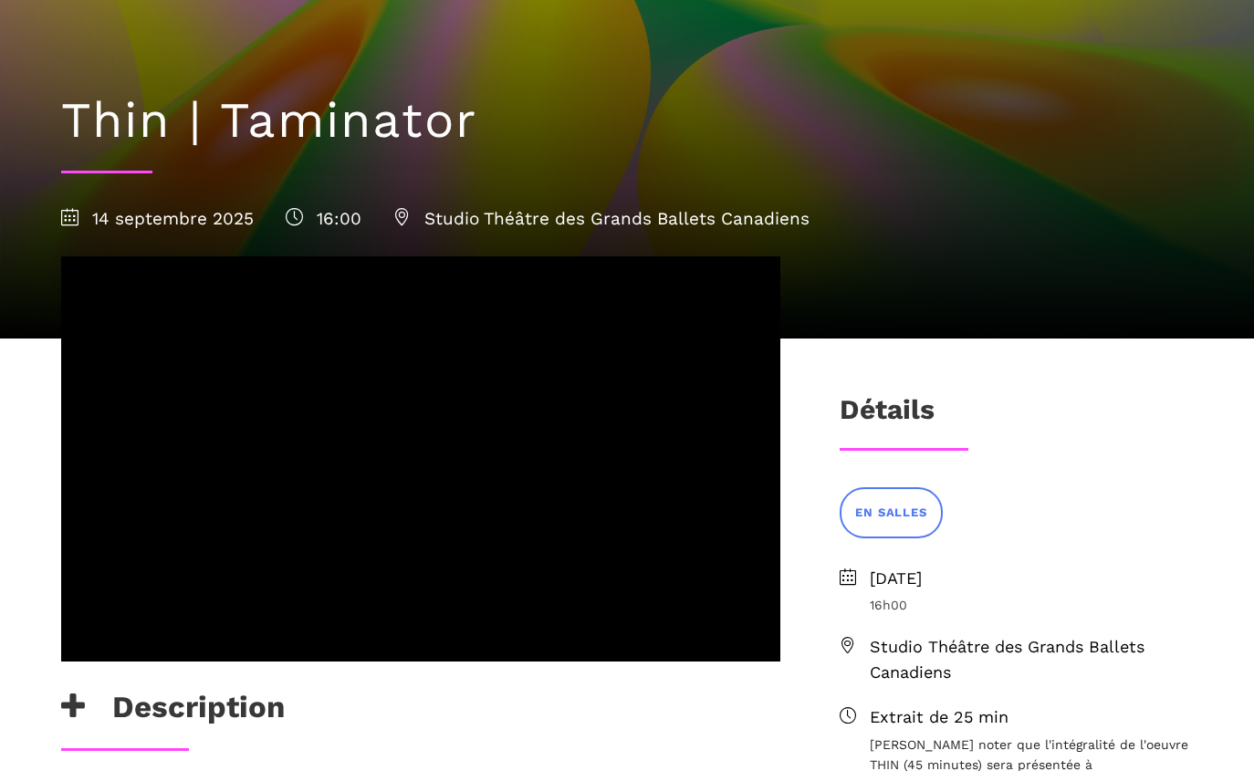
scroll to position [156, 0]
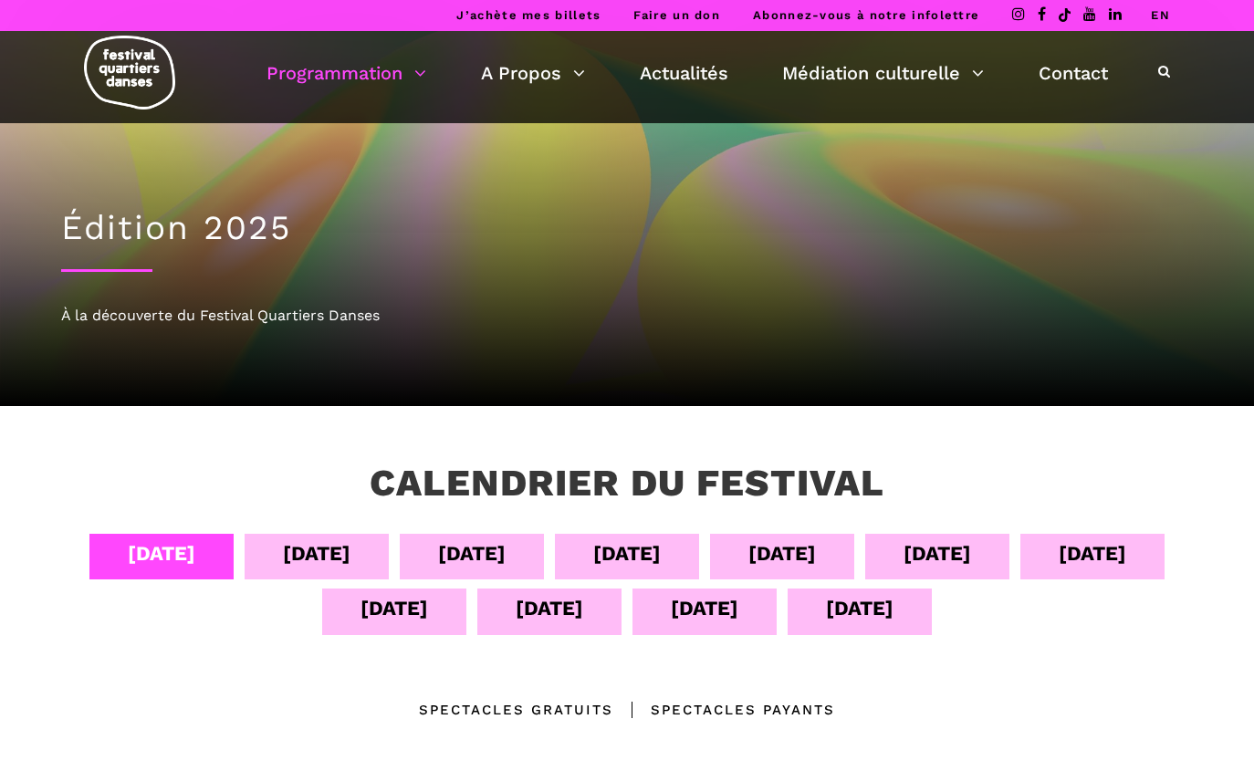
click at [877, 621] on div "14 sept" at bounding box center [860, 608] width 68 height 32
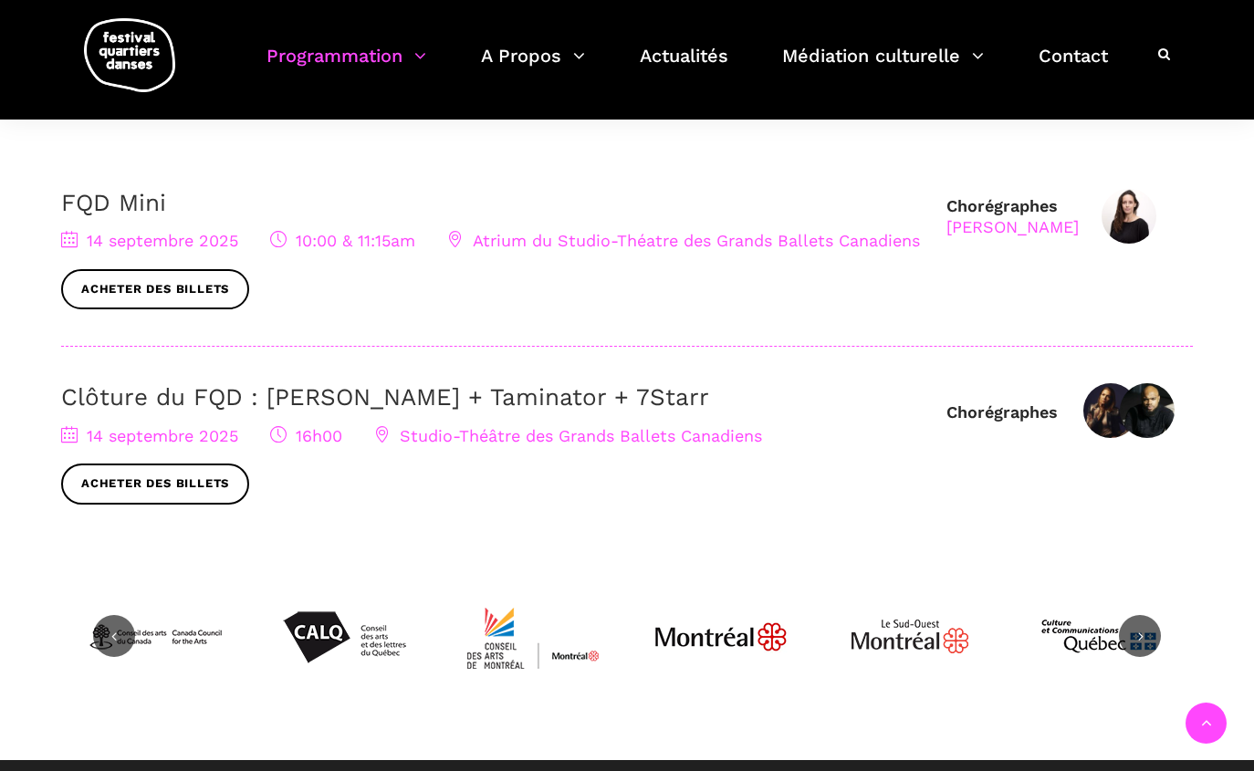
scroll to position [600, 0]
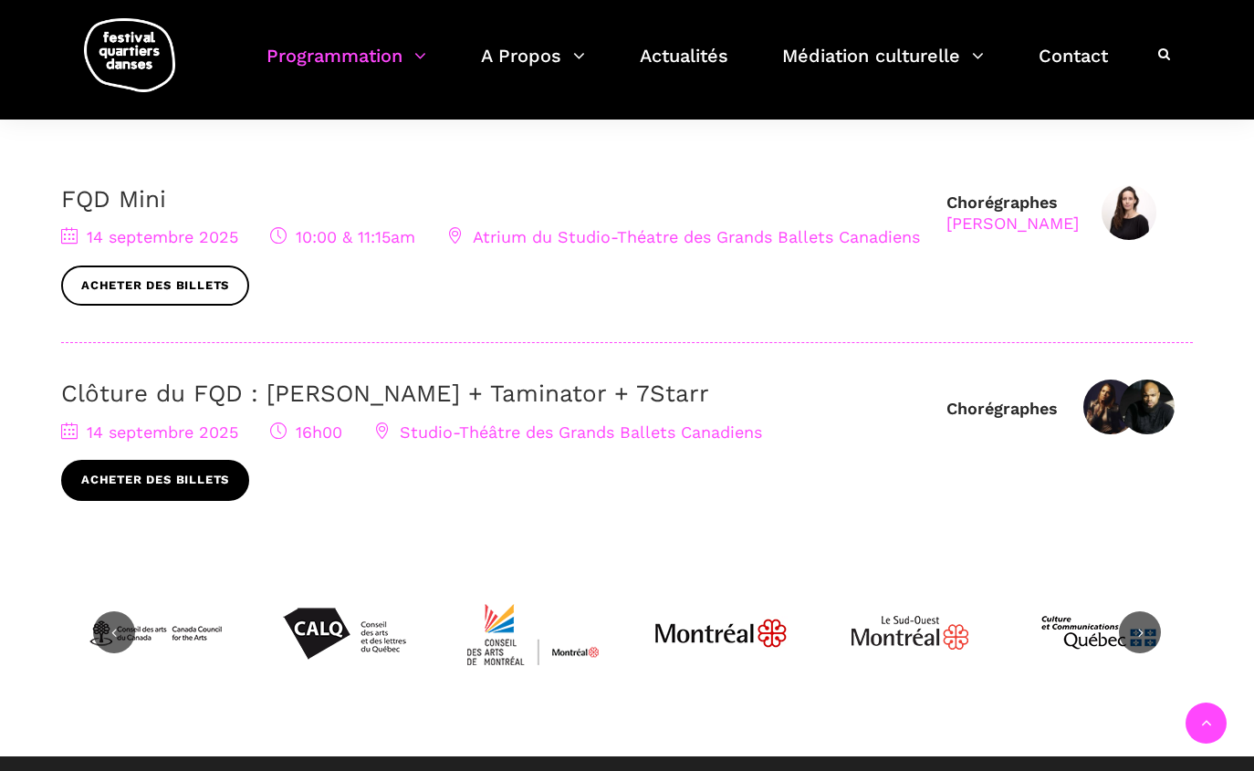
click at [163, 473] on link "Acheter des billets" at bounding box center [155, 480] width 188 height 41
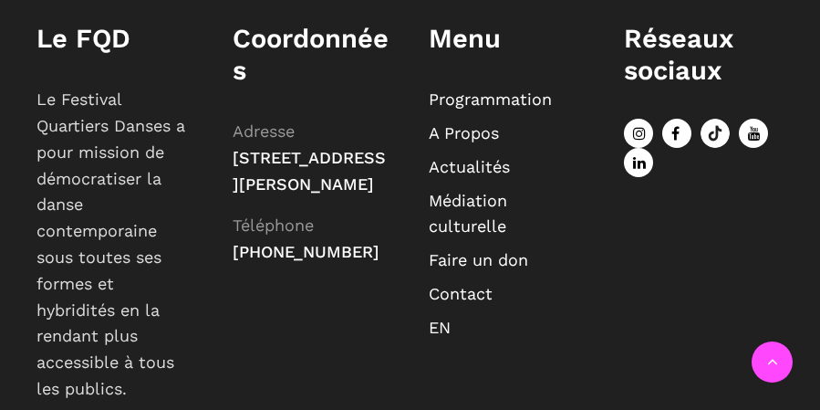
scroll to position [1467, 0]
